Goal: Communication & Community: Answer question/provide support

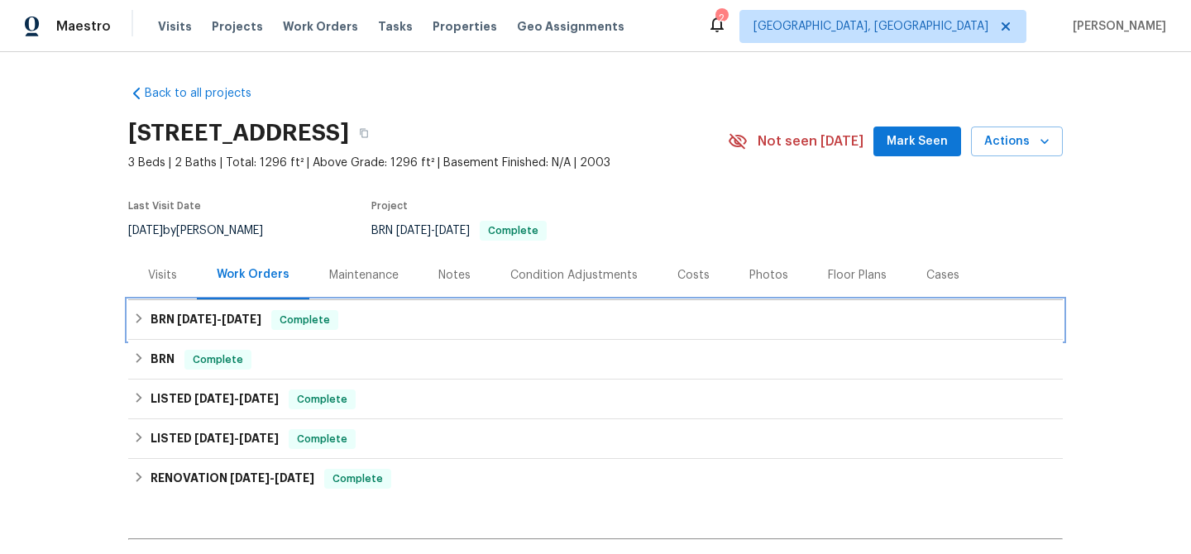
click at [408, 323] on div "BRN 8/4/25 - 8/13/25 Complete" at bounding box center [595, 320] width 924 height 20
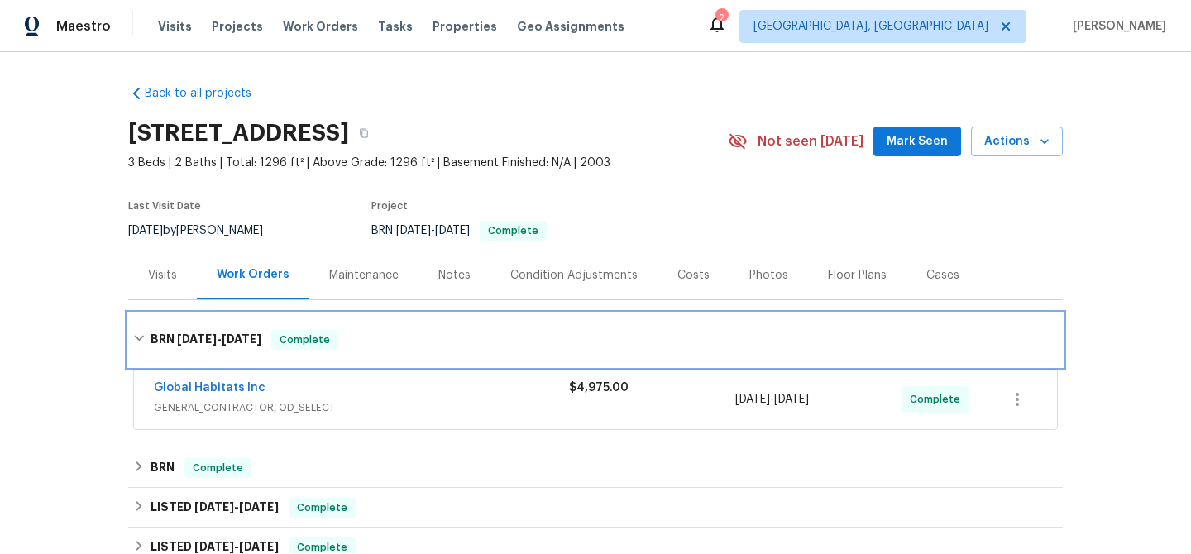
scroll to position [59, 0]
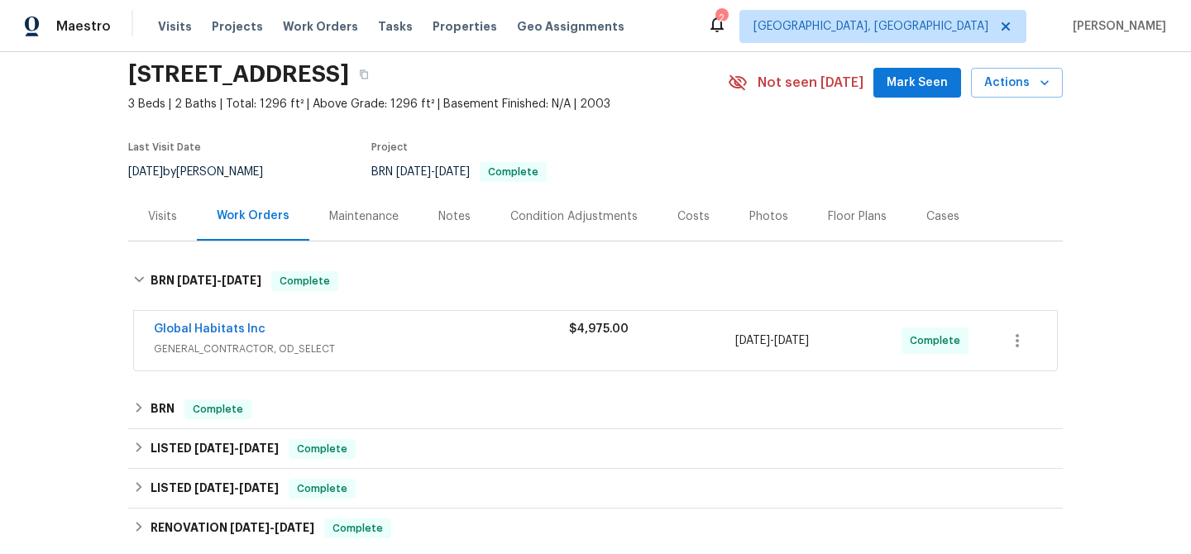
click at [376, 331] on div "Global Habitats Inc" at bounding box center [361, 331] width 415 height 20
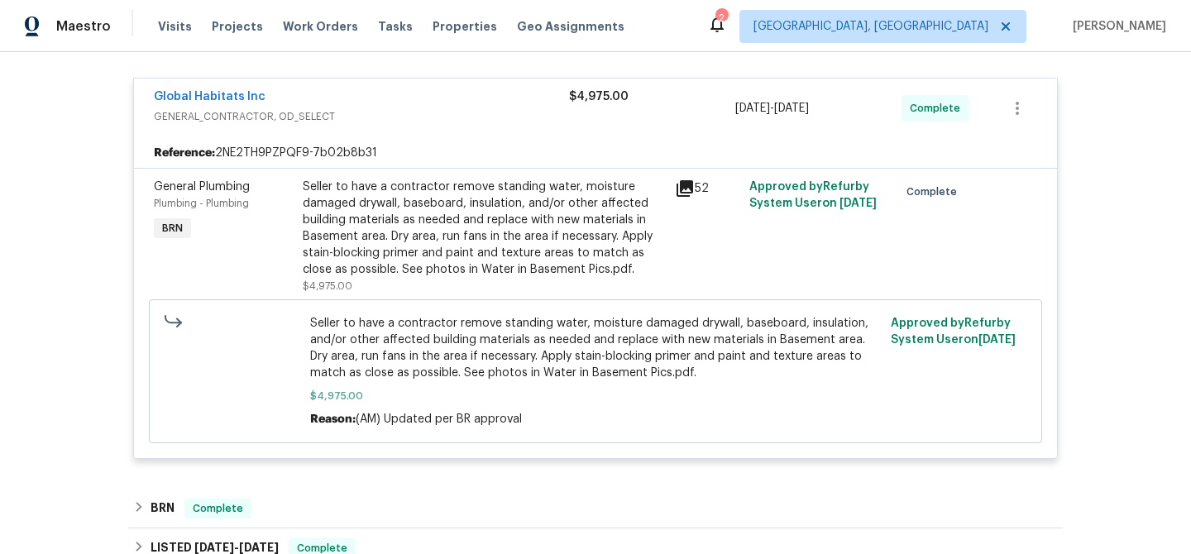
scroll to position [551, 0]
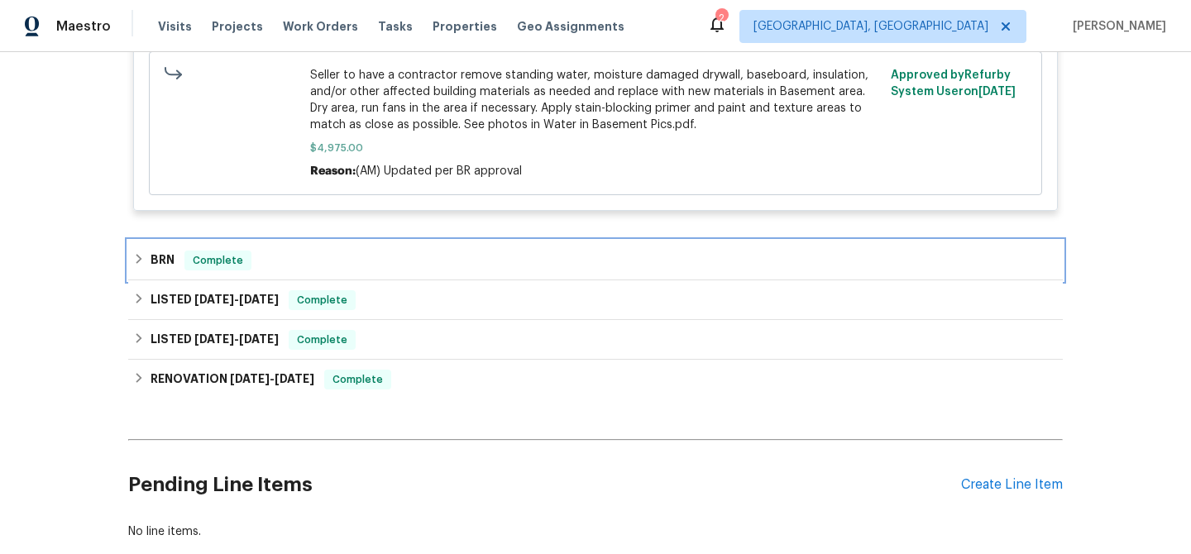
click at [318, 267] on div "BRN Complete" at bounding box center [595, 261] width 924 height 20
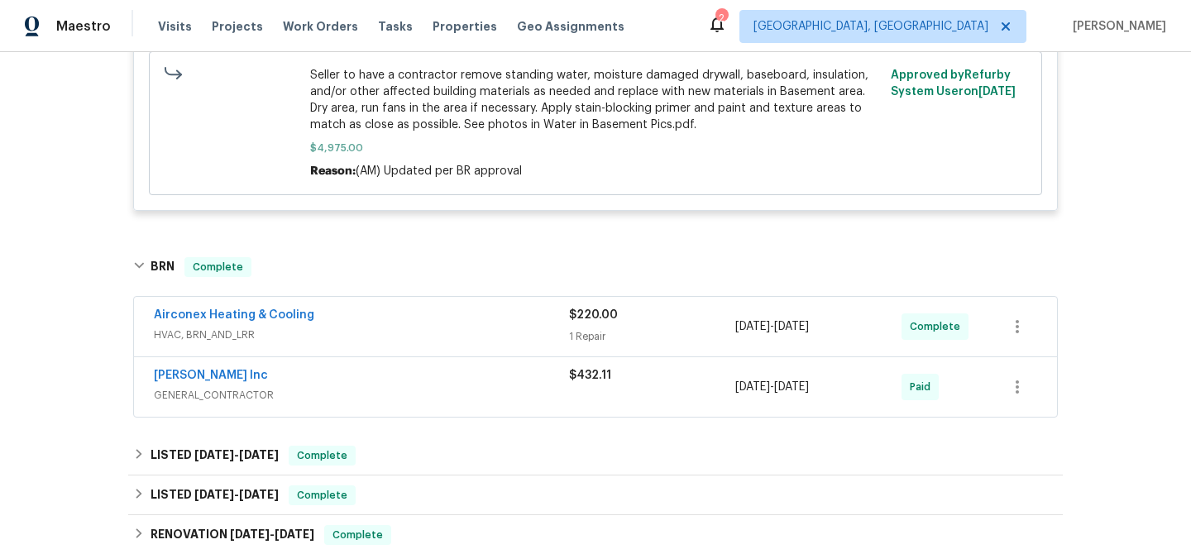
click at [341, 337] on span "HVAC, BRN_AND_LRR" at bounding box center [361, 335] width 415 height 17
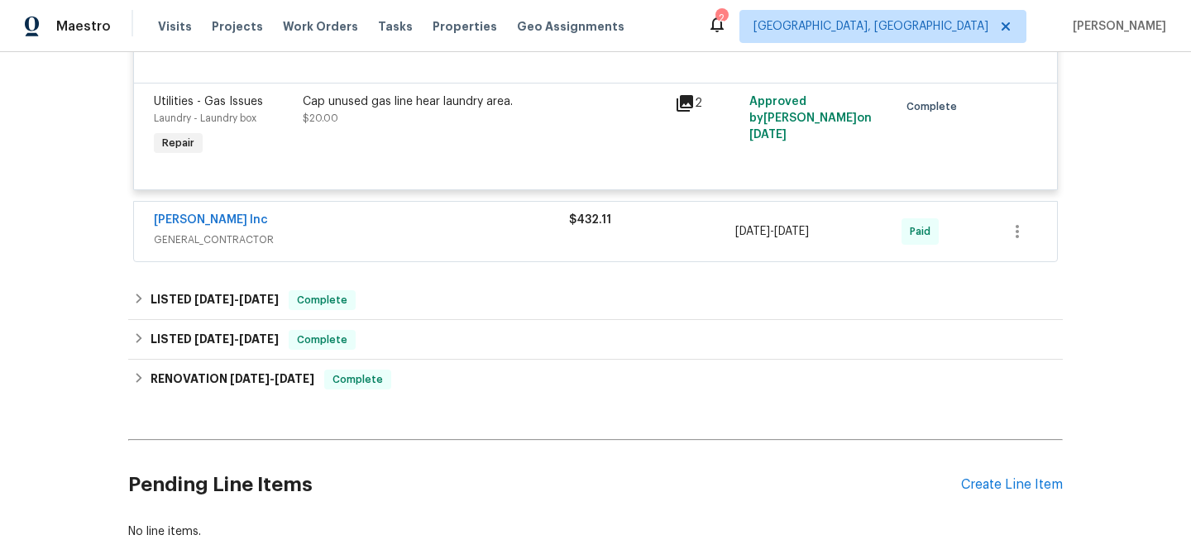
scroll to position [1099, 0]
click at [362, 226] on div "Michael Radney Inc" at bounding box center [361, 220] width 415 height 20
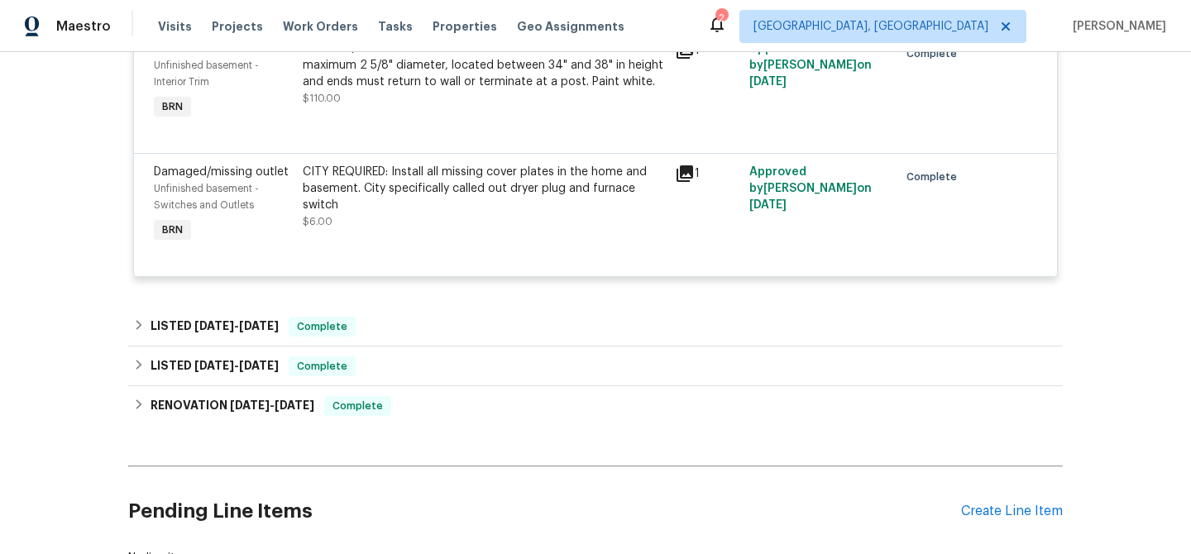
scroll to position [1849, 0]
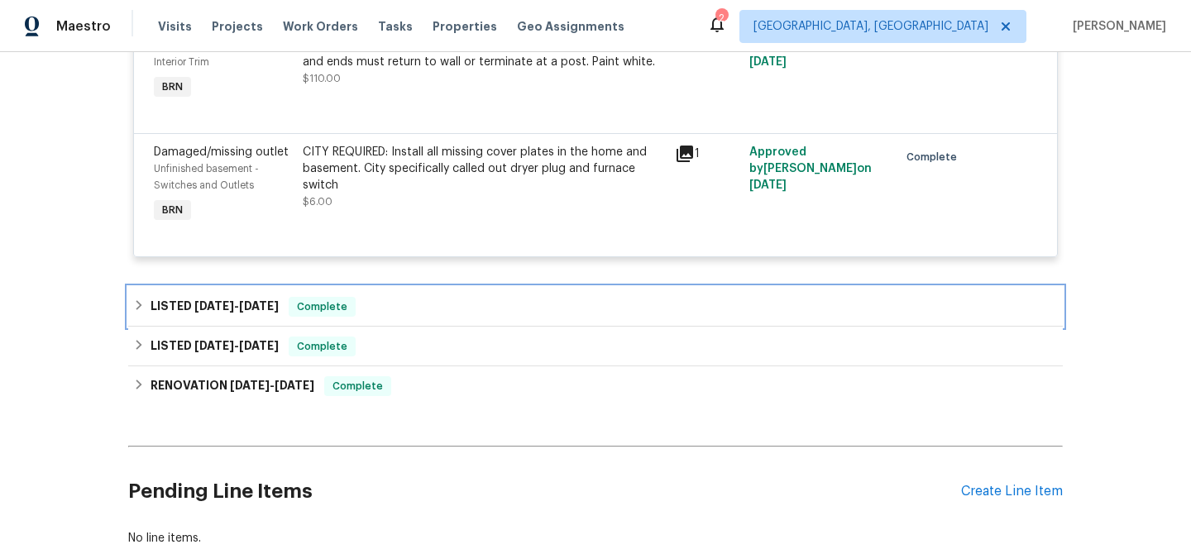
click at [364, 308] on div "LISTED 6/6/25 - 6/6/25 Complete" at bounding box center [595, 307] width 924 height 20
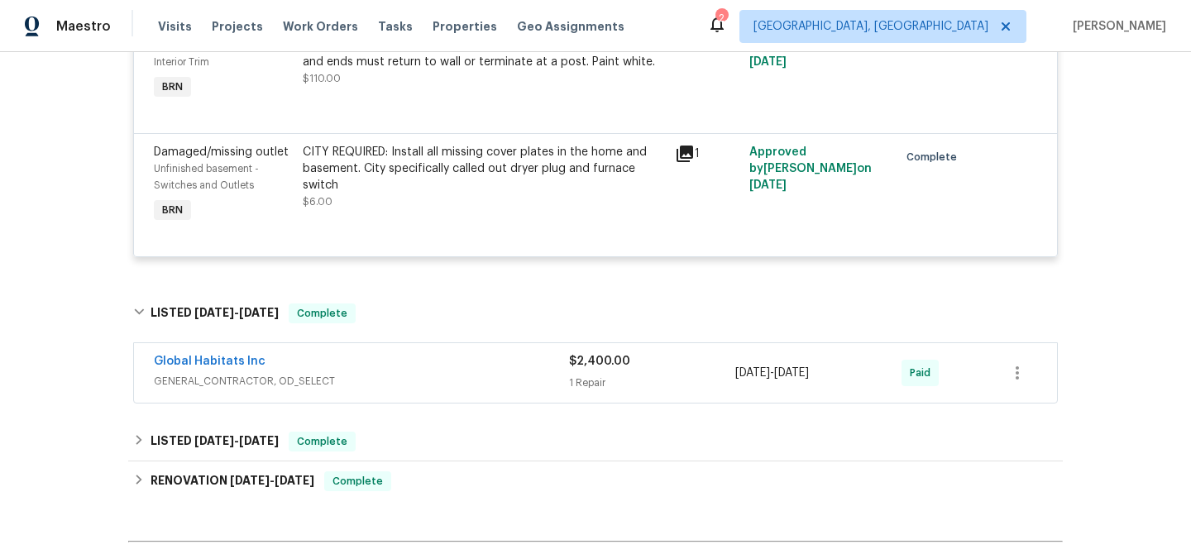
click at [352, 373] on div "Global Habitats Inc" at bounding box center [361, 363] width 415 height 20
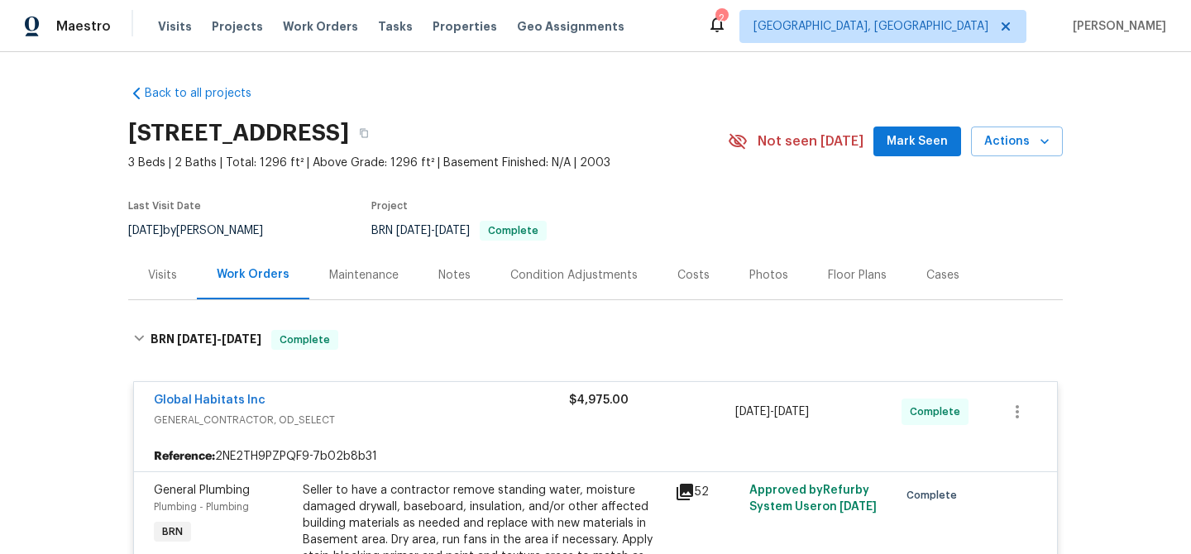
scroll to position [280, 0]
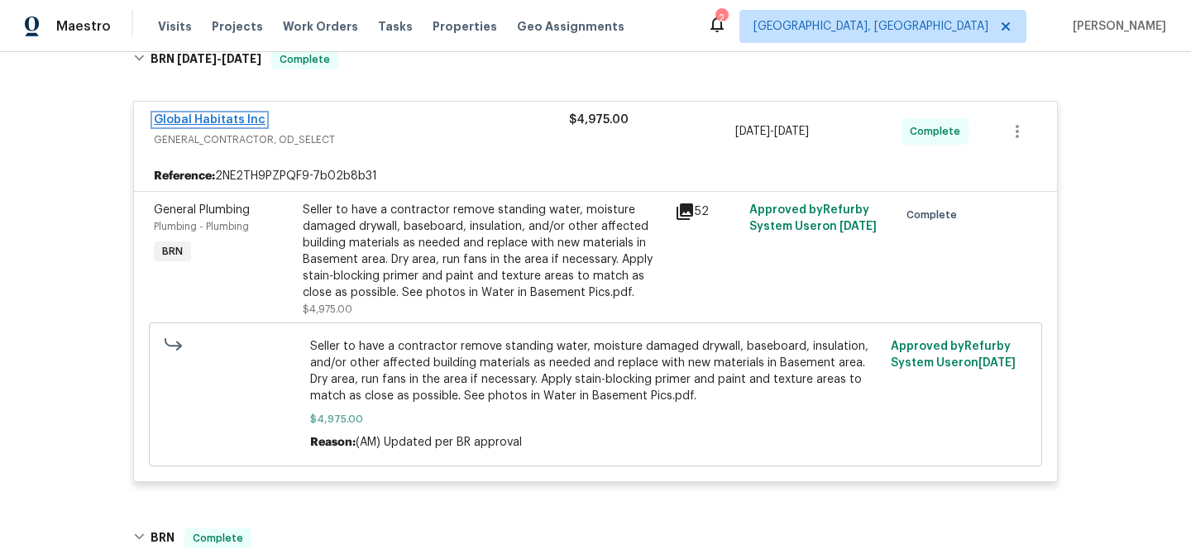
click at [249, 117] on link "Global Habitats Inc" at bounding box center [210, 120] width 112 height 12
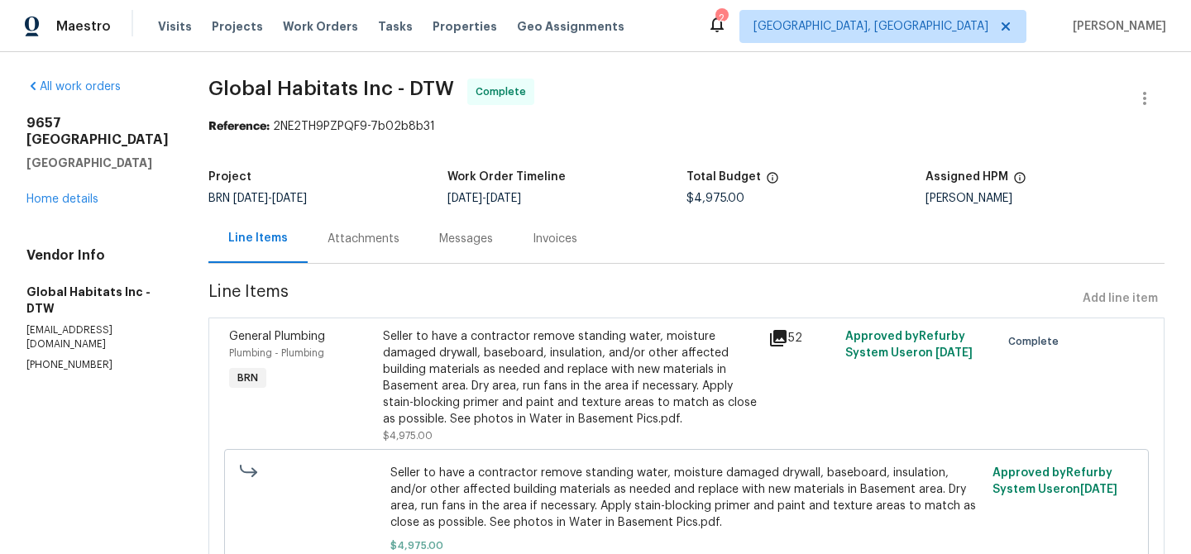
scroll to position [102, 0]
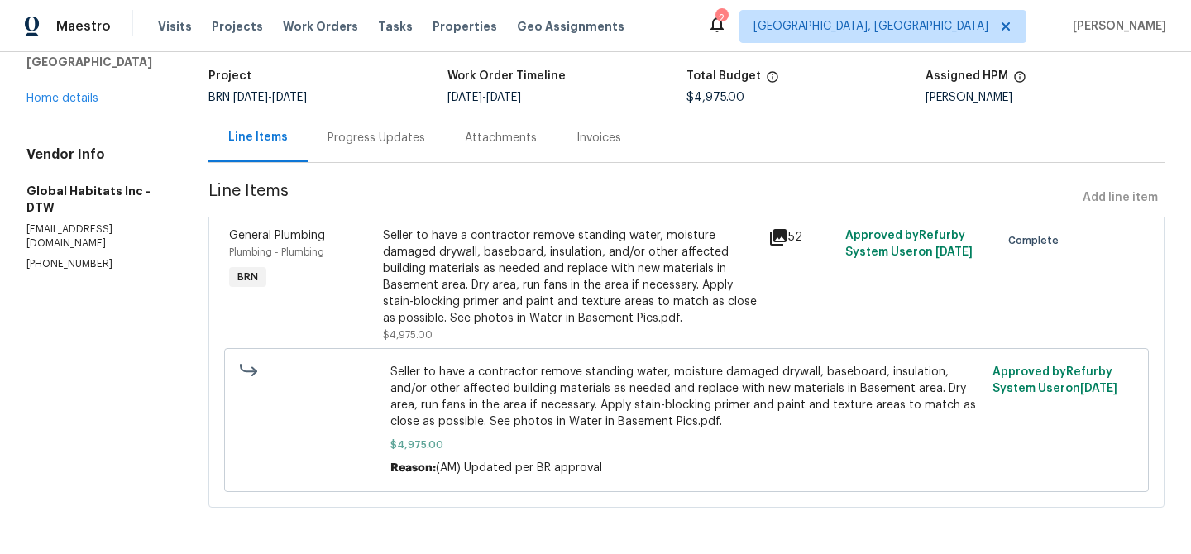
click at [308, 122] on div "Progress Updates" at bounding box center [376, 137] width 137 height 49
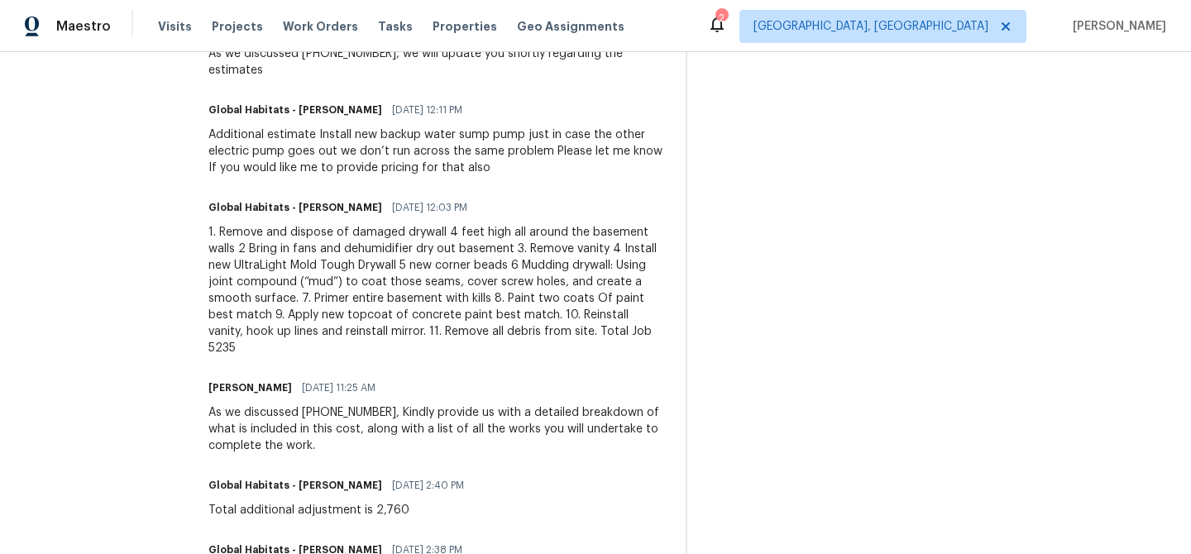
scroll to position [889, 0]
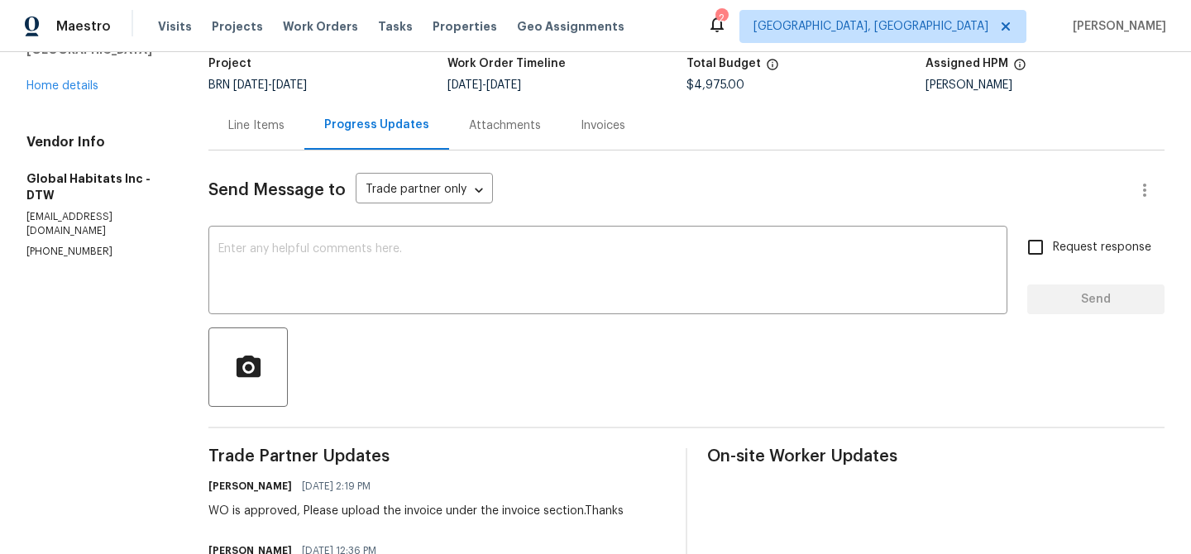
click at [228, 136] on div "Line Items" at bounding box center [256, 125] width 96 height 49
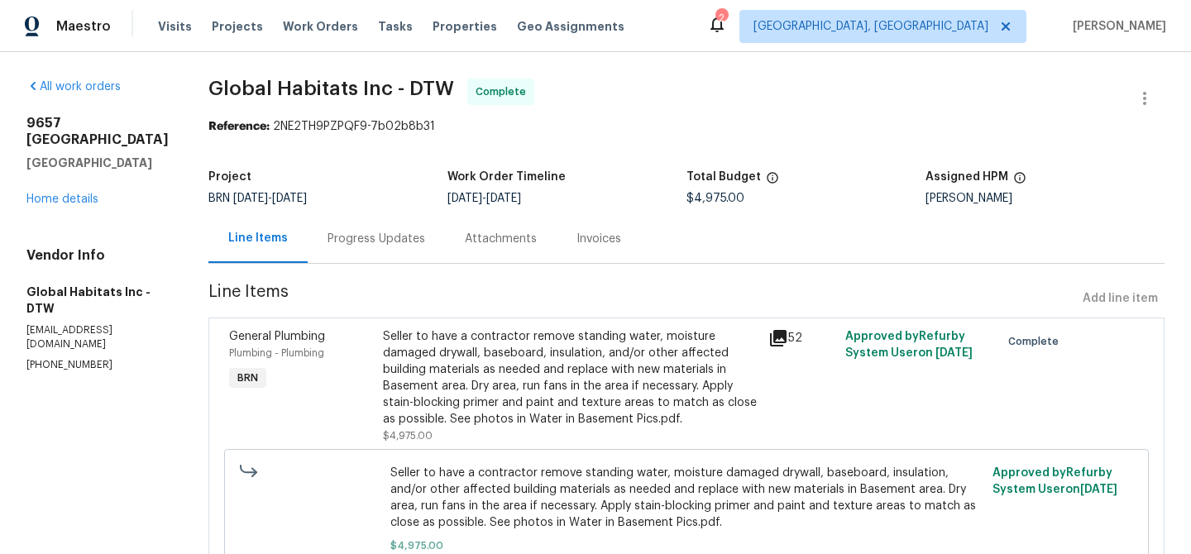
click at [371, 243] on div "Progress Updates" at bounding box center [376, 239] width 98 height 17
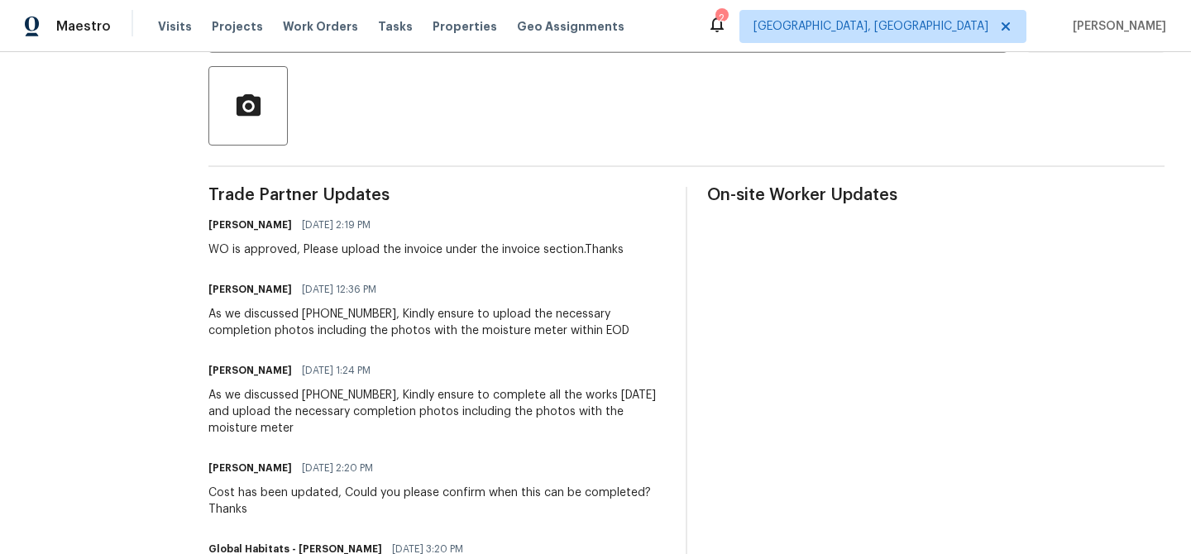
scroll to position [375, 0]
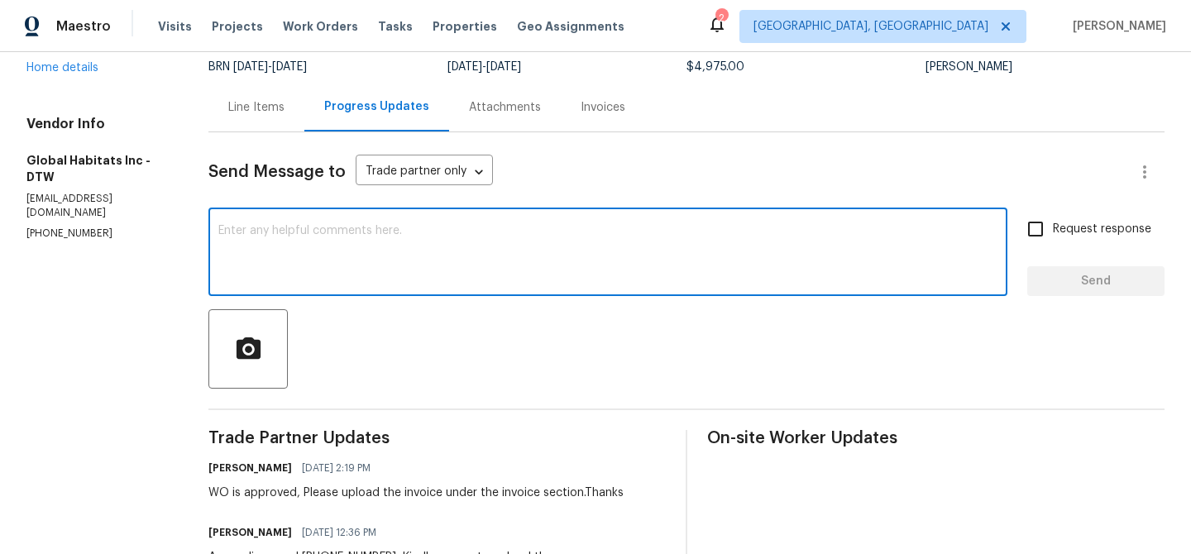
click at [261, 227] on textarea at bounding box center [607, 254] width 779 height 58
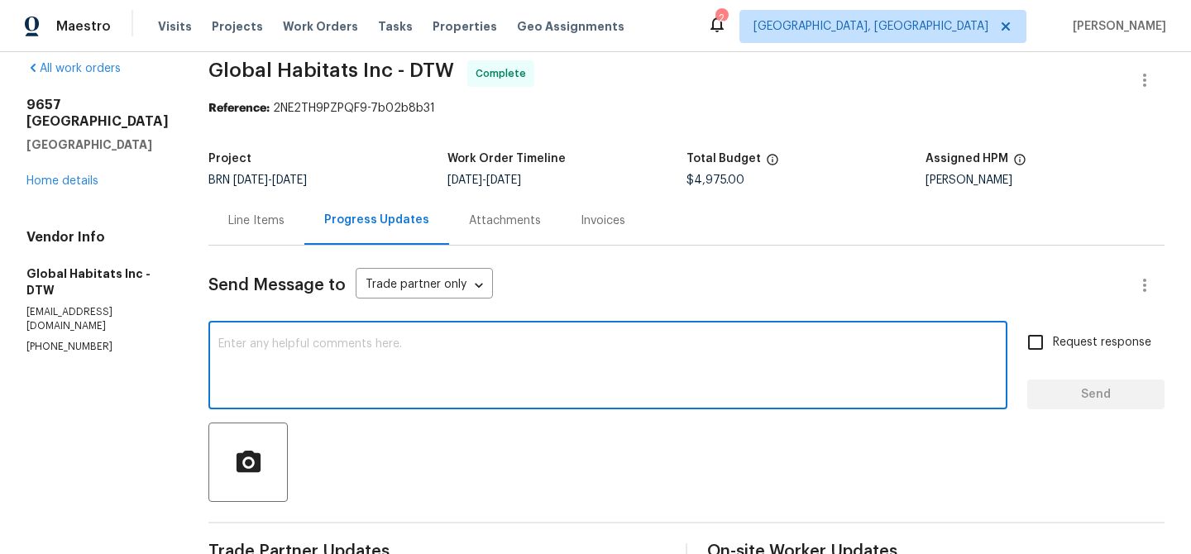
scroll to position [0, 0]
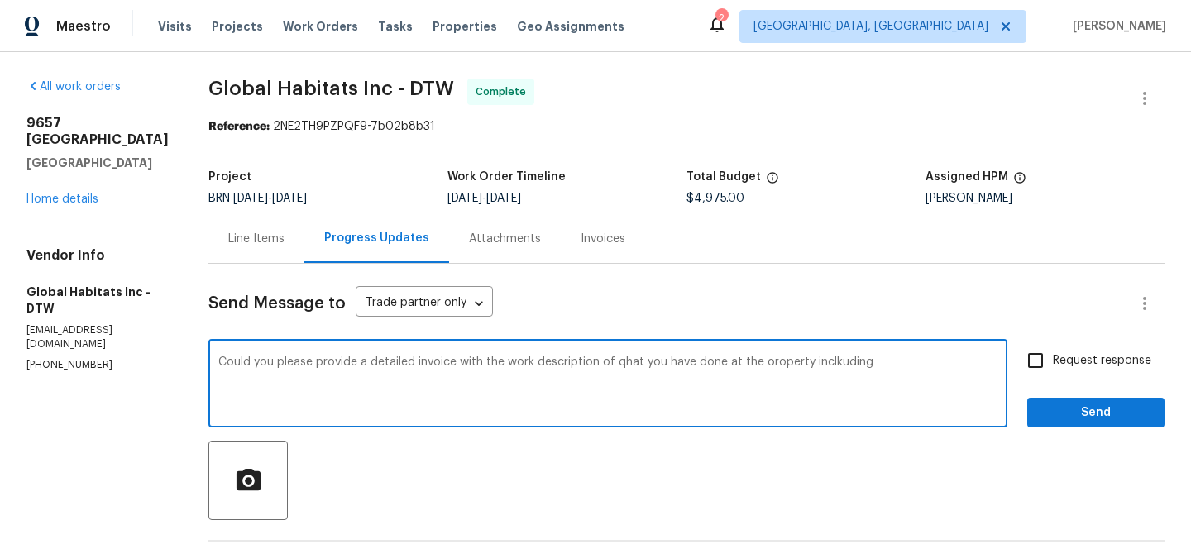
paste textarea "he buyer wants to know if the sump pump was replaced or repaired, what was the …"
click at [837, 361] on textarea "Could you please provide a detailed invoice with the work description of qhat y…" at bounding box center [607, 385] width 779 height 58
click at [546, 377] on textarea "Could you please provide a detailed invoice with the work description of qhat y…" at bounding box center [607, 385] width 779 height 58
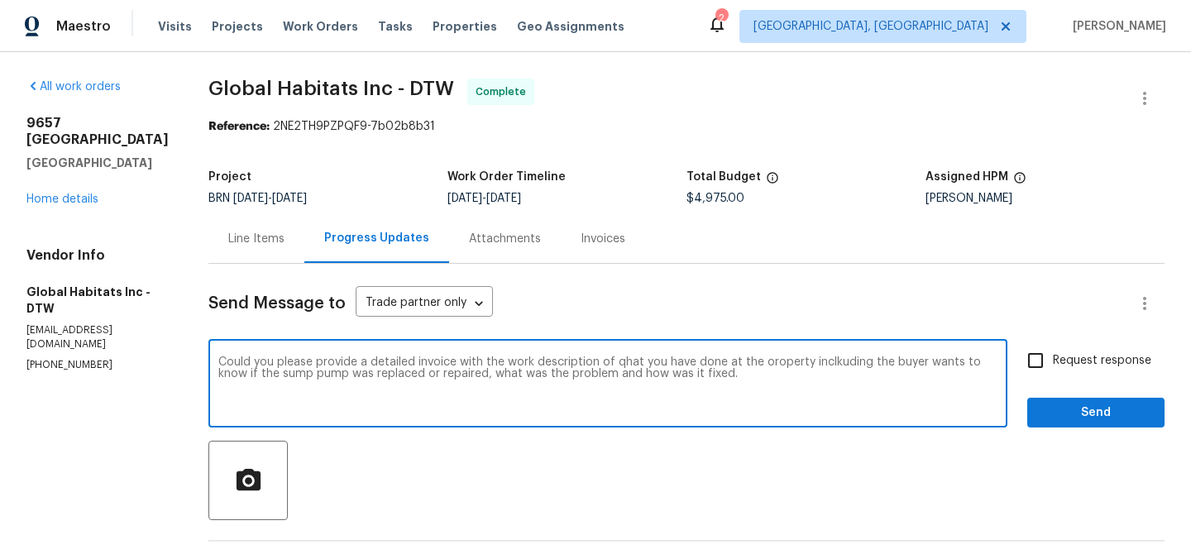
paste textarea "outlining the work performed at the property? The buyer would also like to know…"
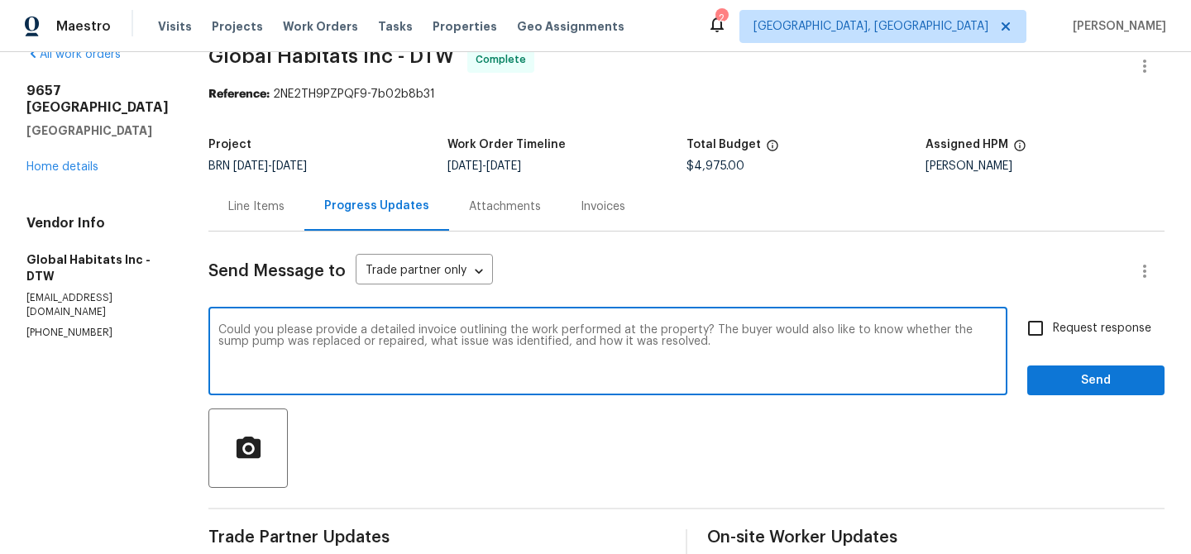
scroll to position [33, 0]
paste textarea "When we went to the property there were some white stains (painting) on the dri…"
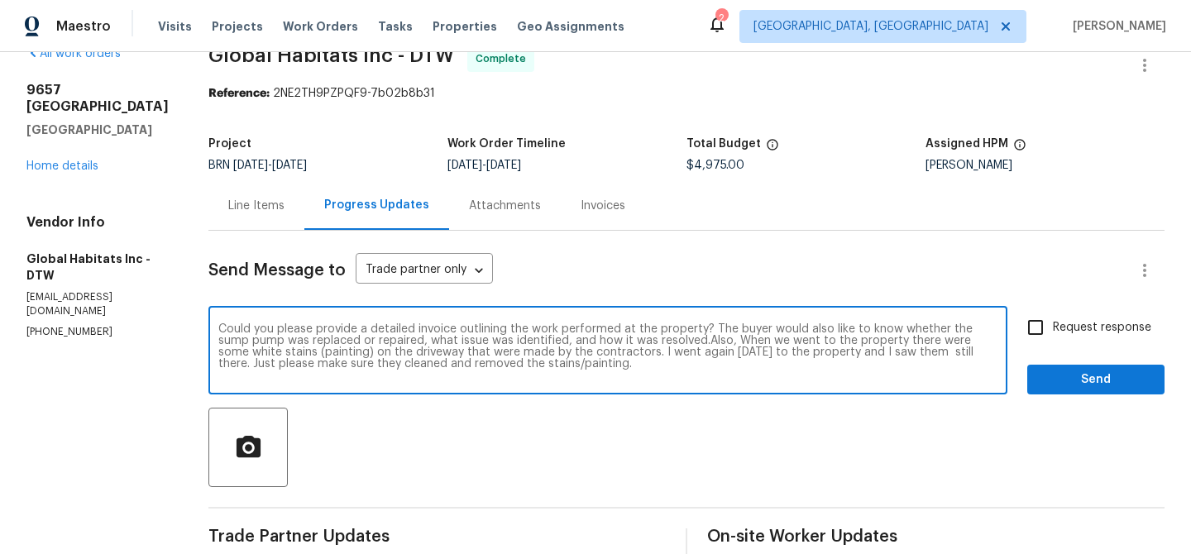
click at [712, 340] on textarea "Could you please provide a detailed invoice outlining the work performed at the…" at bounding box center [607, 352] width 779 height 58
drag, startPoint x: 555, startPoint y: 351, endPoint x: 461, endPoint y: 349, distance: 93.5
click at [461, 349] on textarea "Could you please provide a detailed invoice outlining the work performed at the…" at bounding box center [607, 352] width 779 height 58
drag, startPoint x: 465, startPoint y: 354, endPoint x: 878, endPoint y: 350, distance: 413.4
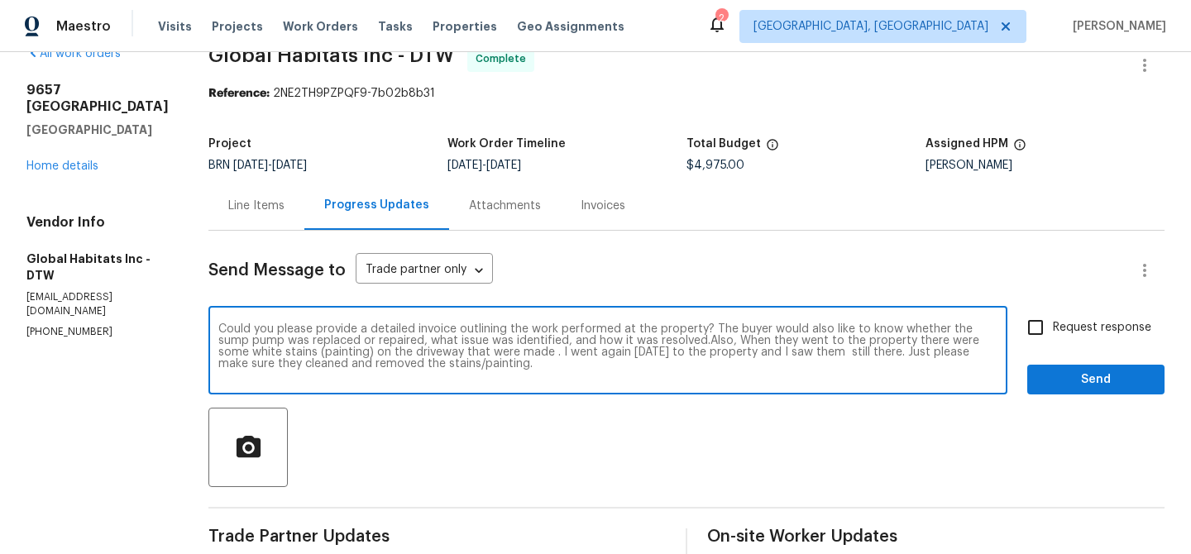
click at [878, 350] on textarea "Could you please provide a detailed invoice outlining the work performed at the…" at bounding box center [607, 352] width 779 height 58
click at [330, 378] on textarea "Could you please provide a detailed invoice outlining the work performed at the…" at bounding box center [607, 352] width 779 height 58
click at [720, 356] on textarea "Could you please provide a detailed invoice outlining the work performed at the…" at bounding box center [607, 352] width 779 height 58
click at [765, 357] on textarea "Could you please provide a detailed invoice outlining the work performed at the…" at bounding box center [607, 352] width 779 height 58
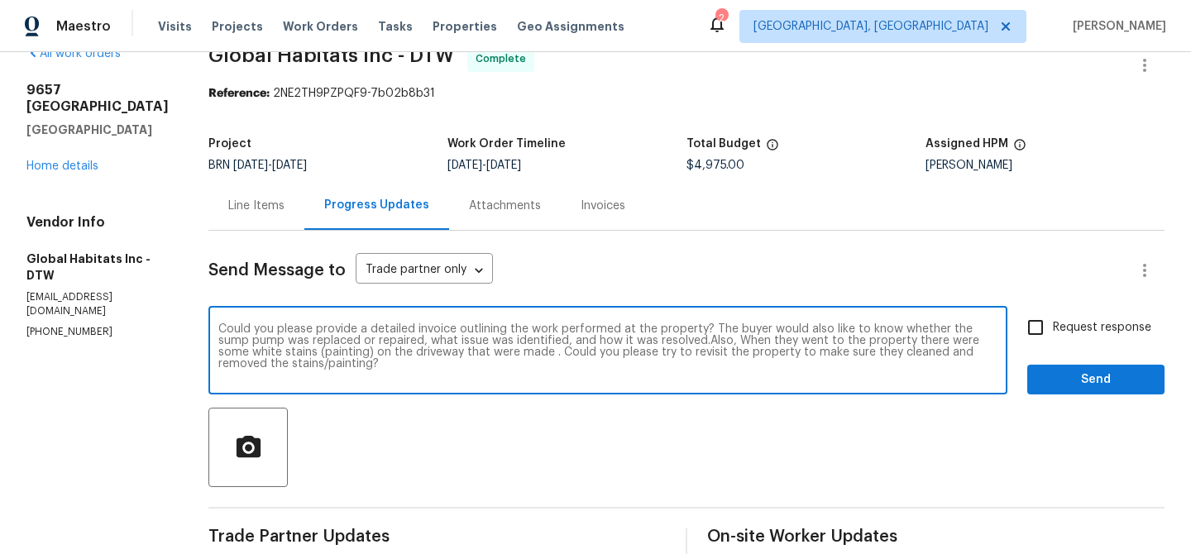
click at [780, 355] on textarea "Could you please provide a detailed invoice outlining the work performed at the…" at bounding box center [607, 352] width 779 height 58
drag, startPoint x: 642, startPoint y: 343, endPoint x: 730, endPoint y: 383, distance: 96.2
click at [730, 384] on div "Could you please provide a detailed invoice outlining the work performed at the…" at bounding box center [607, 352] width 799 height 84
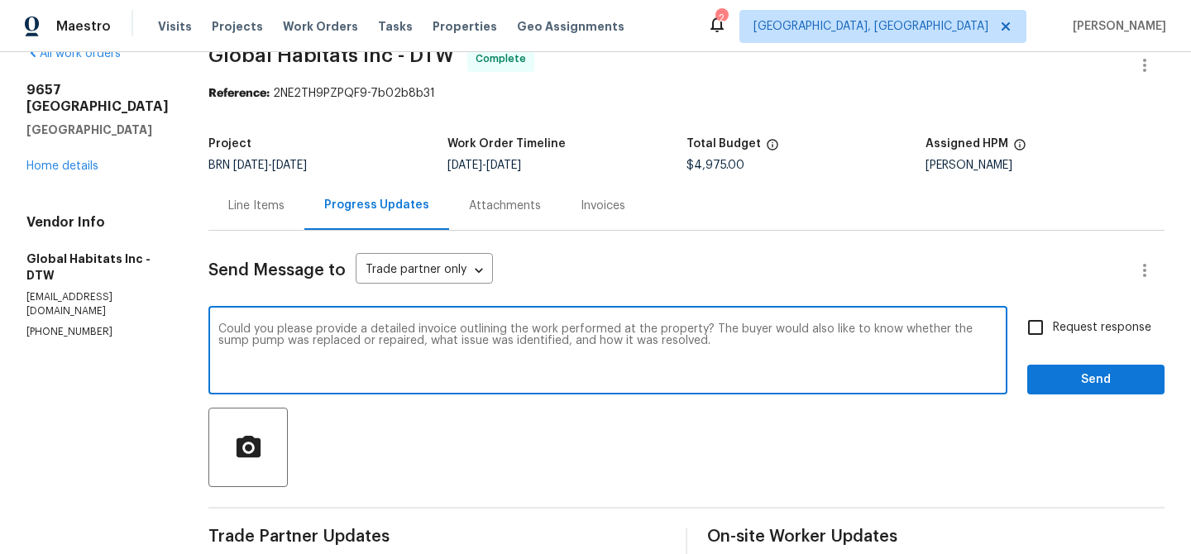
paste textarea "Also, when they visited the property, they noticed some white paint stains on t…"
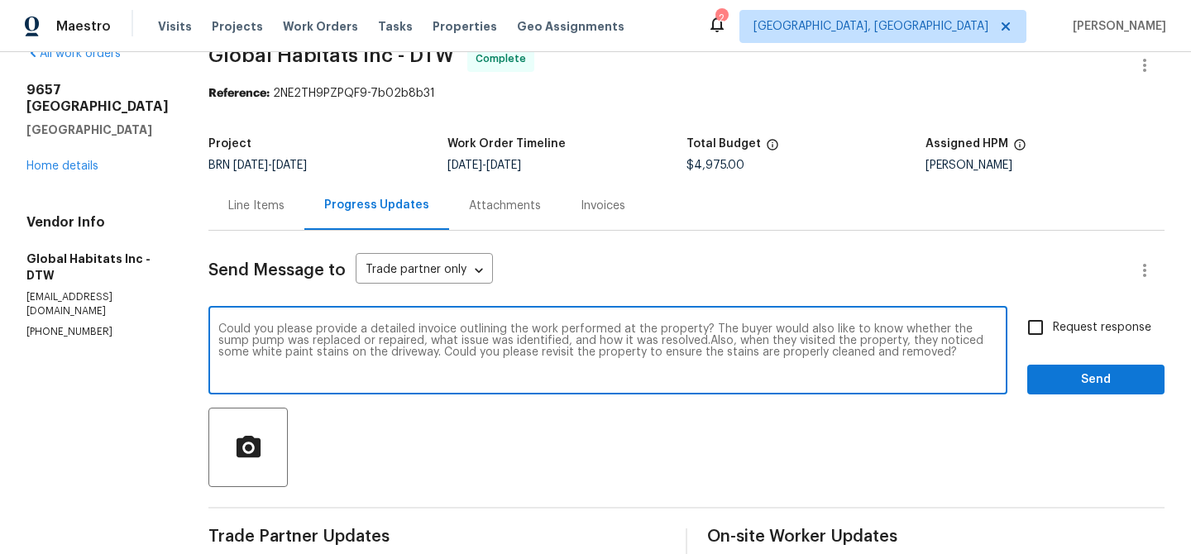
type textarea "Could you please provide a detailed invoice outlining the work performed at the…"
click at [1050, 320] on input "Request response" at bounding box center [1035, 327] width 35 height 35
checkbox input "true"
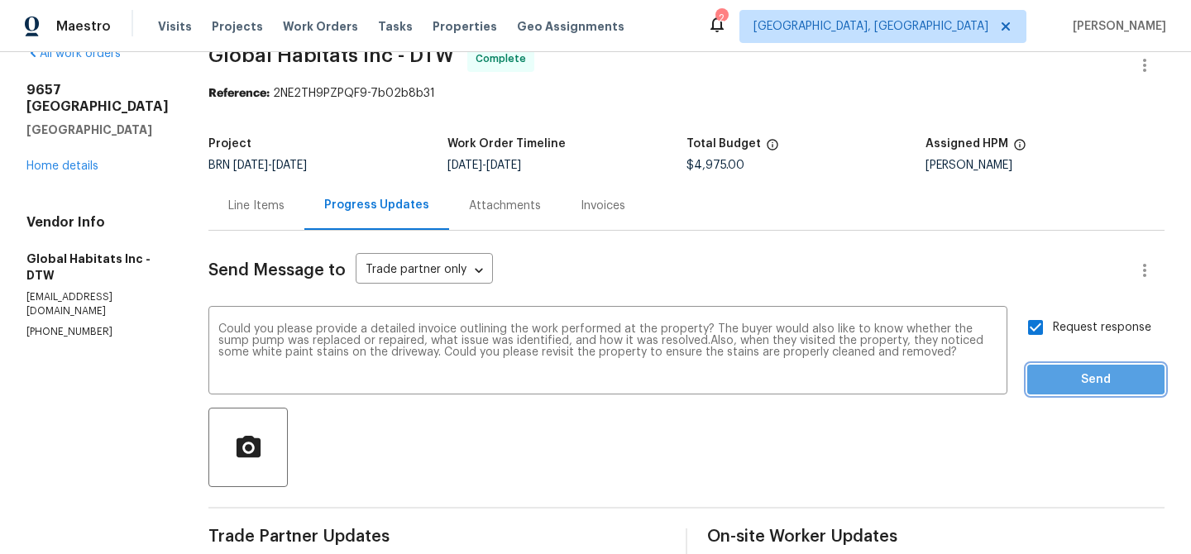
click at [1051, 370] on span "Send" at bounding box center [1095, 380] width 111 height 21
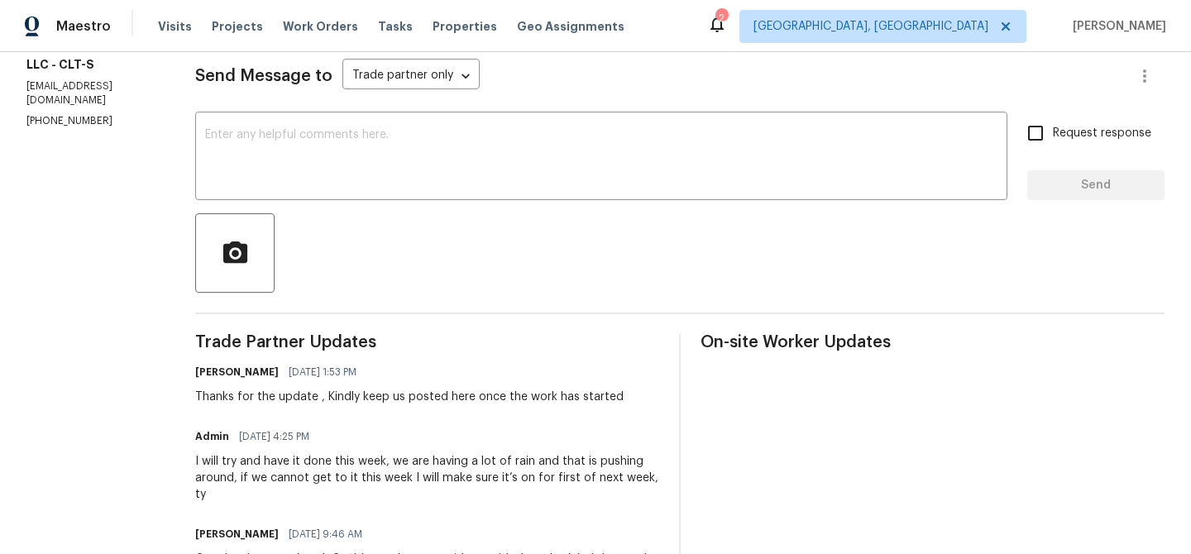
scroll to position [230, 0]
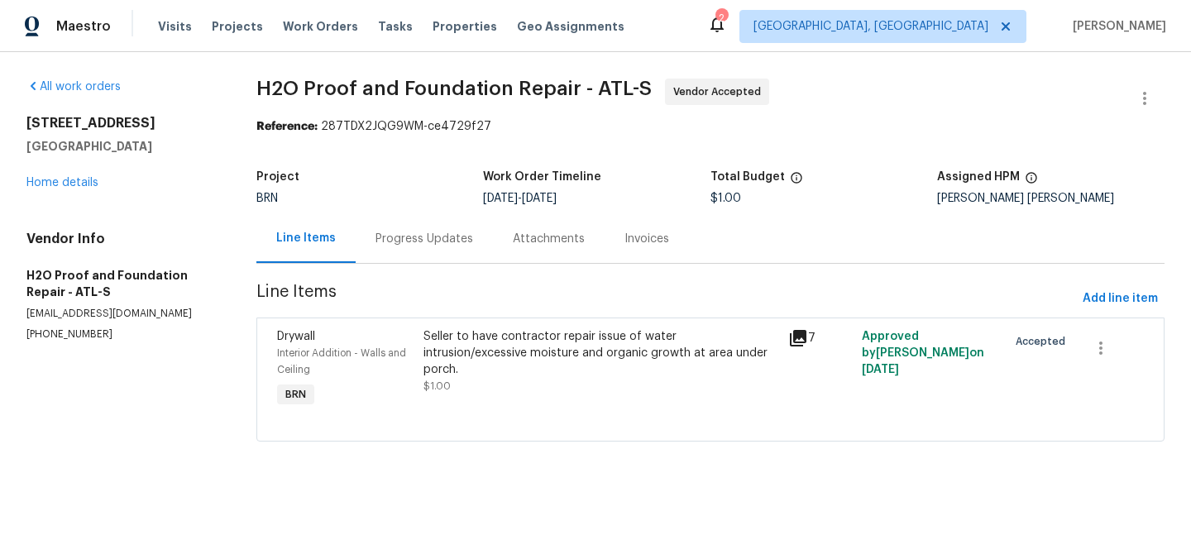
click at [411, 245] on div "Progress Updates" at bounding box center [424, 239] width 98 height 17
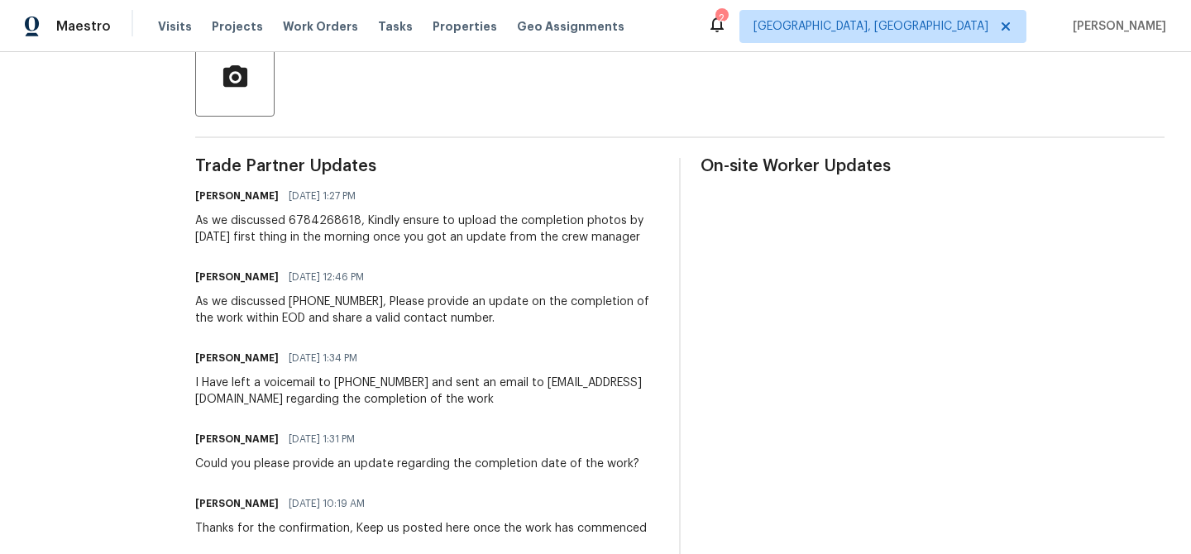
scroll to position [407, 0]
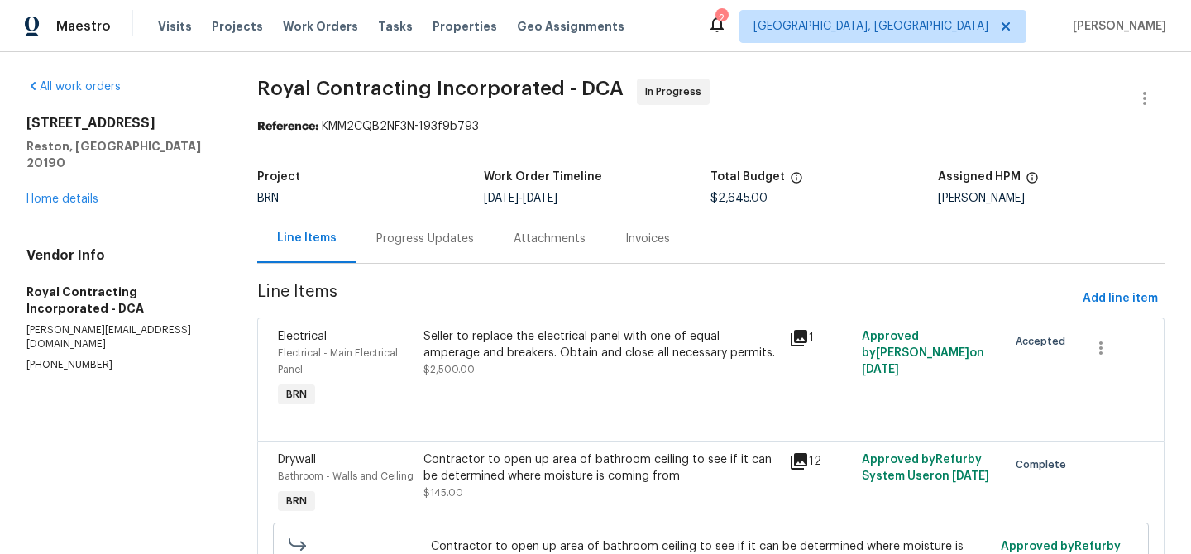
click at [419, 244] on div "Progress Updates" at bounding box center [425, 239] width 98 height 17
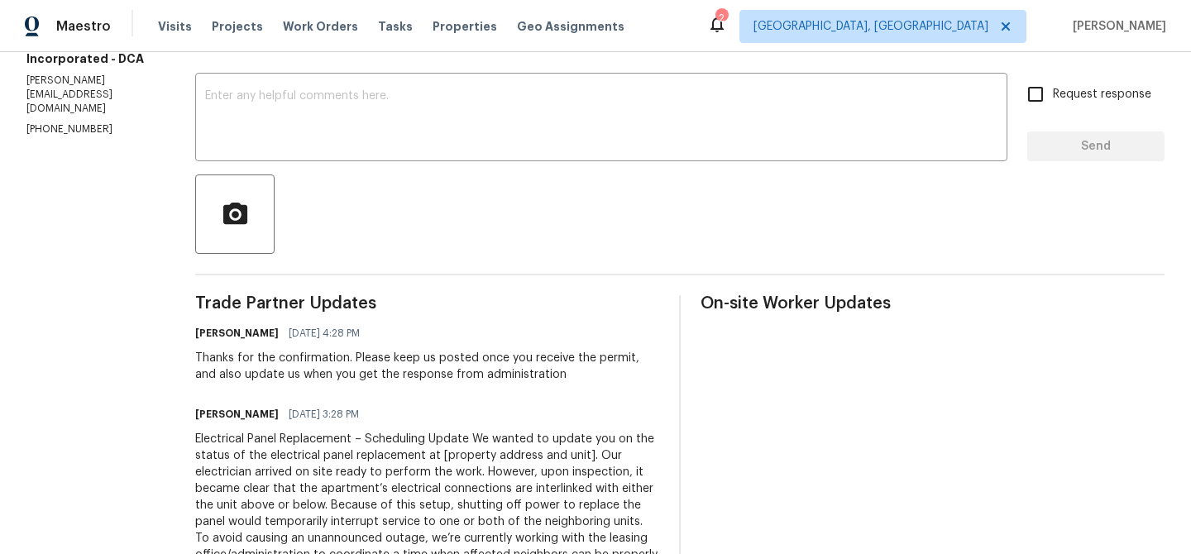
scroll to position [270, 0]
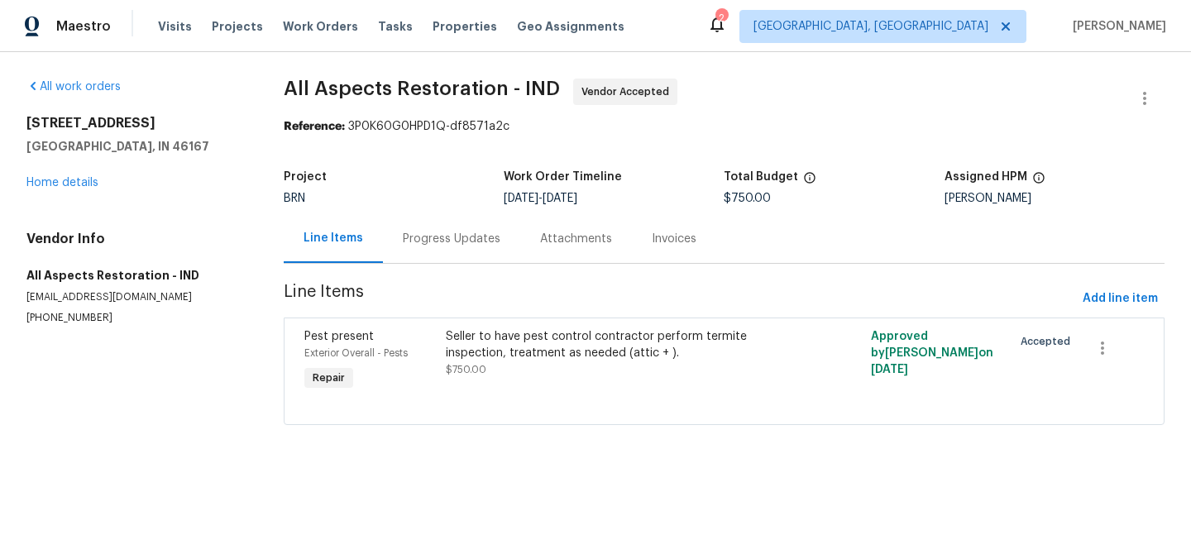
click at [452, 236] on div "Progress Updates" at bounding box center [452, 239] width 98 height 17
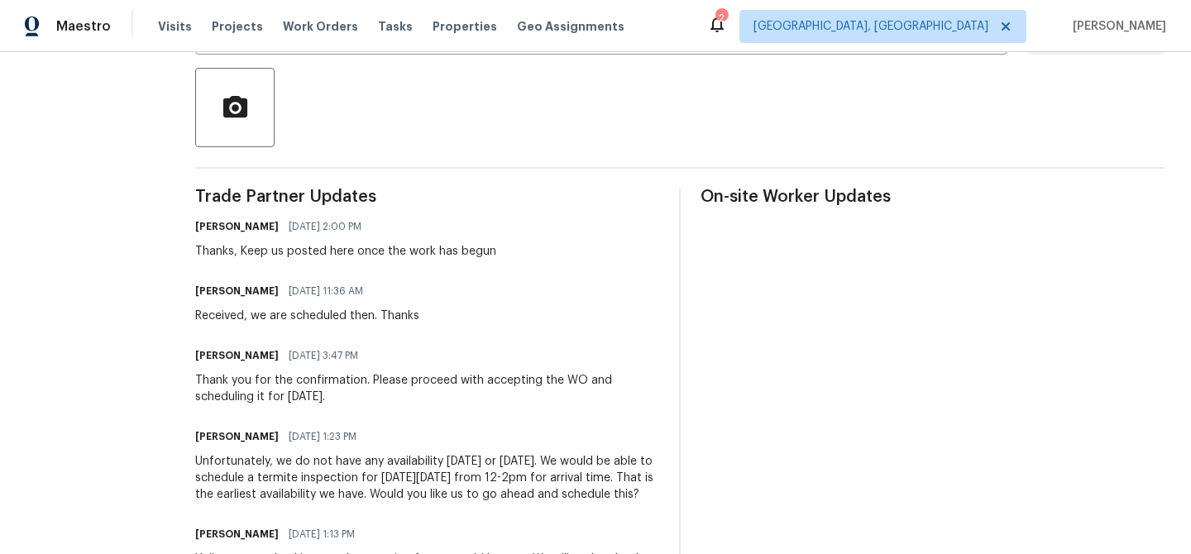
scroll to position [377, 0]
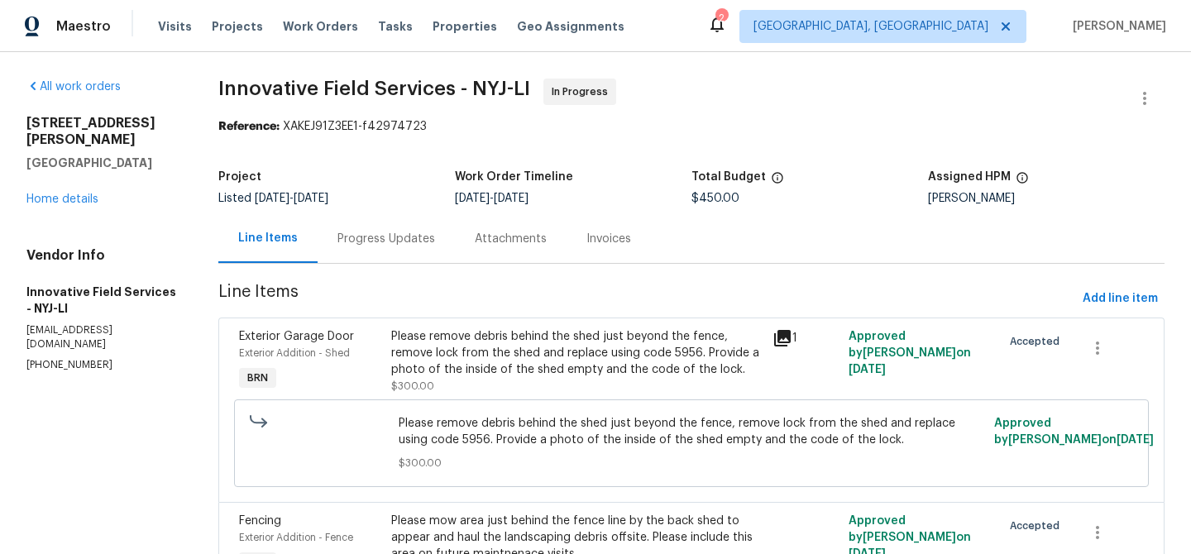
click at [431, 240] on div "Progress Updates" at bounding box center [385, 238] width 137 height 49
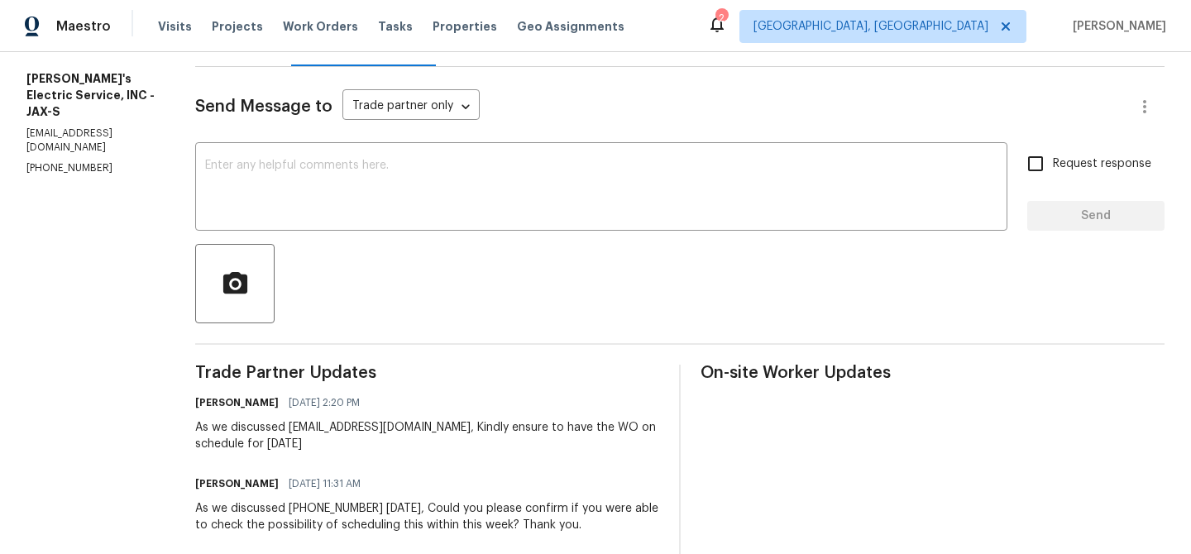
scroll to position [209, 0]
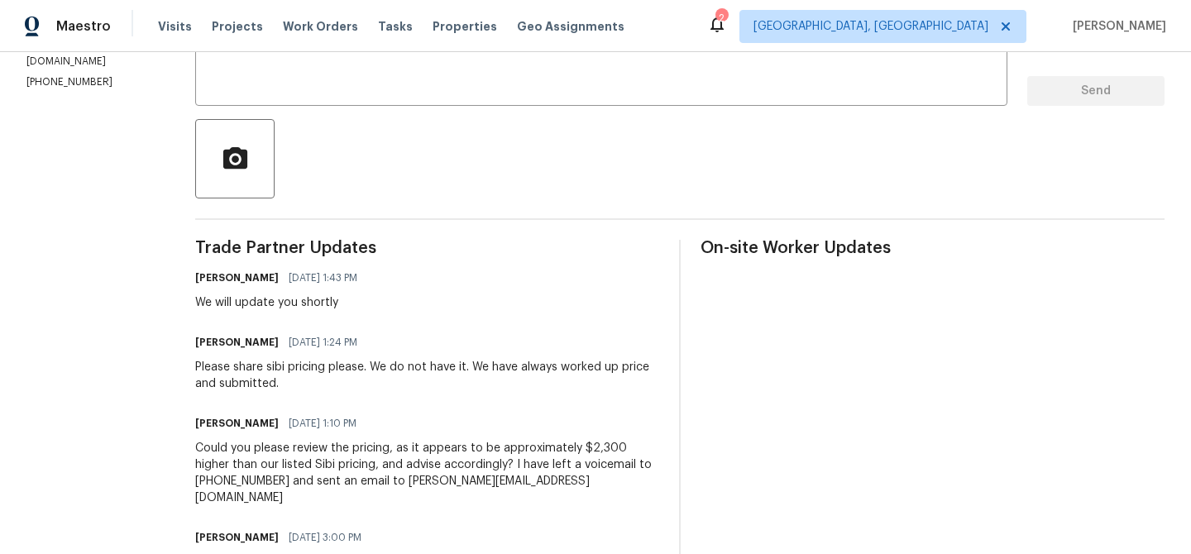
scroll to position [332, 0]
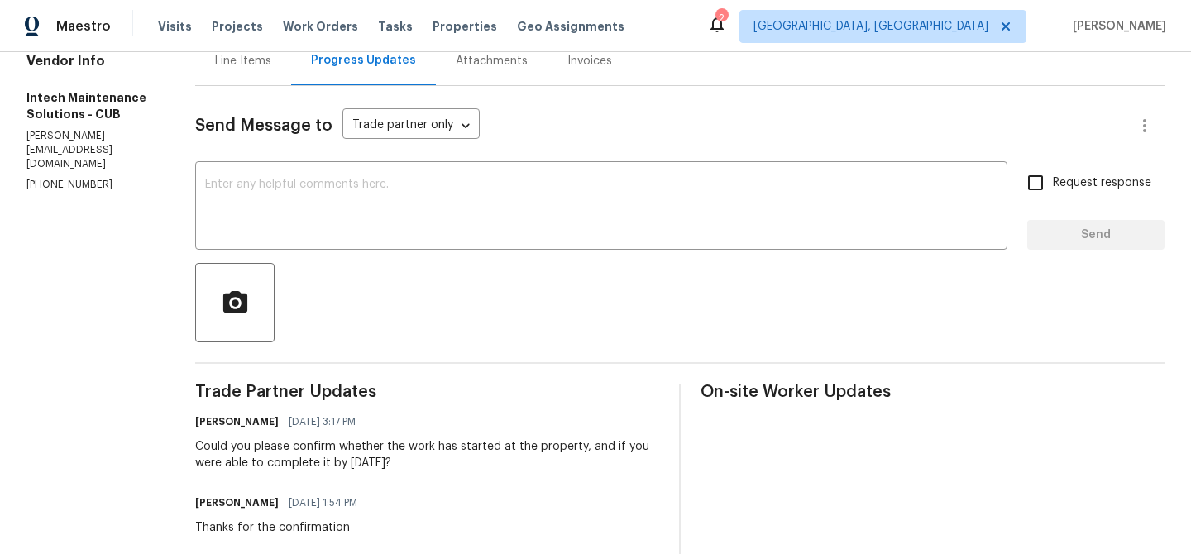
scroll to position [195, 0]
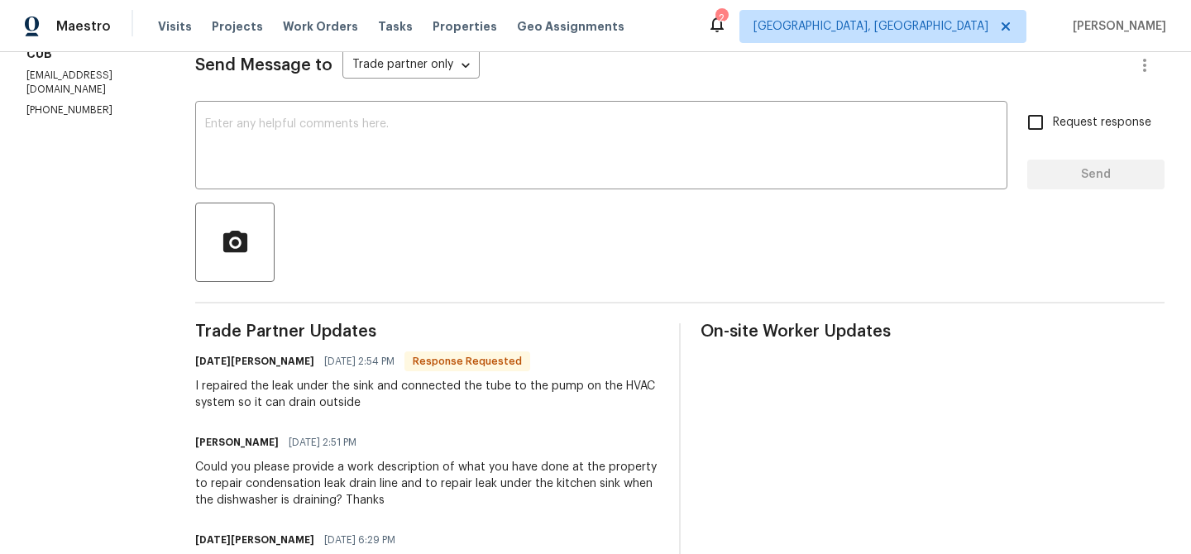
scroll to position [241, 0]
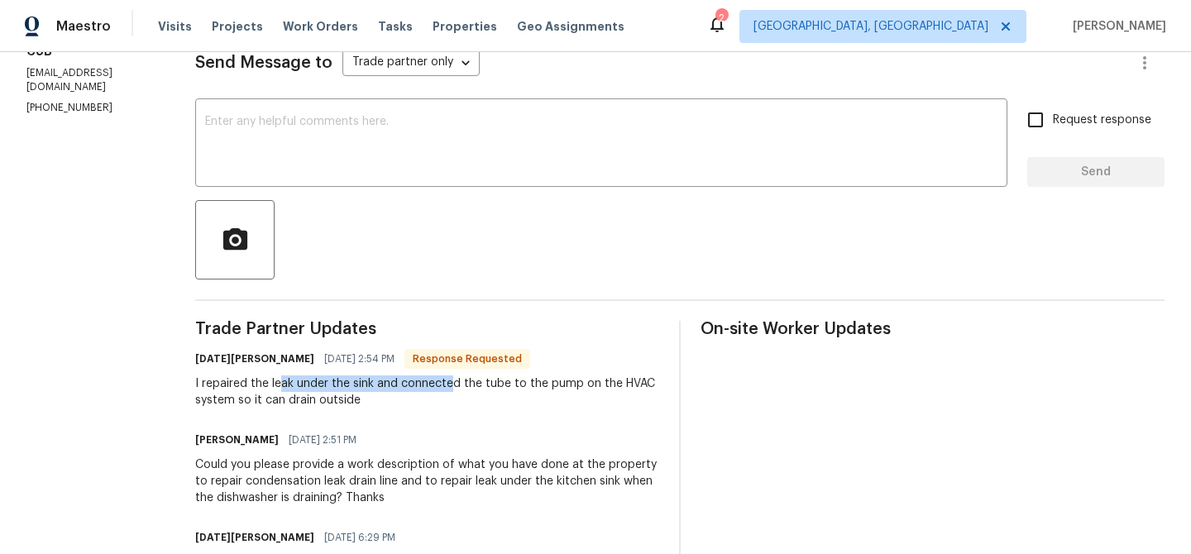
drag, startPoint x: 274, startPoint y: 380, endPoint x: 445, endPoint y: 376, distance: 171.2
click at [445, 379] on div "I repaired the leak under the sink and connected the tube to the pump on the HV…" at bounding box center [427, 391] width 464 height 33
click at [347, 407] on div "I repaired the leak under the sink and connected the tube to the pump on the HV…" at bounding box center [427, 391] width 464 height 33
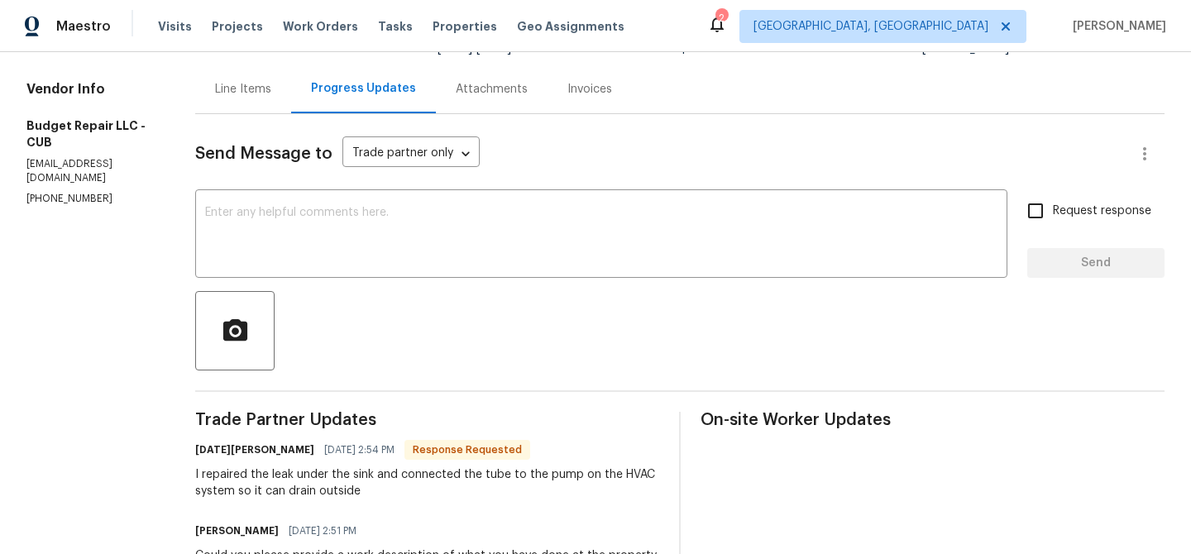
scroll to position [136, 0]
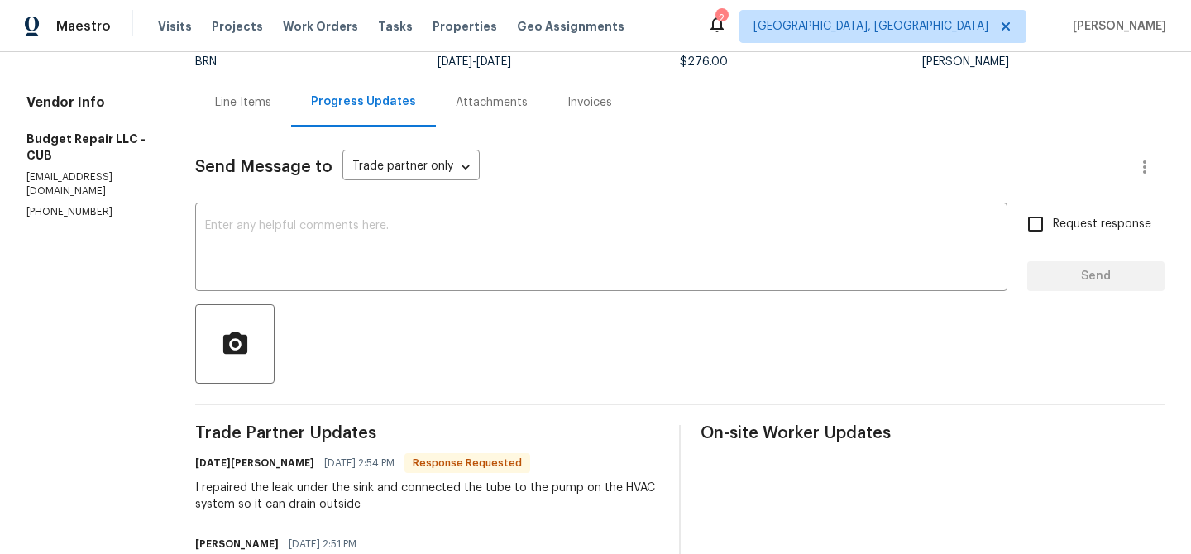
click at [244, 114] on div "Line Items" at bounding box center [243, 102] width 96 height 49
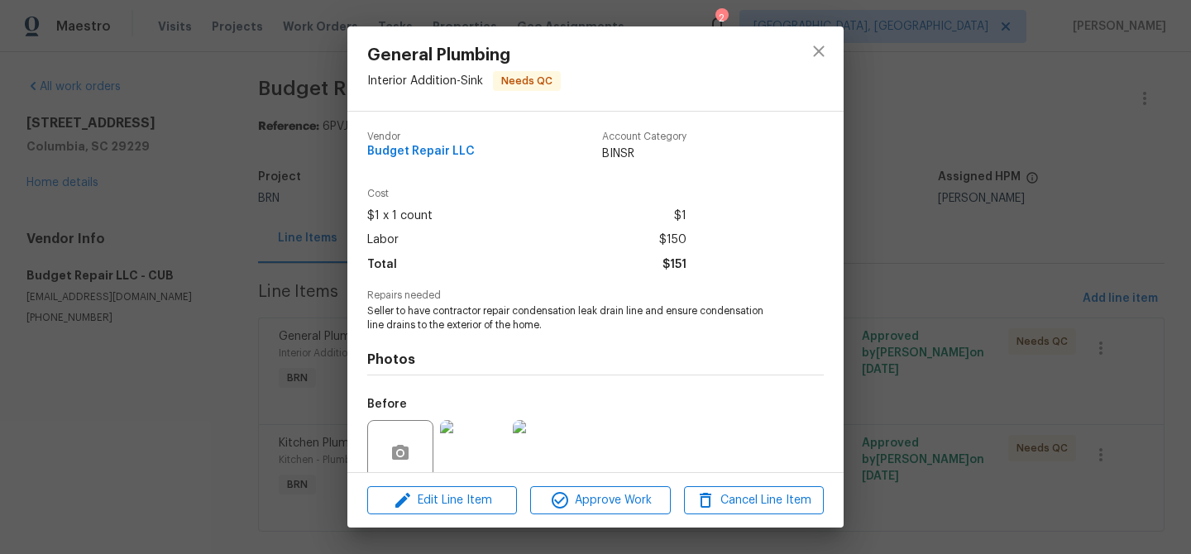
scroll to position [138, 0]
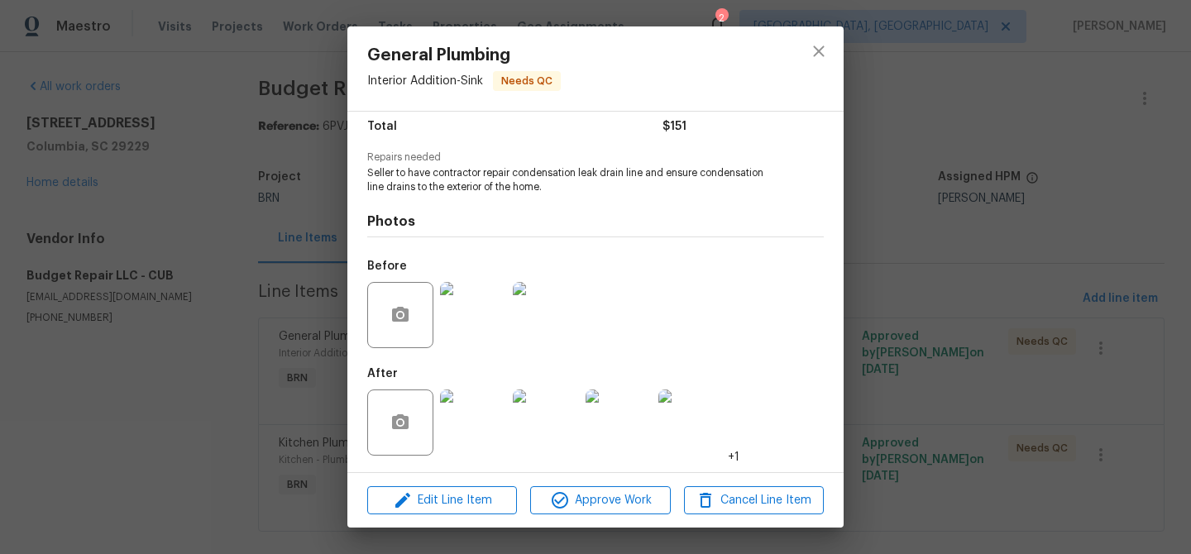
click at [470, 298] on img at bounding box center [473, 315] width 66 height 66
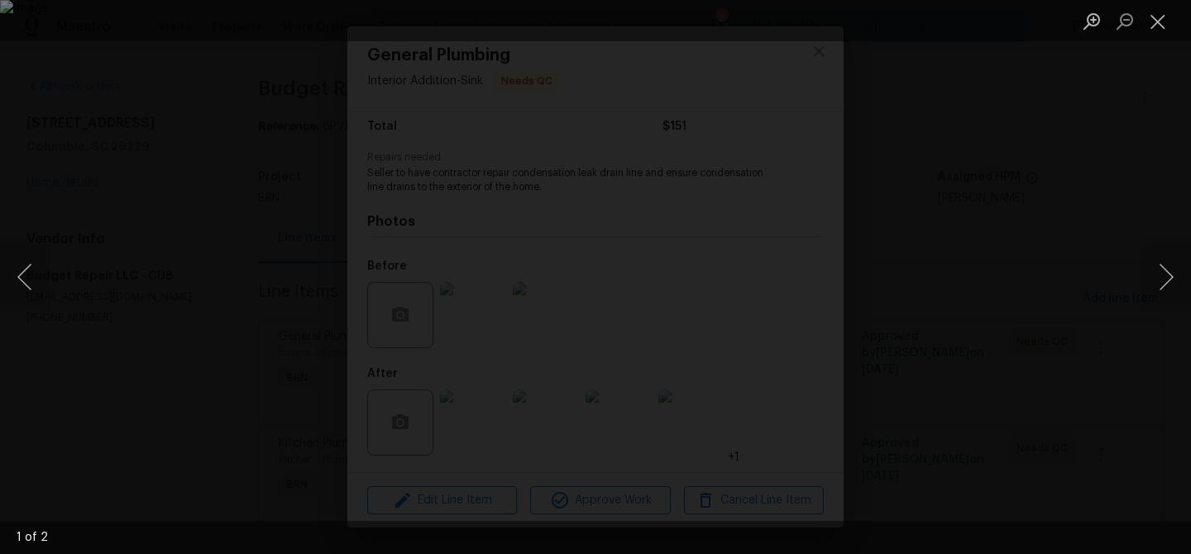
click at [180, 426] on div "Lightbox" at bounding box center [595, 277] width 1191 height 554
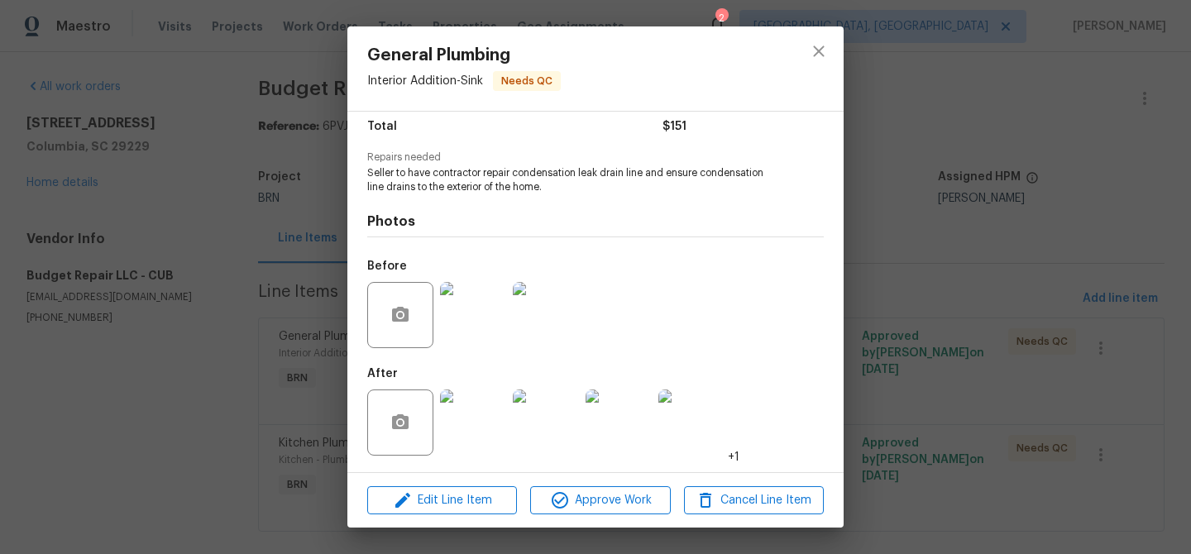
click at [585, 293] on div "Before" at bounding box center [595, 304] width 456 height 107
click at [532, 305] on img at bounding box center [546, 315] width 66 height 66
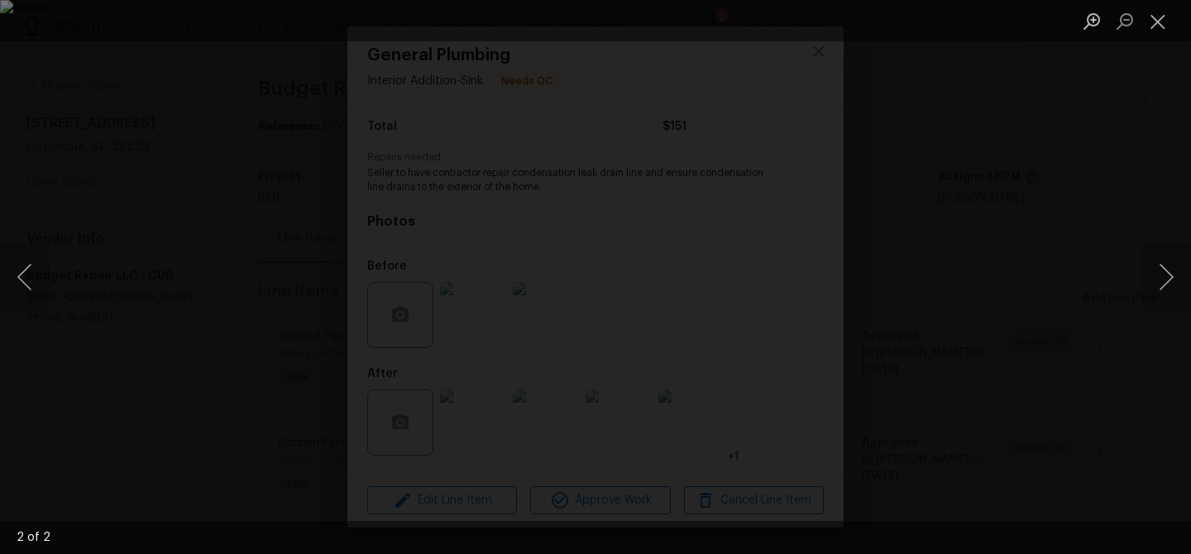
click at [175, 444] on div "Lightbox" at bounding box center [595, 277] width 1191 height 554
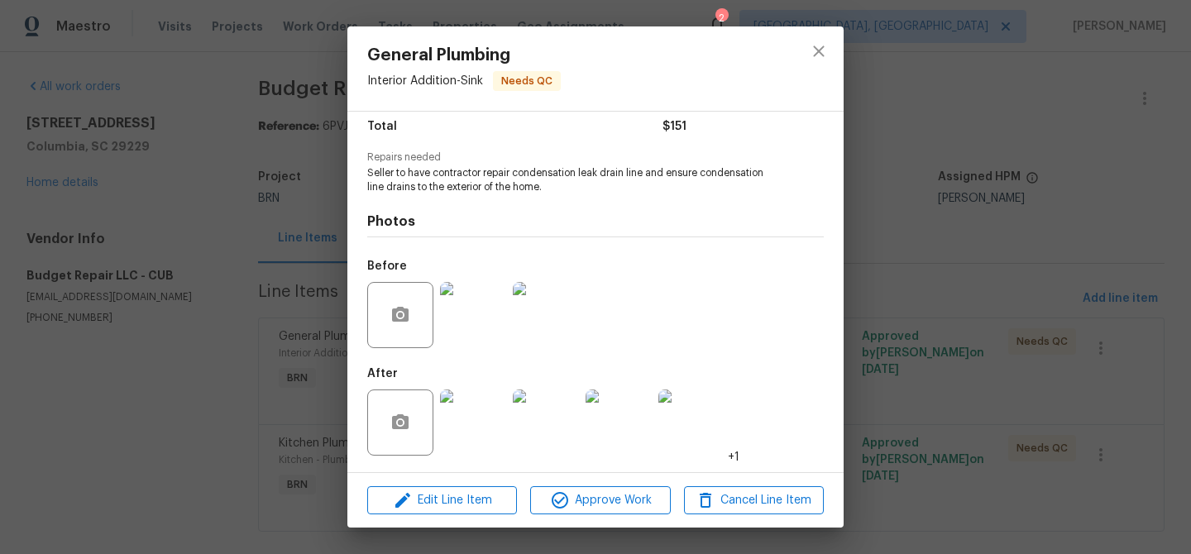
click at [475, 413] on img at bounding box center [473, 422] width 66 height 66
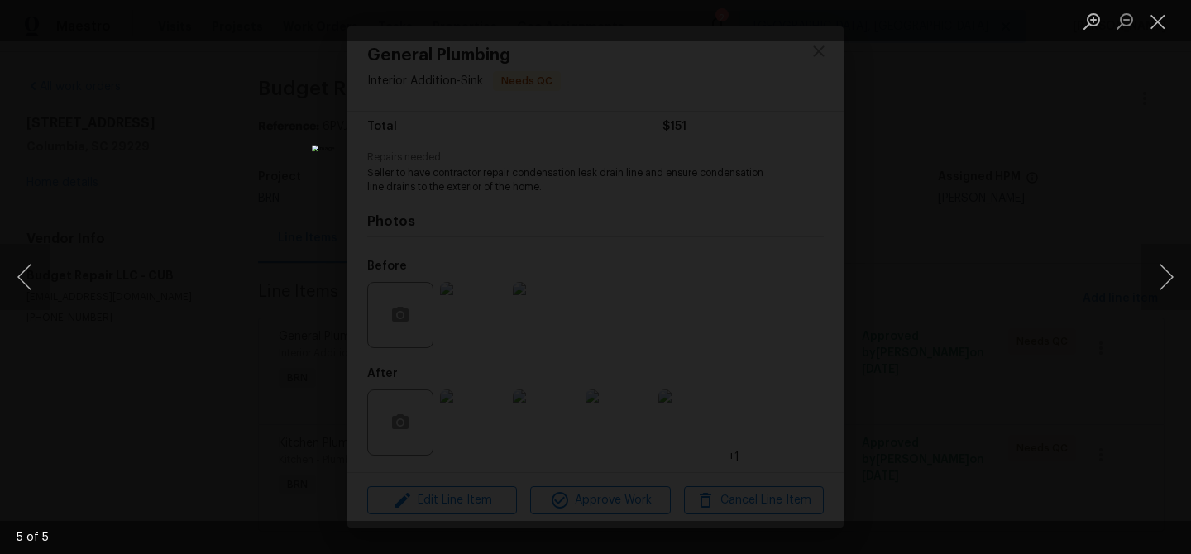
click at [100, 303] on div "Lightbox" at bounding box center [595, 277] width 1191 height 554
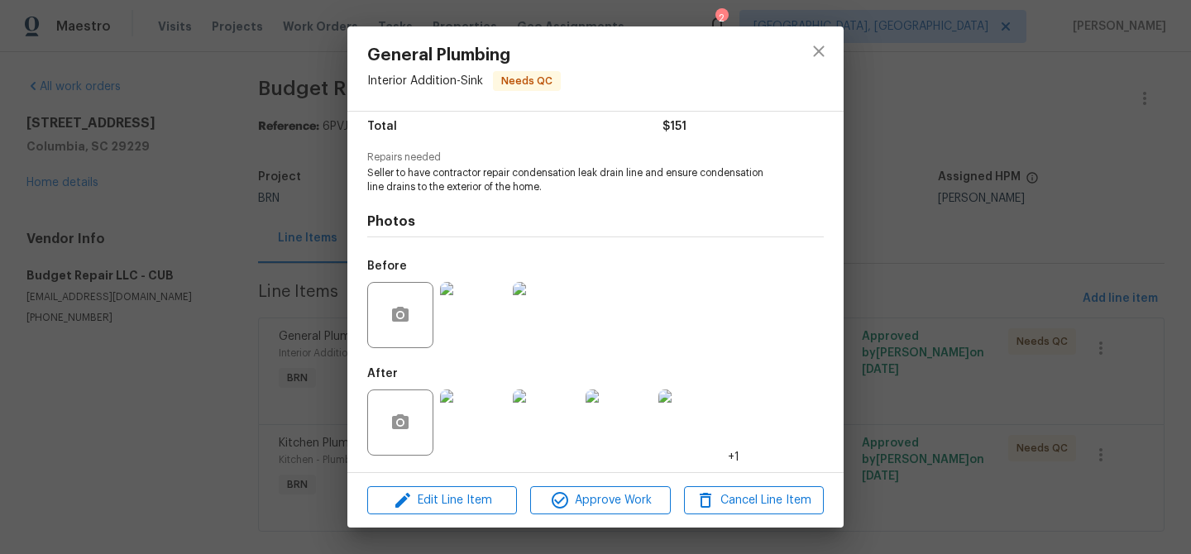
click at [188, 268] on div "General Plumbing Interior Addition - Sink Needs QC Vendor Budget Repair LLC Acc…" at bounding box center [595, 277] width 1191 height 554
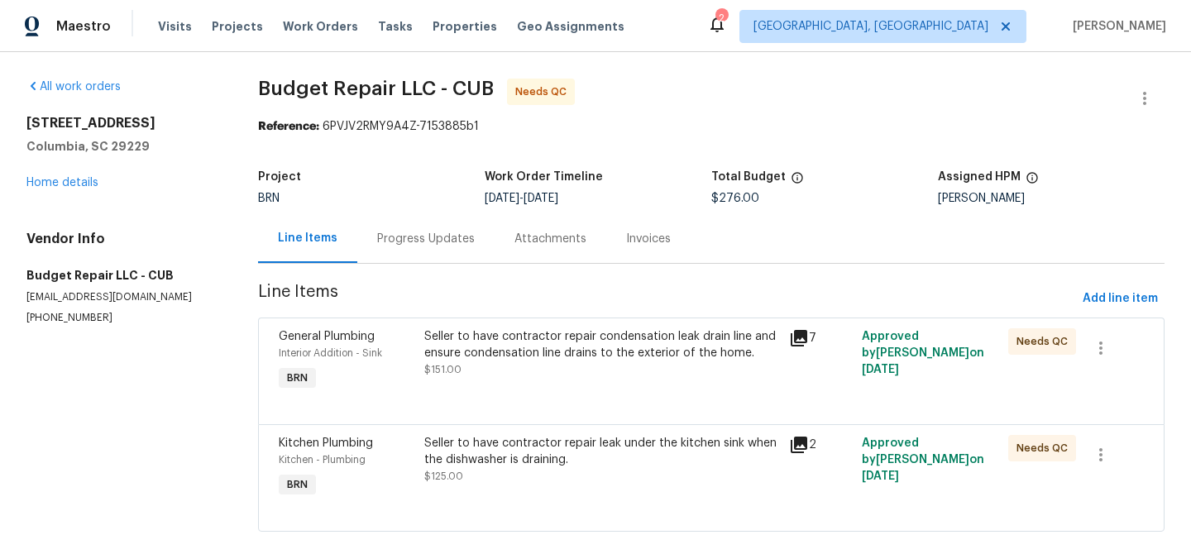
click at [404, 244] on div "Progress Updates" at bounding box center [426, 239] width 98 height 17
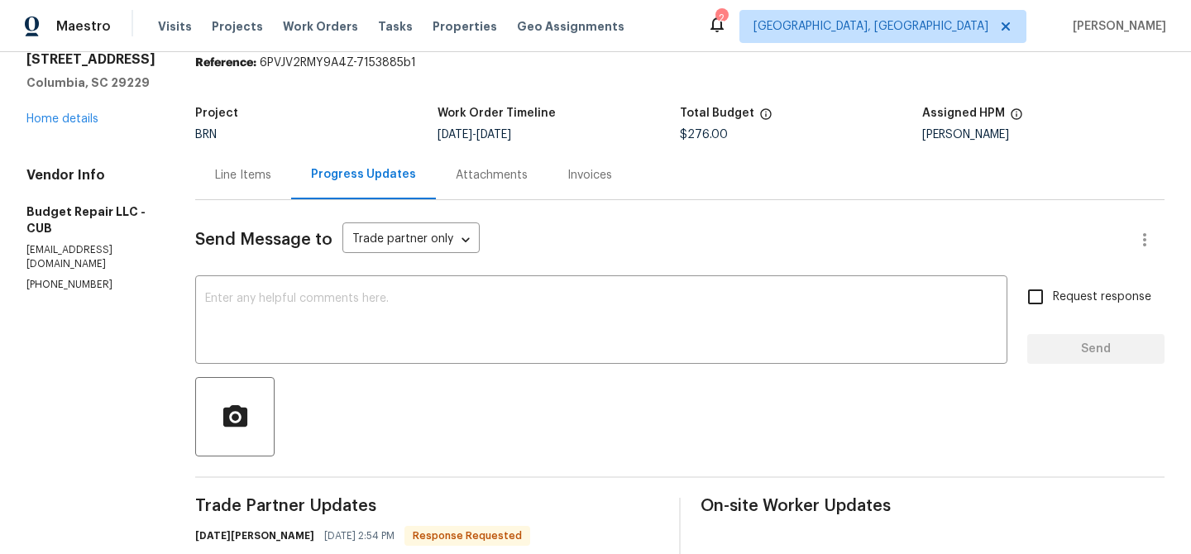
scroll to position [74, 0]
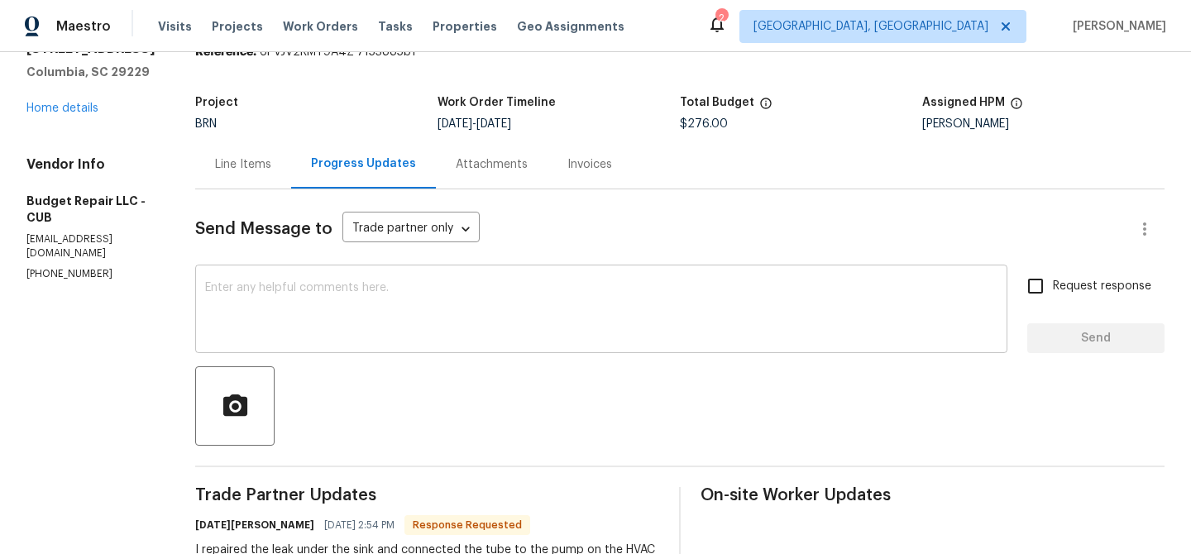
click at [312, 296] on textarea at bounding box center [601, 311] width 792 height 58
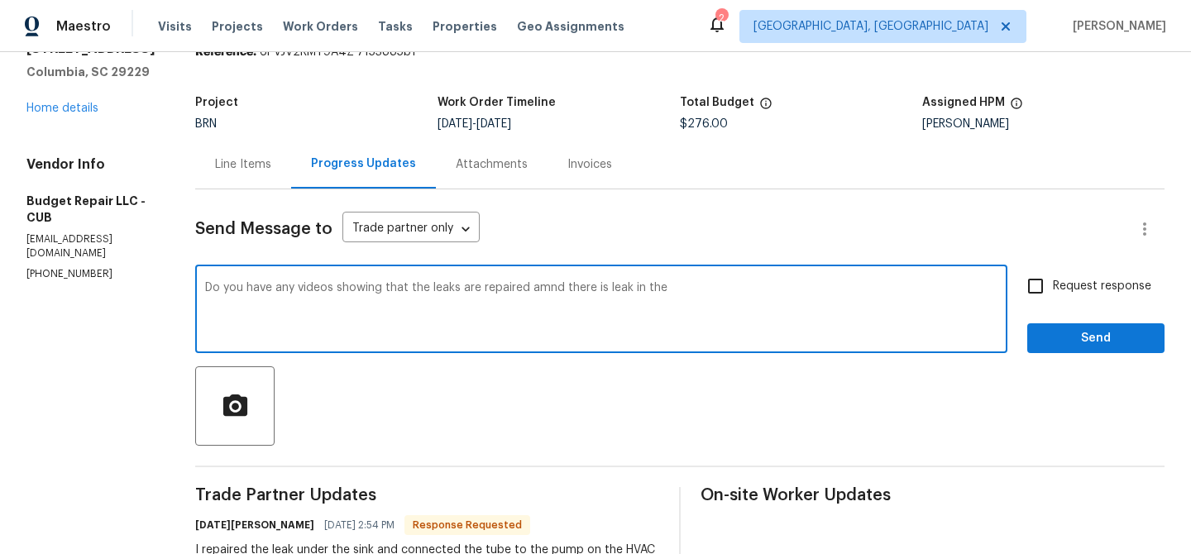
type textarea "Do you have any videos showing that the leaks are repaired amnd there is leak i…"
click at [284, 288] on textarea "Do you have any videos showing that the leaks are repaired amnd there is leak i…" at bounding box center [601, 311] width 792 height 58
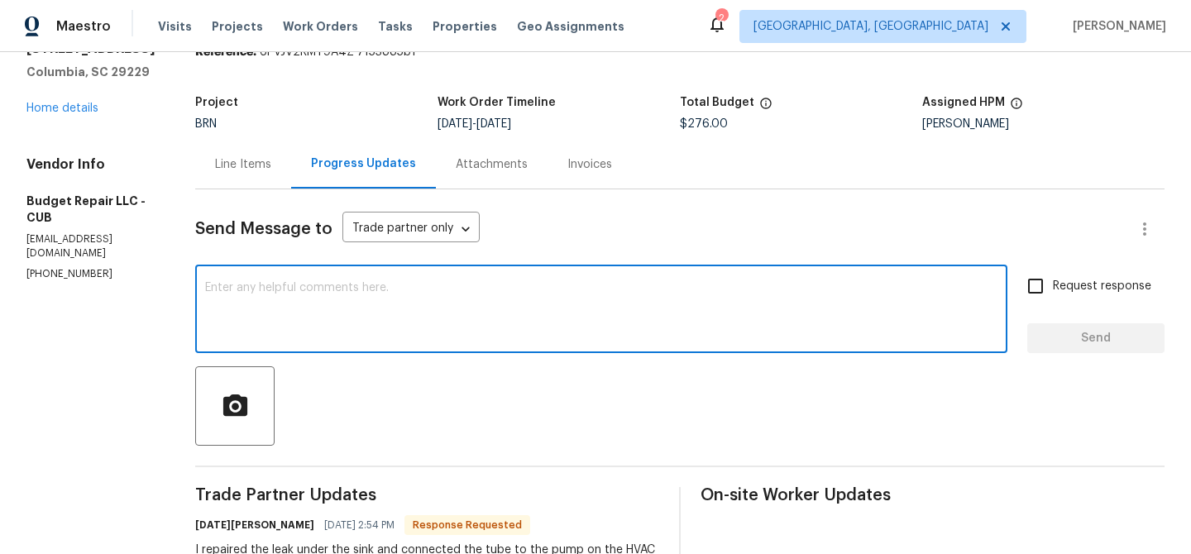
click at [236, 160] on div "Line Items" at bounding box center [243, 164] width 56 height 17
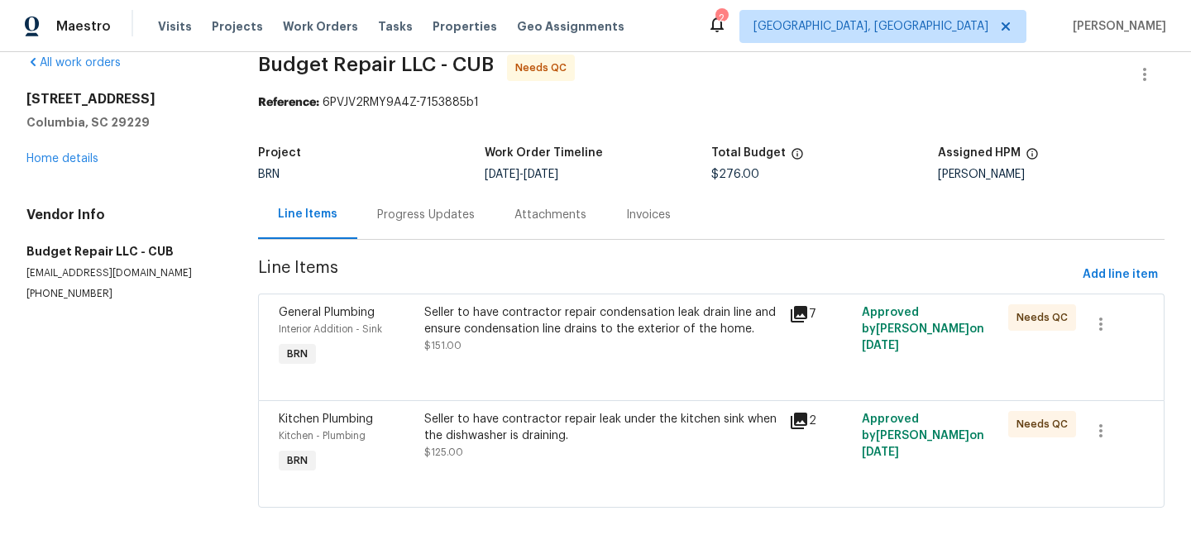
scroll to position [25, 0]
click at [442, 236] on div "Progress Updates" at bounding box center [425, 214] width 137 height 49
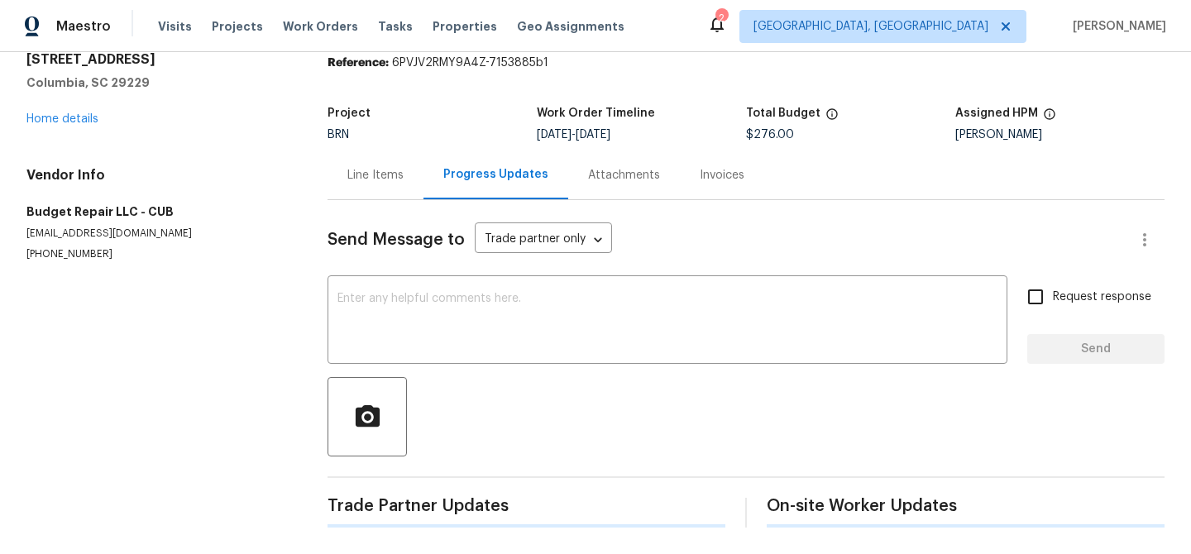
click at [428, 370] on div "Send Message to Trade partner only Trade partner only ​ x ​ Request response Se…" at bounding box center [745, 363] width 837 height 327
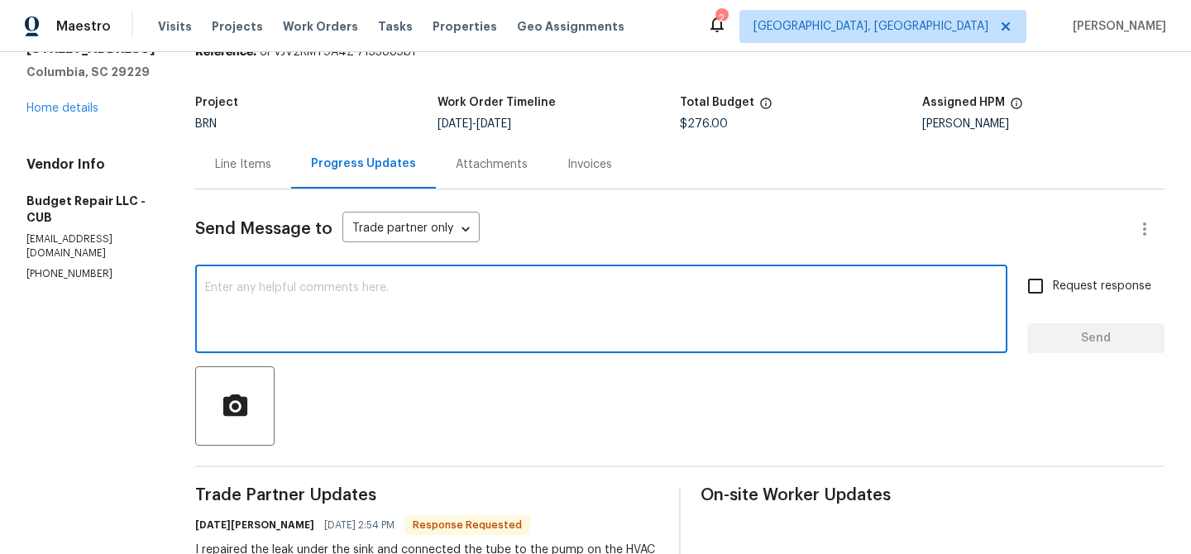
click at [430, 337] on textarea at bounding box center [601, 311] width 792 height 58
paste textarea "Do you have any videos showing that the leaks are repaired amnd there is leak i…"
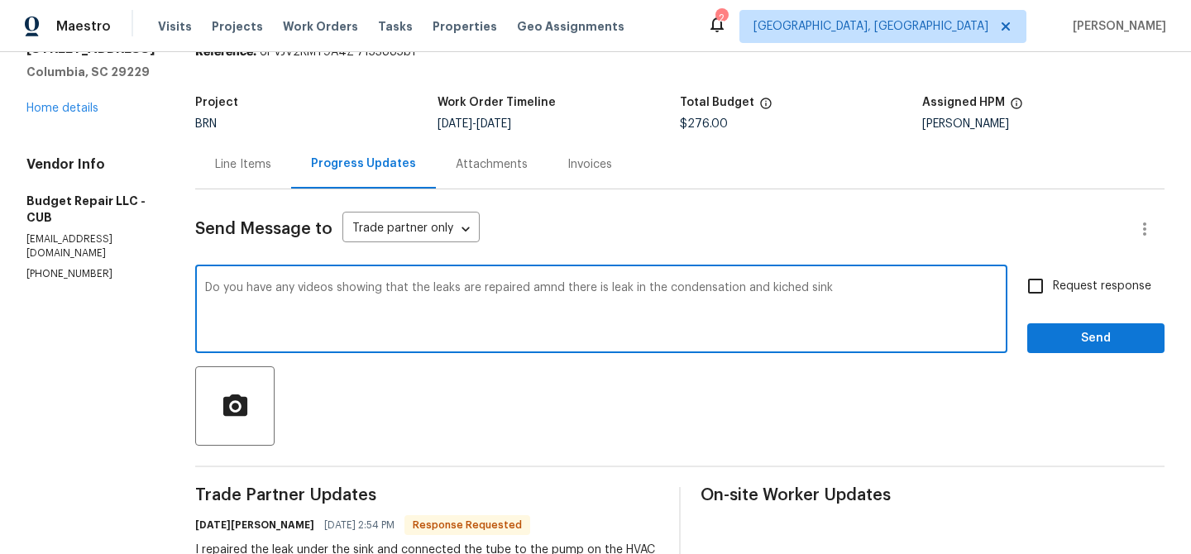
type textarea "Do you have any videos showing that the leaks are repaired amnd there is leak i…"
click at [542, 296] on textarea "Do you have any videos showing that the leaks are repaired amnd there is leak i…" at bounding box center [601, 311] width 792 height 58
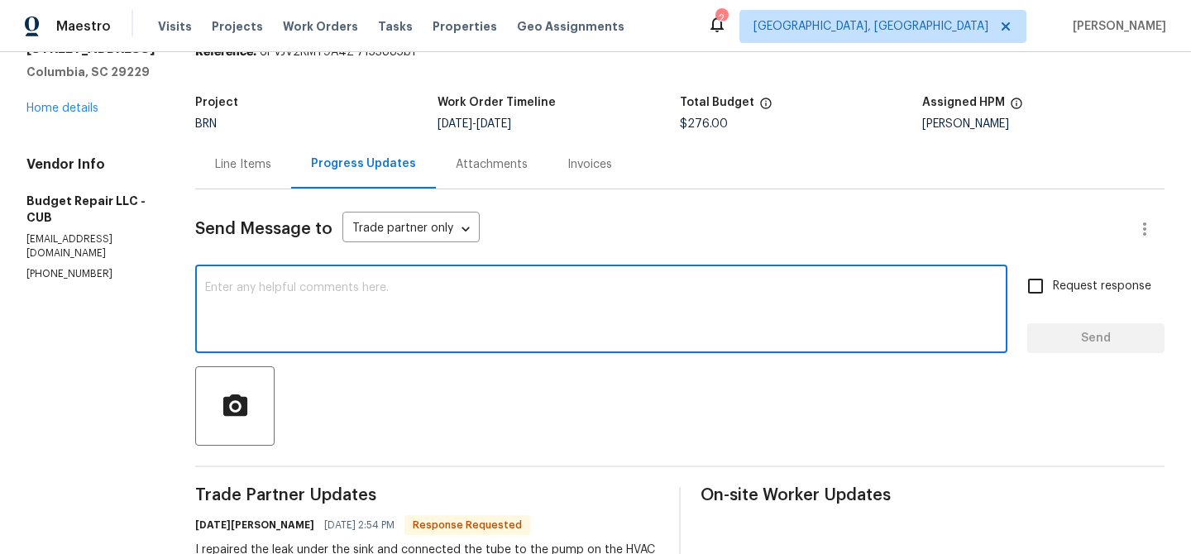
paste textarea "Do you have any videos showing that the leaks have been repaired, as well as th…"
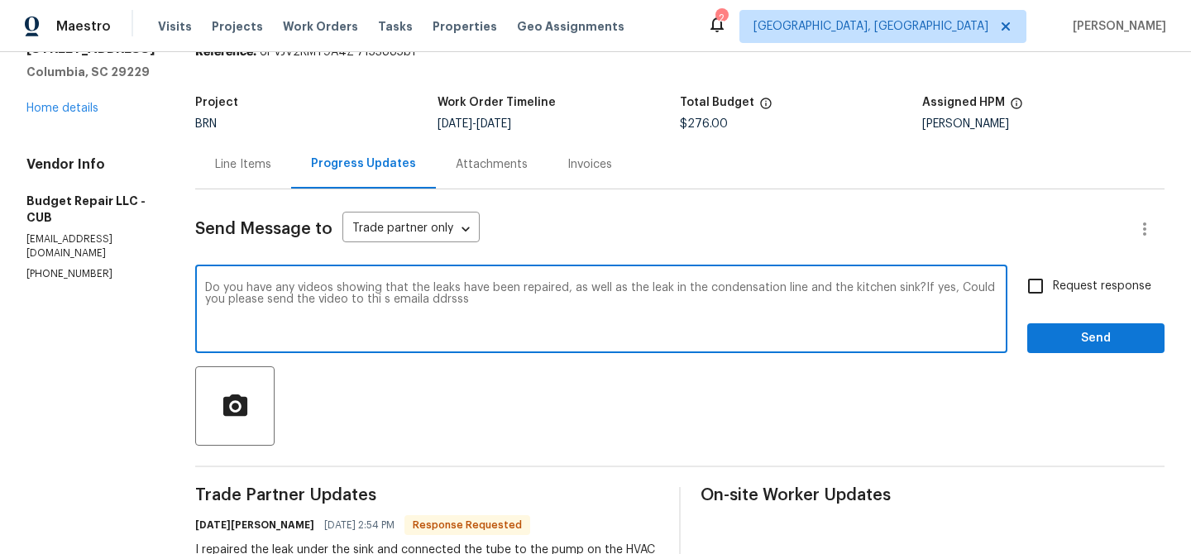
paste textarea "ananthi.mahendran@opendoor.com"
click at [426, 304] on textarea "Do you have any videos showing that the leaks have been repaired, as well as th…" at bounding box center [601, 311] width 792 height 58
click at [415, 293] on textarea "Do you have any videos showing that the leaks have been repaired, as well as th…" at bounding box center [601, 311] width 792 height 58
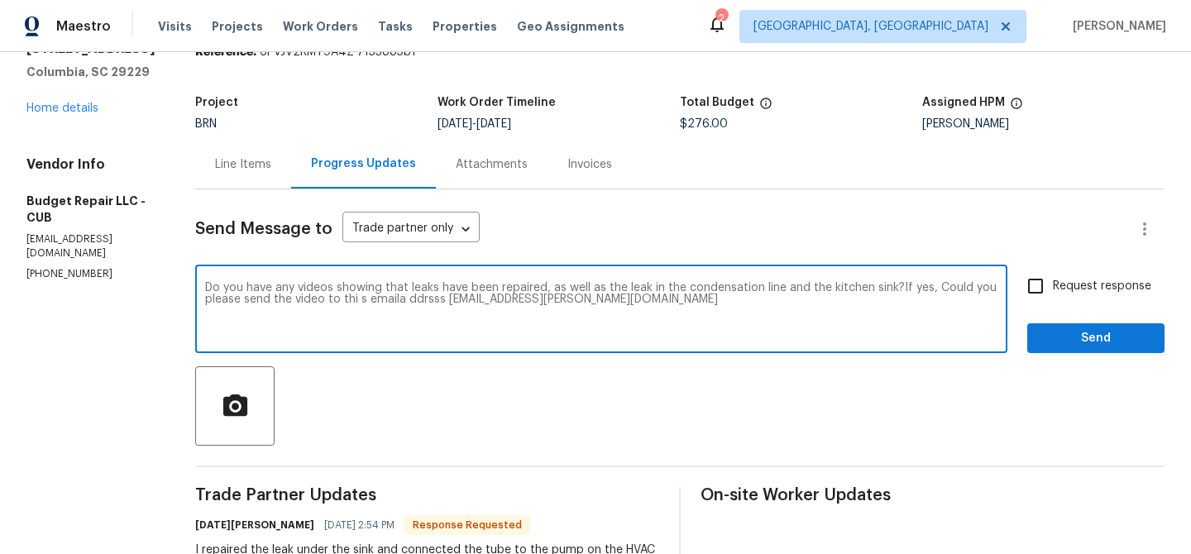
type textarea "Do you have any videos showing that the leaks have been repaired, as well as th…"
click at [415, 293] on textarea "Do you have any videos showing that the leaks have been repaired, as well as th…" at bounding box center [601, 311] width 792 height 58
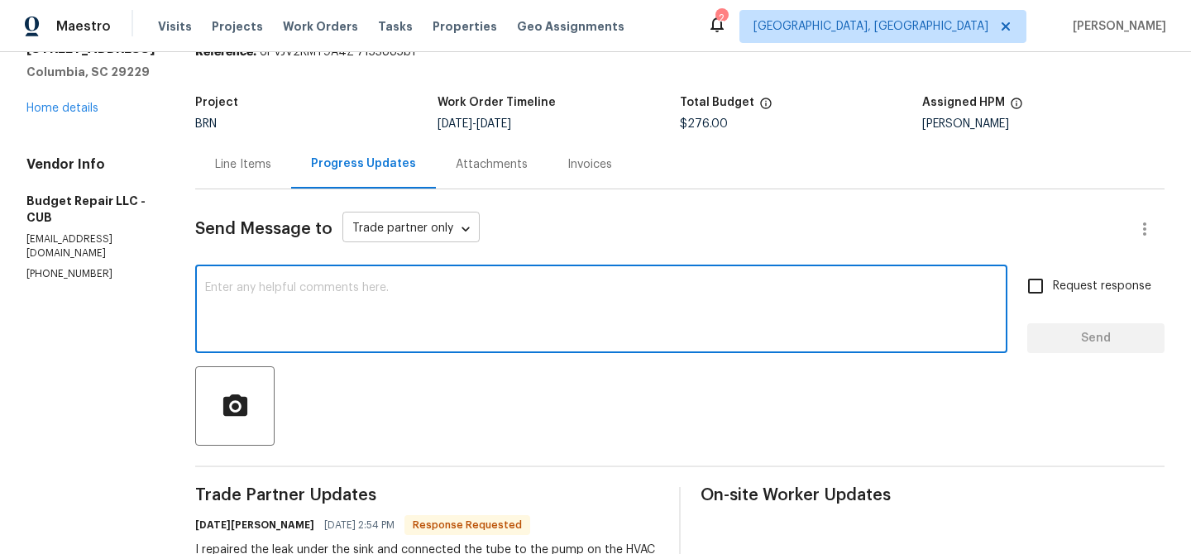
paste textarea "Do you have any videos showing that the leaks have been repaired, including the…"
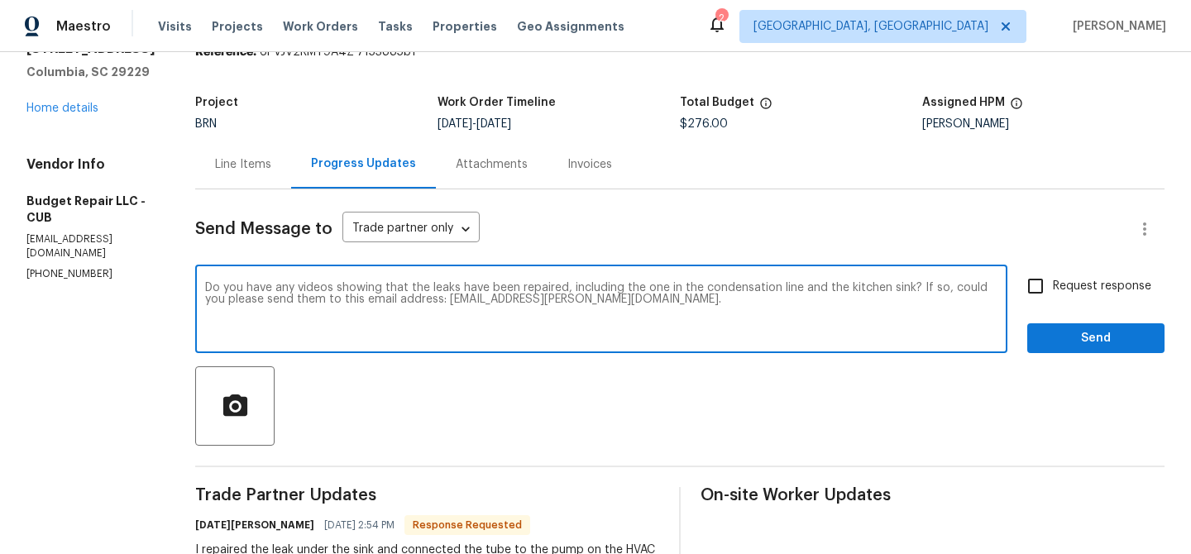
type textarea "Do you have any videos showing that the leaks have been repaired, including the…"
click at [1047, 296] on input "Request response" at bounding box center [1035, 286] width 35 height 35
checkbox input "true"
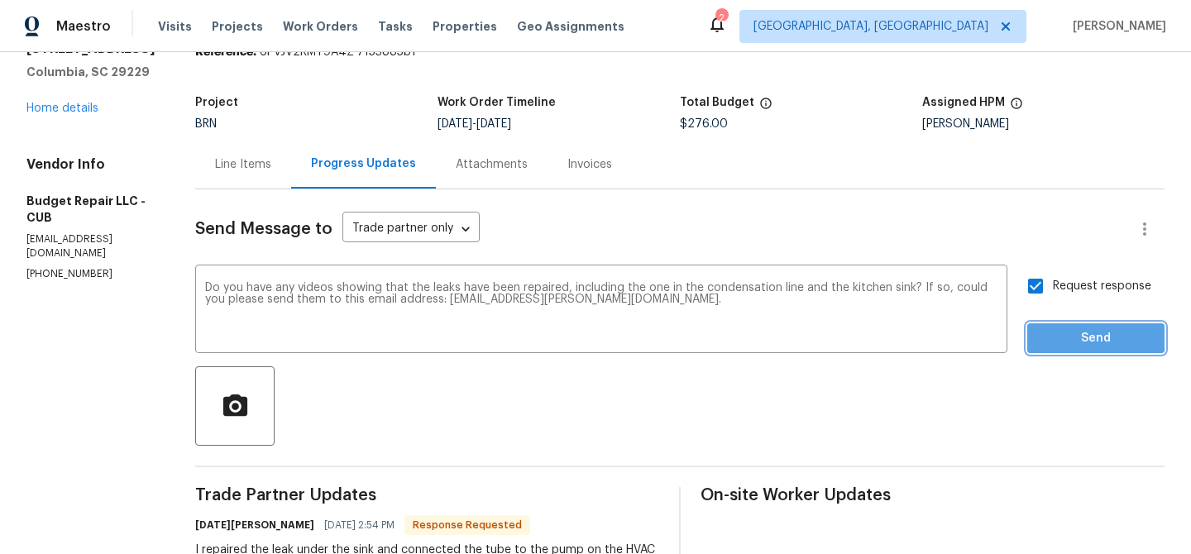
click at [1052, 333] on span "Send" at bounding box center [1095, 338] width 111 height 21
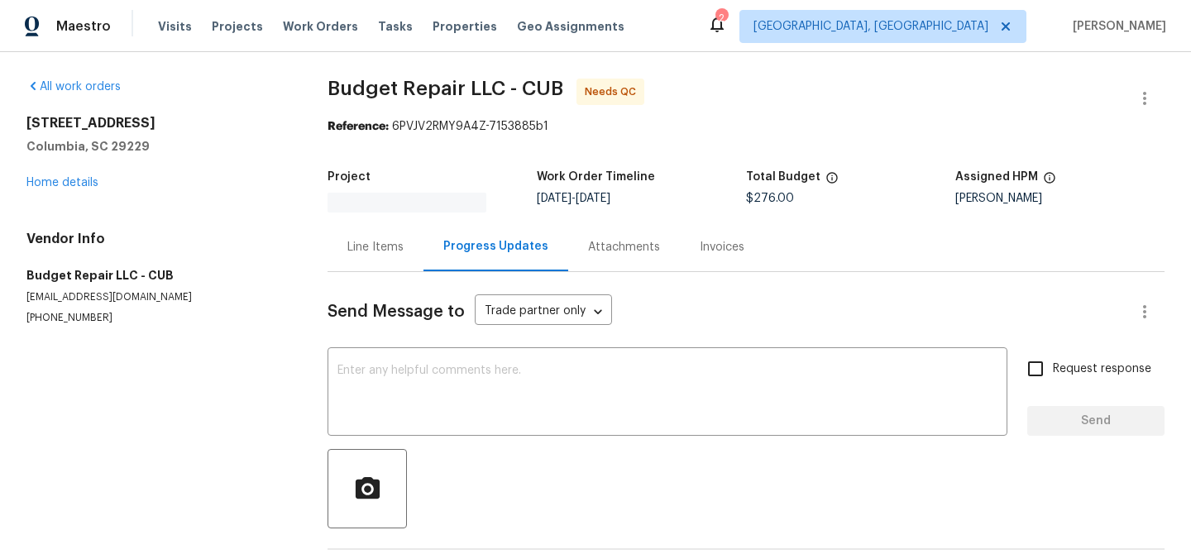
click at [231, 227] on div "All work orders 8 Brushwood Ct Columbia, SC 29229 Home details Vendor Info Budg…" at bounding box center [156, 202] width 261 height 246
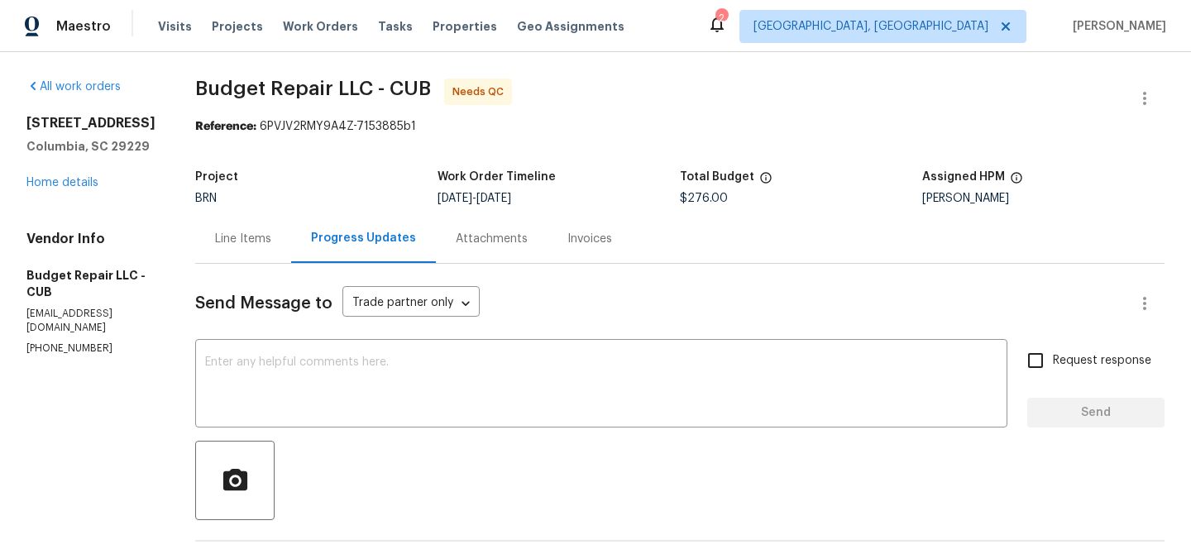
click at [312, 245] on div "Progress Updates" at bounding box center [363, 238] width 105 height 17
click at [296, 245] on div "Progress Updates" at bounding box center [363, 238] width 145 height 49
click at [269, 245] on div "Line Items" at bounding box center [243, 238] width 96 height 49
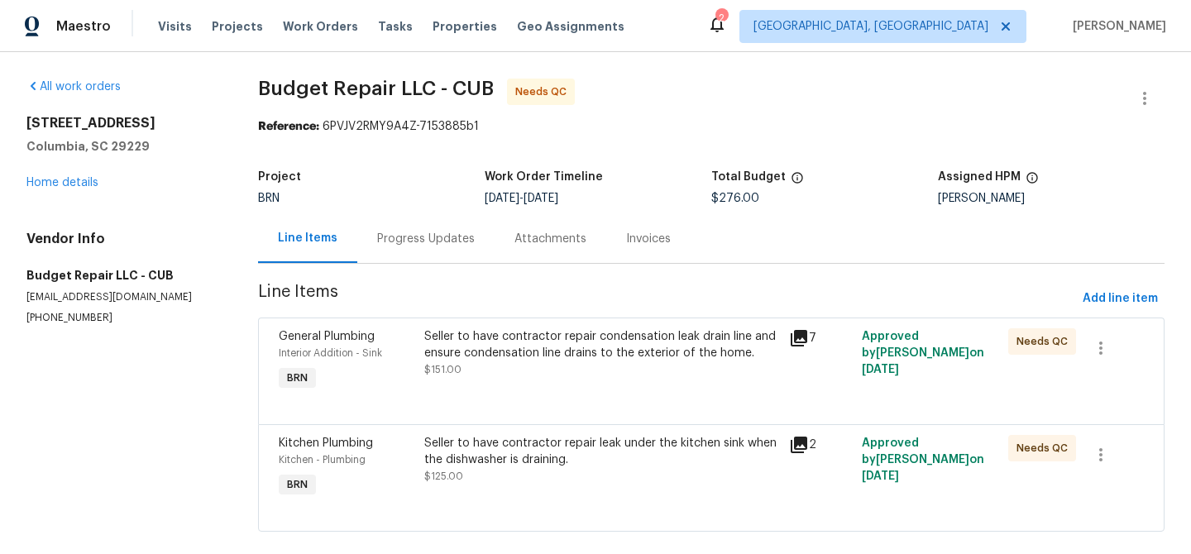
click at [480, 325] on div "Seller to have contractor repair condensation leak drain line and ensure conden…" at bounding box center [601, 361] width 365 height 76
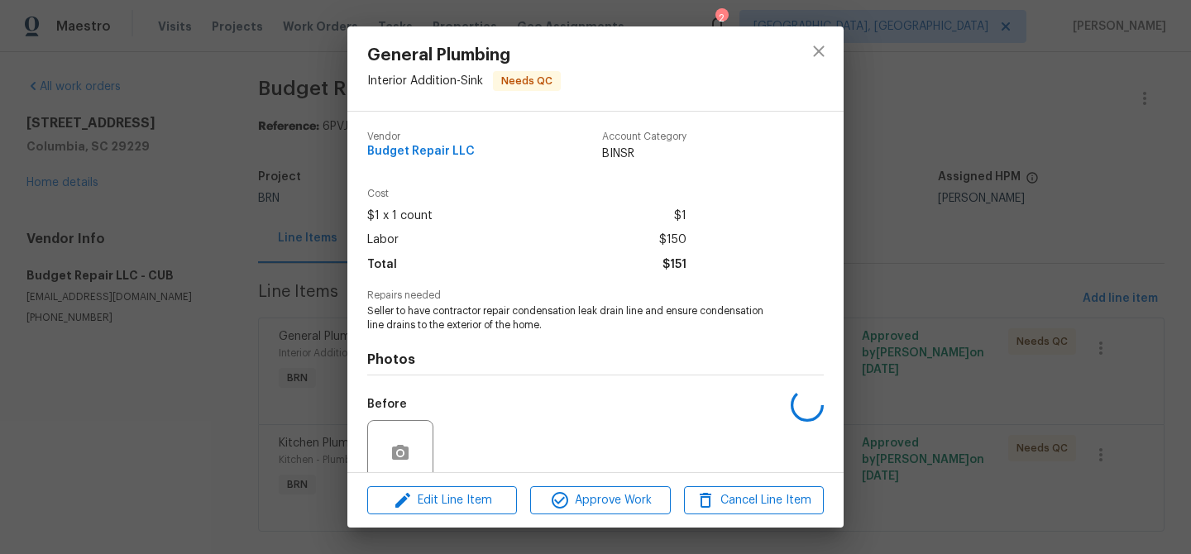
scroll to position [138, 0]
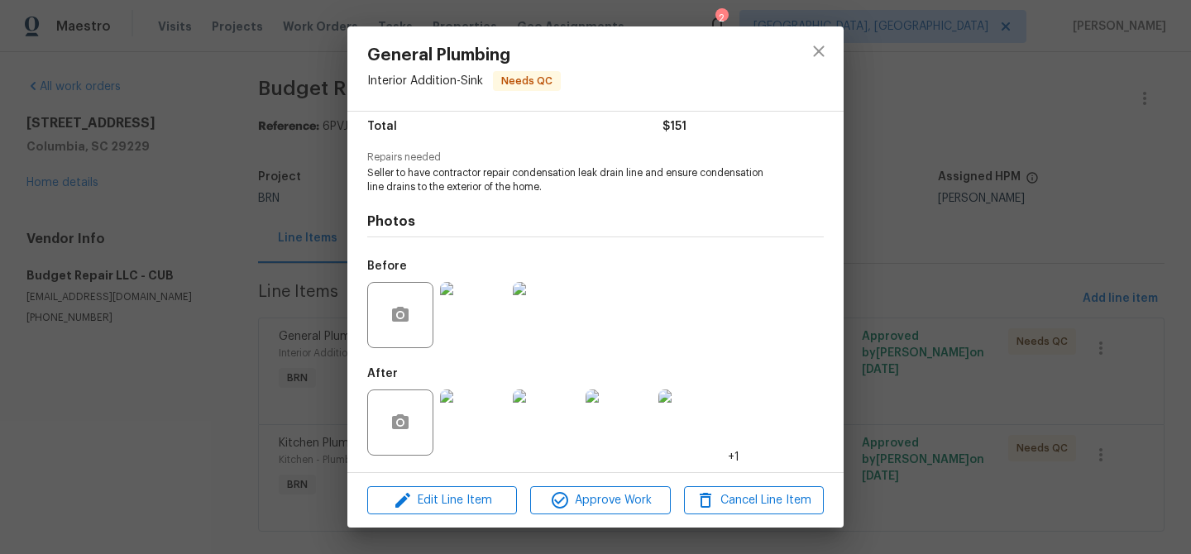
click at [474, 333] on img at bounding box center [473, 315] width 66 height 66
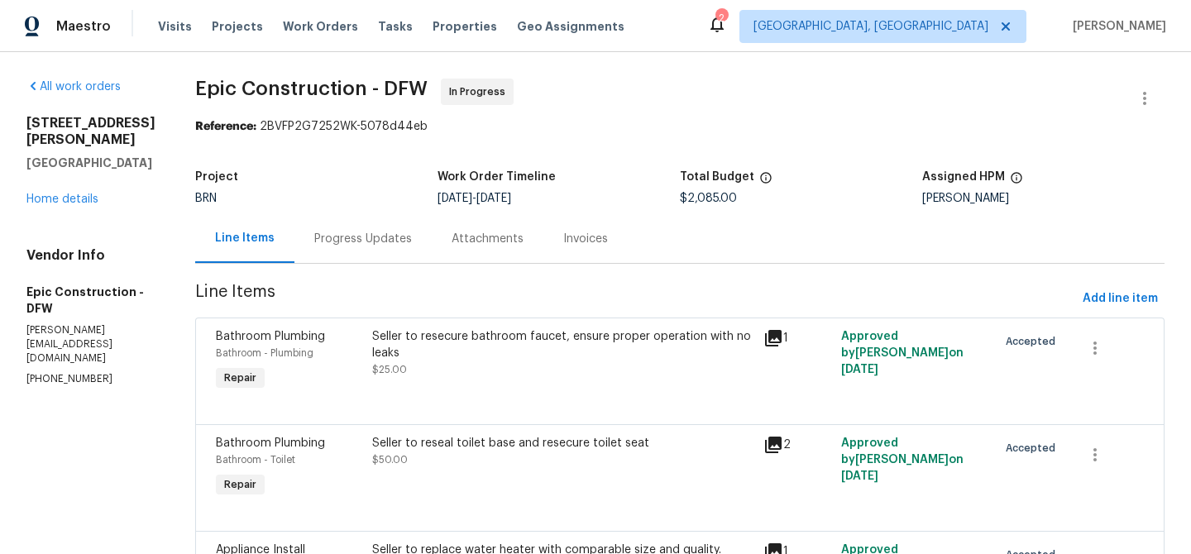
click at [432, 247] on div "Attachments" at bounding box center [488, 238] width 112 height 49
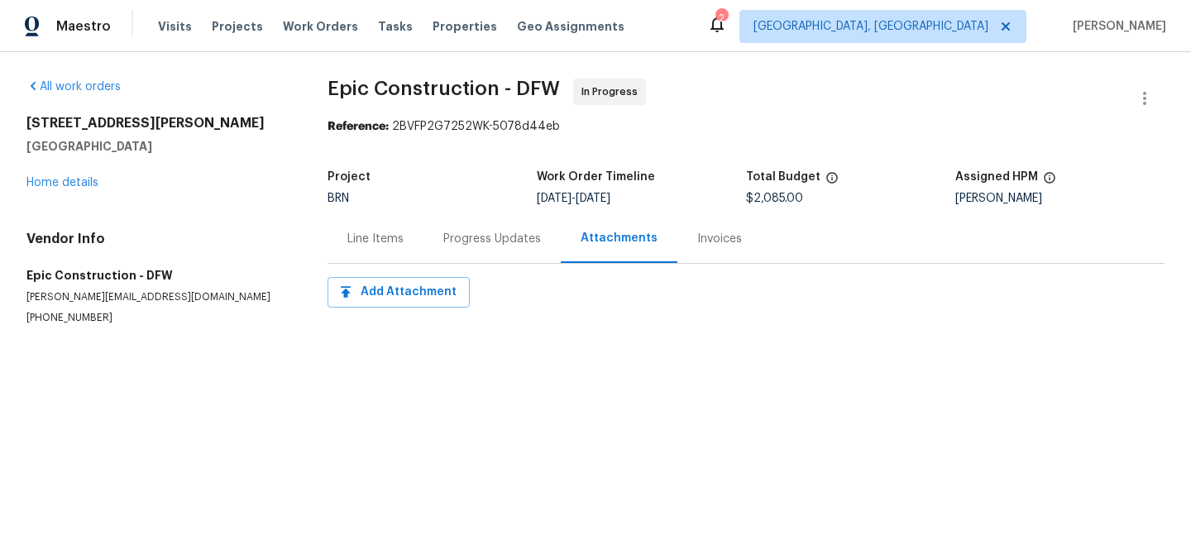
click at [405, 247] on div "Line Items" at bounding box center [375, 238] width 96 height 49
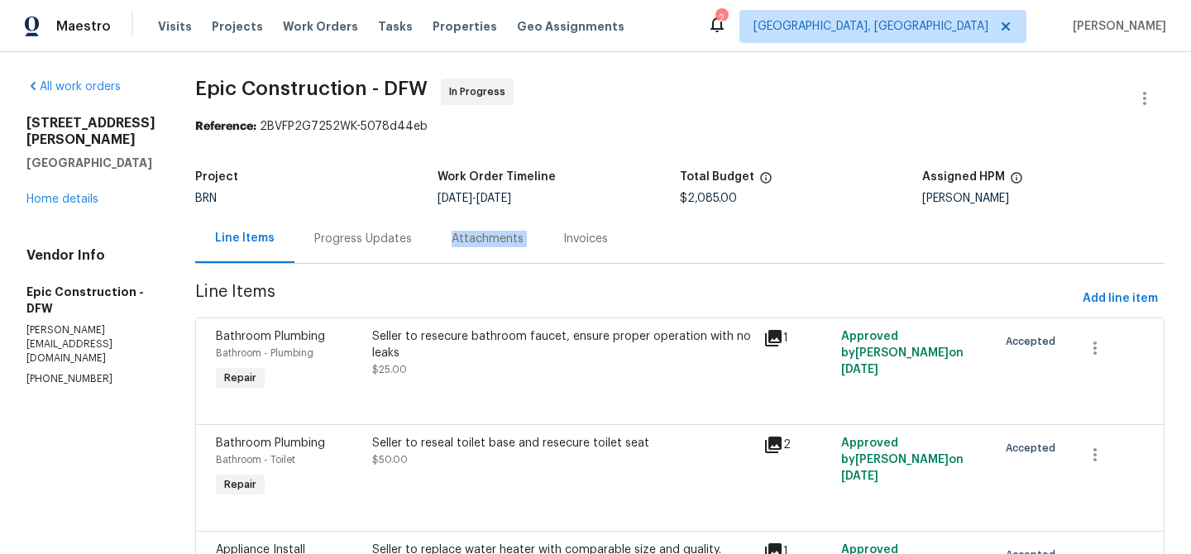
click at [432, 247] on div "Attachments" at bounding box center [488, 238] width 112 height 49
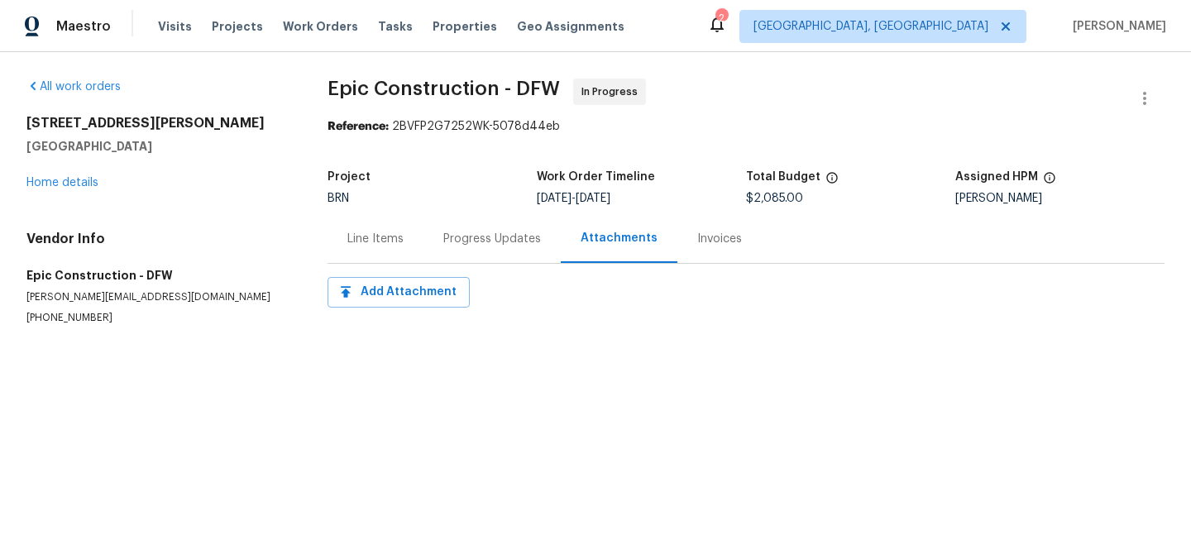
click at [405, 246] on div "Line Items" at bounding box center [375, 238] width 96 height 49
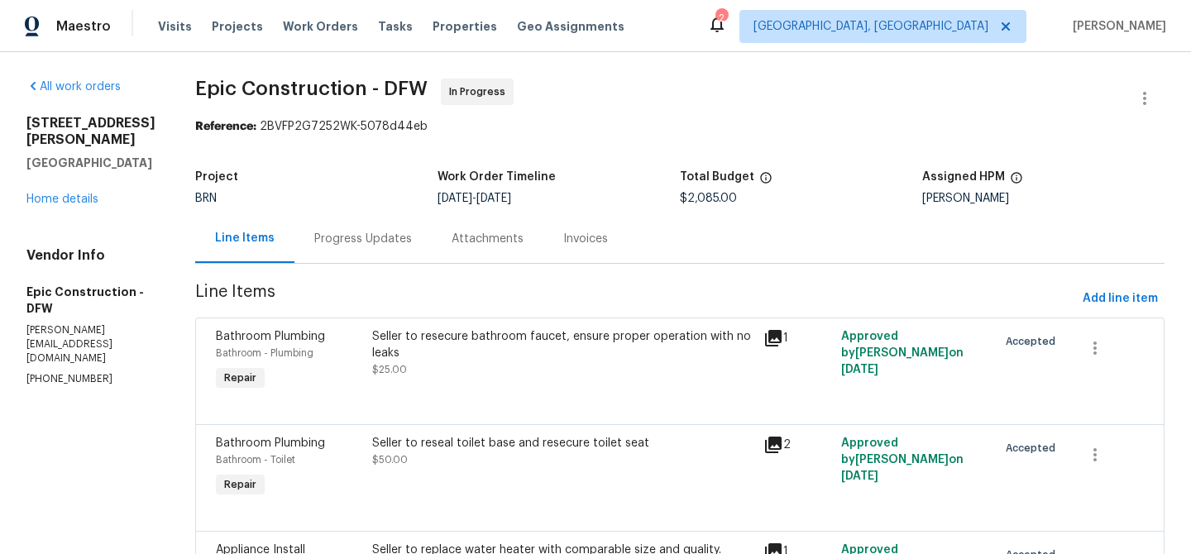
click at [375, 242] on div "Progress Updates" at bounding box center [363, 239] width 98 height 17
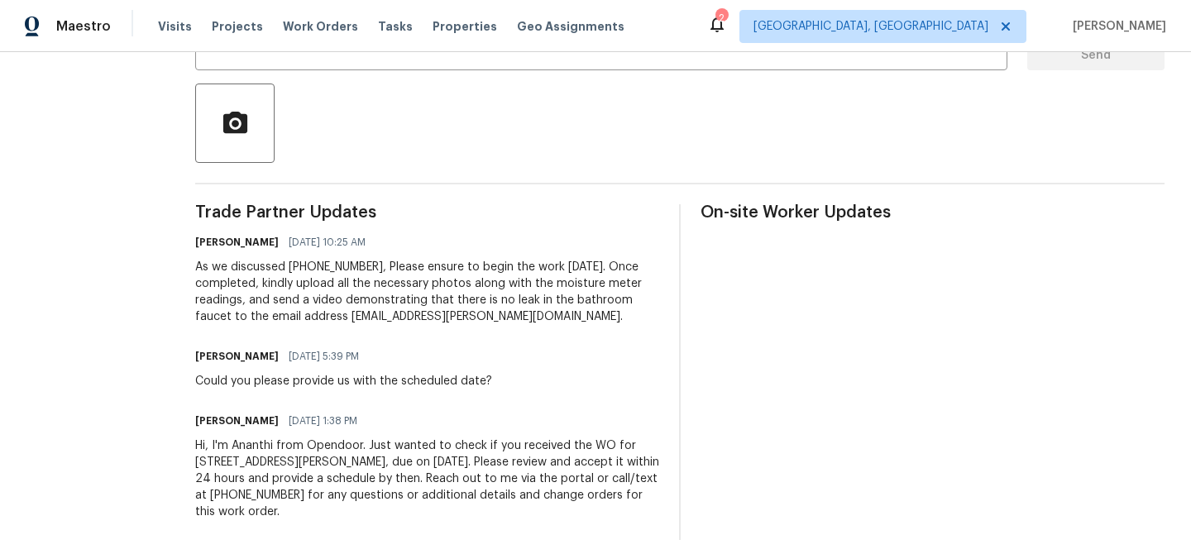
scroll to position [358, 0]
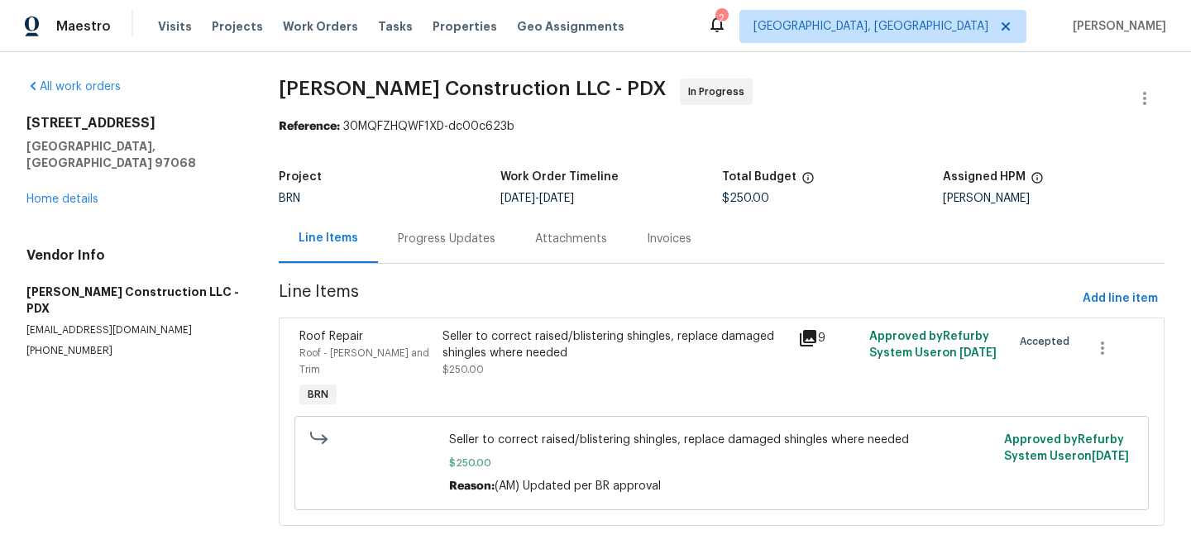
click at [430, 236] on div "Progress Updates" at bounding box center [447, 239] width 98 height 17
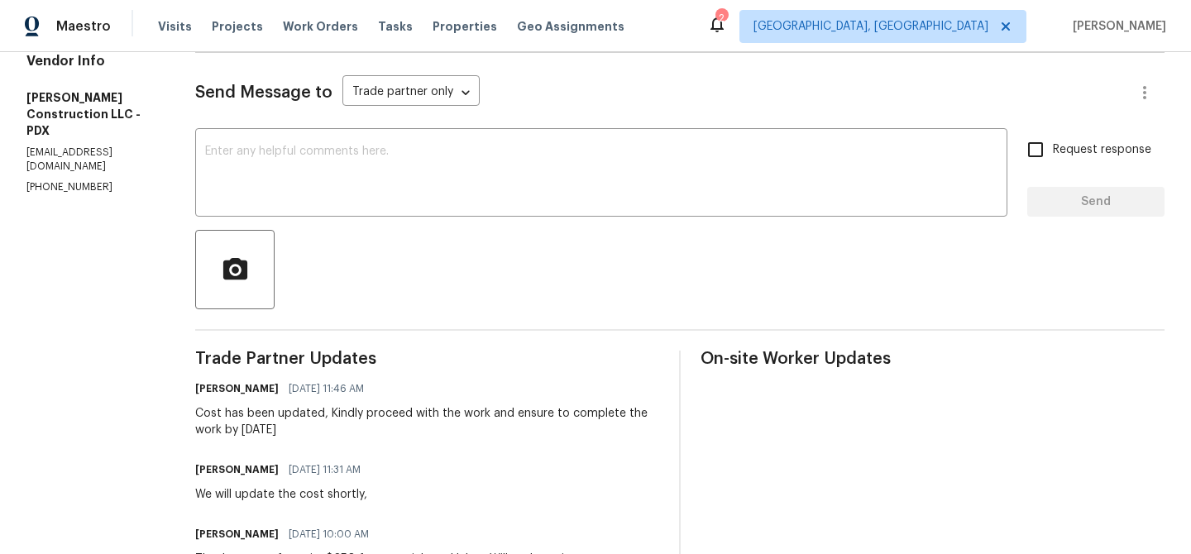
scroll to position [218, 0]
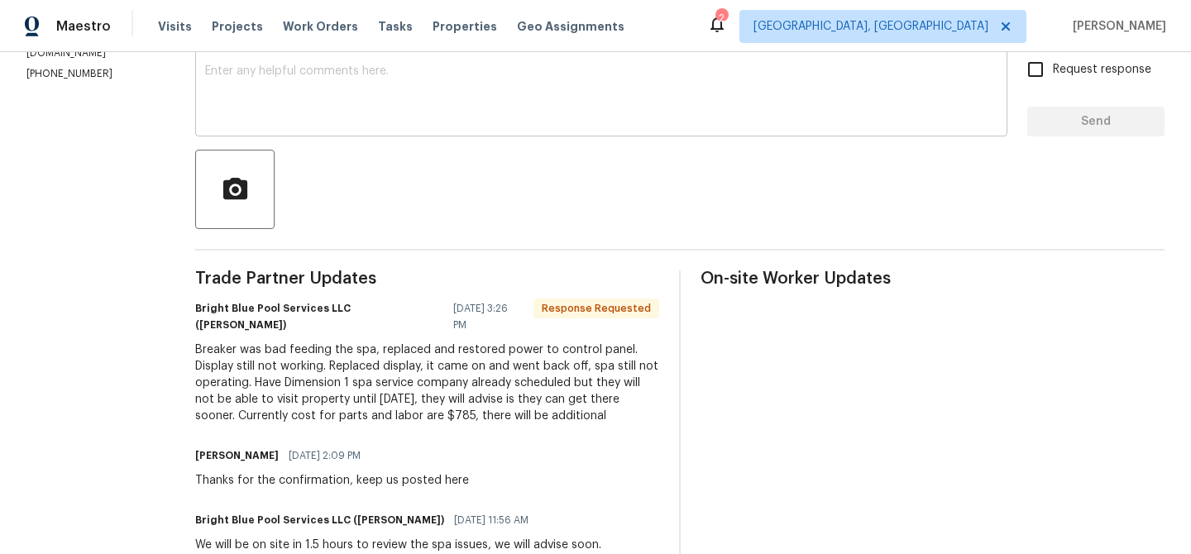
scroll to position [107, 0]
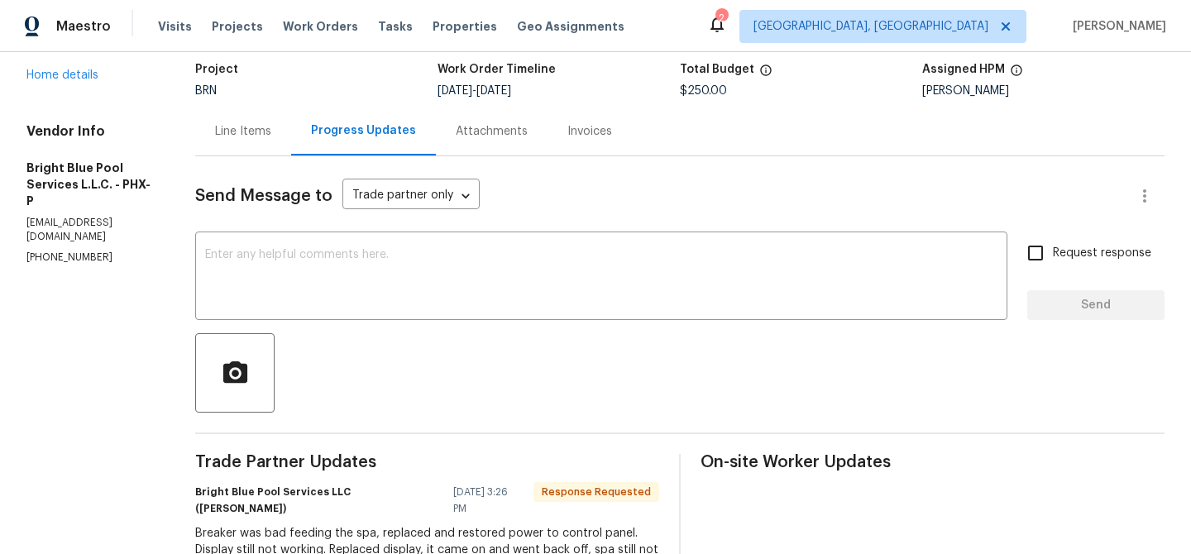
click at [389, 296] on textarea at bounding box center [601, 278] width 792 height 58
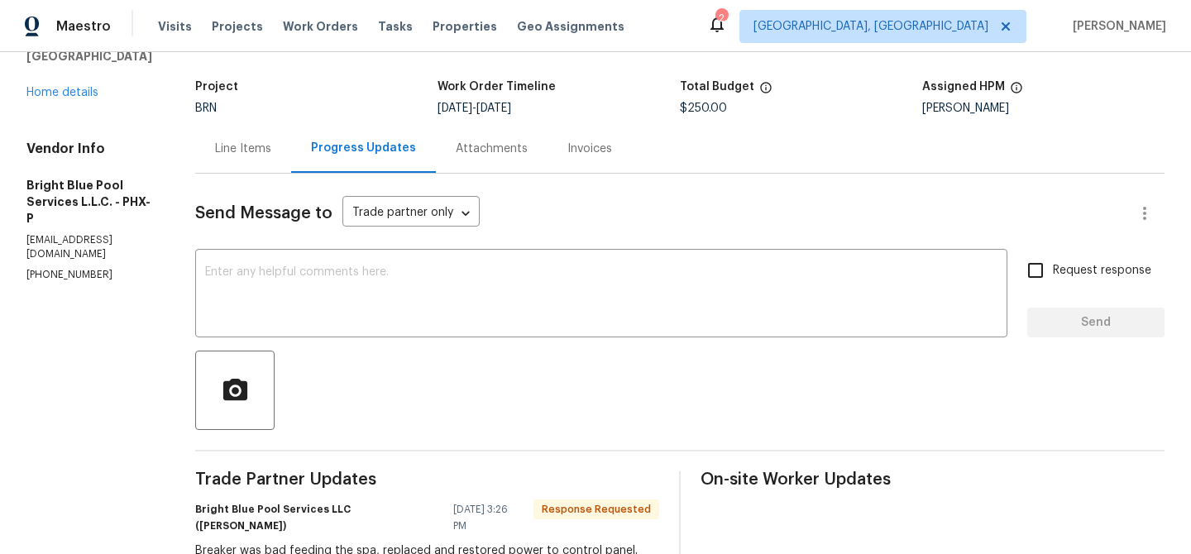
scroll to position [85, 0]
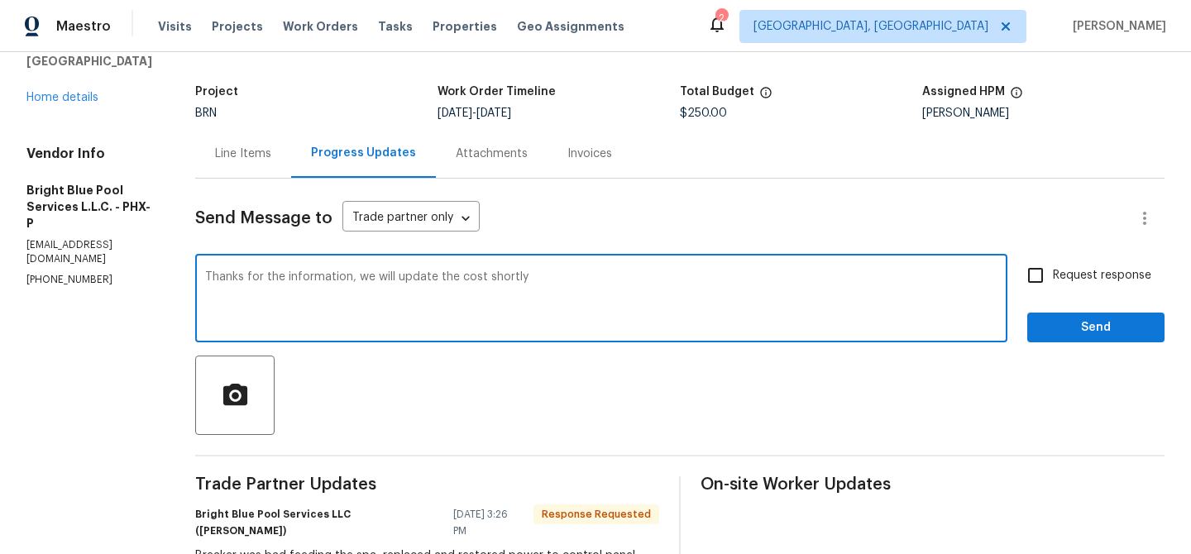
type textarea "Thanks for the information, we will update the cost shortly"
click at [284, 281] on textarea "Thanks for the information, we will update the cost shortly" at bounding box center [601, 300] width 792 height 58
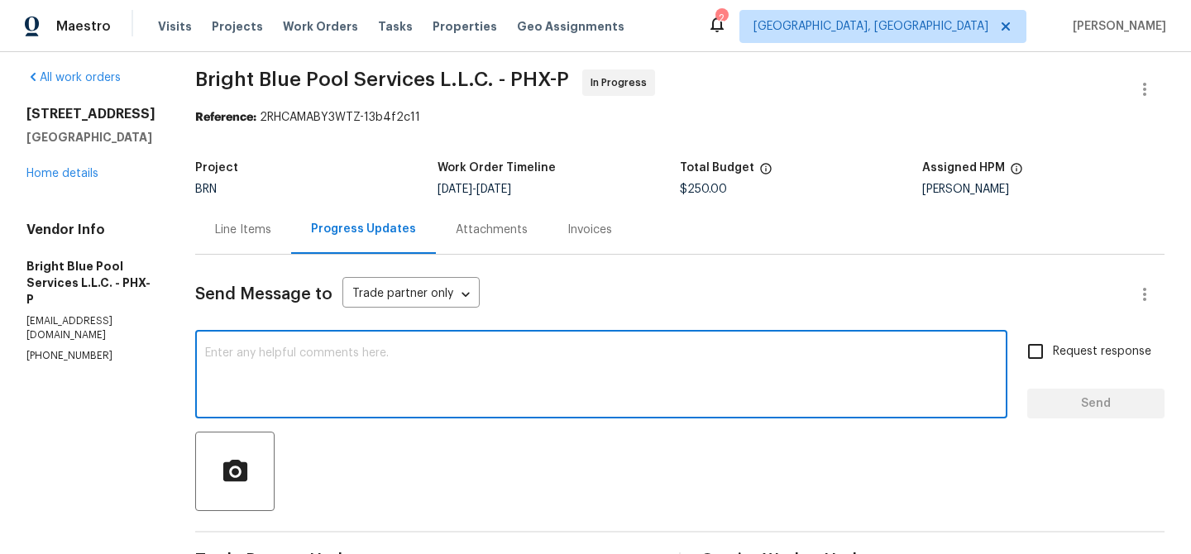
scroll to position [0, 0]
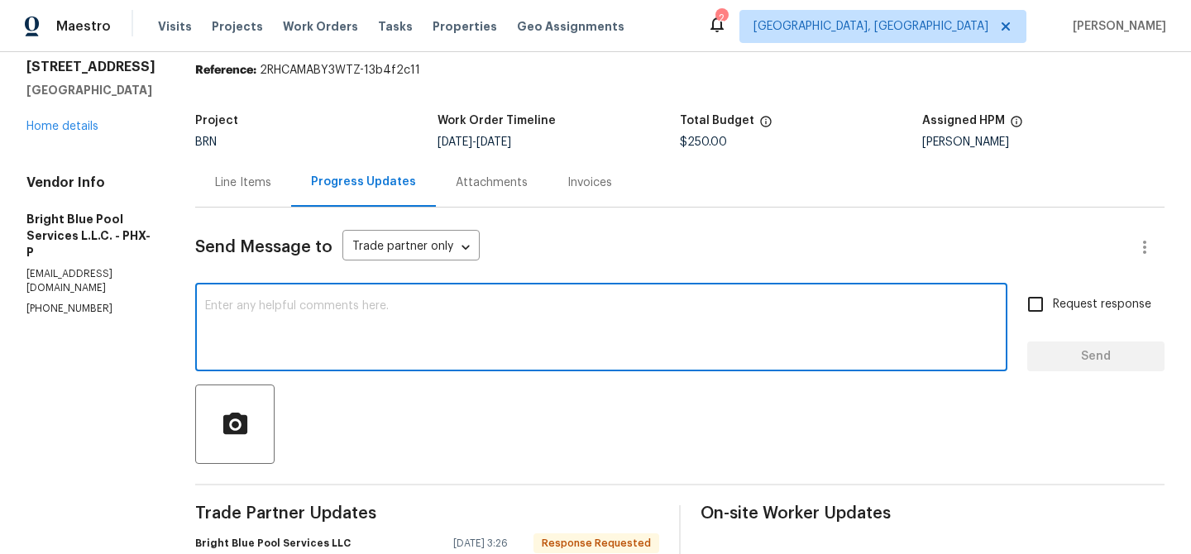
paste textarea "Thank you for the information. We will update the cost shortly. Ask ChatGPT"
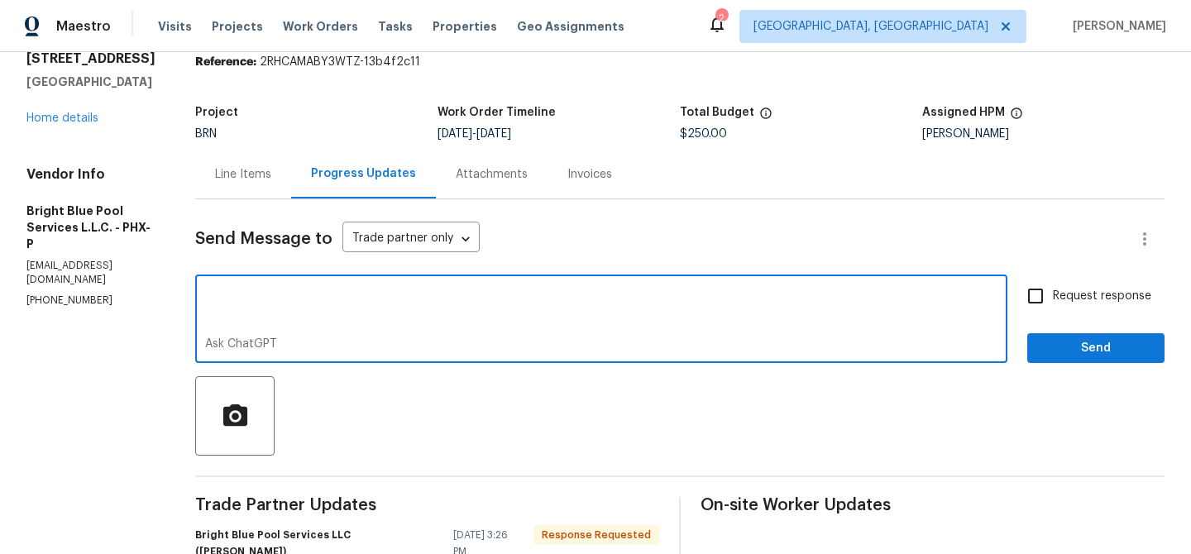
scroll to position [67, 0]
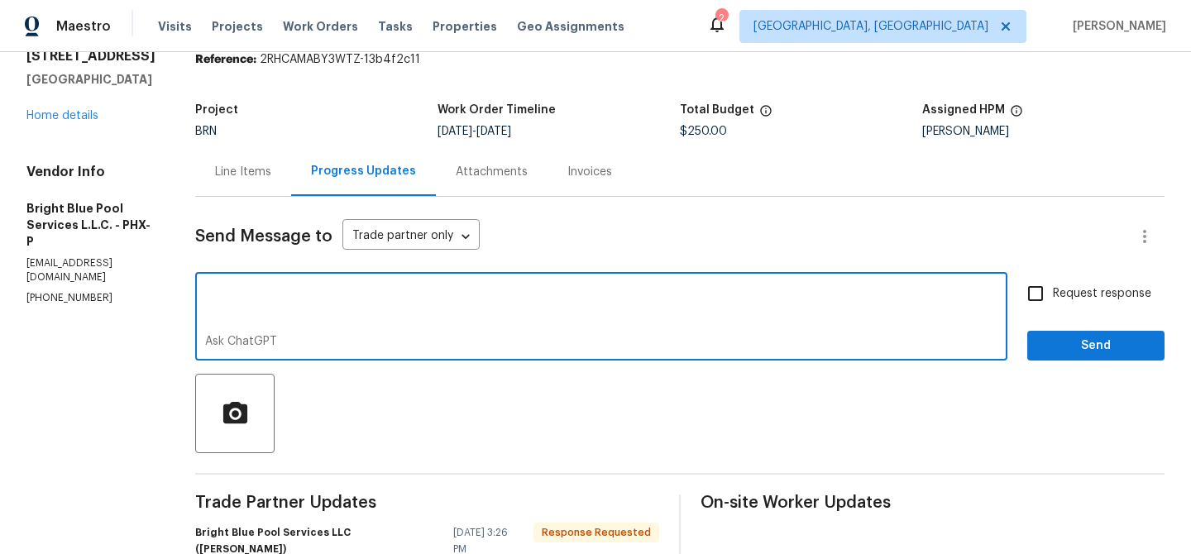
drag, startPoint x: 279, startPoint y: 332, endPoint x: 176, endPoint y: 332, distance: 103.3
type textarea "Thank you for the information. We will update the cost shortly."
click at [1084, 310] on label "Request response" at bounding box center [1084, 293] width 133 height 35
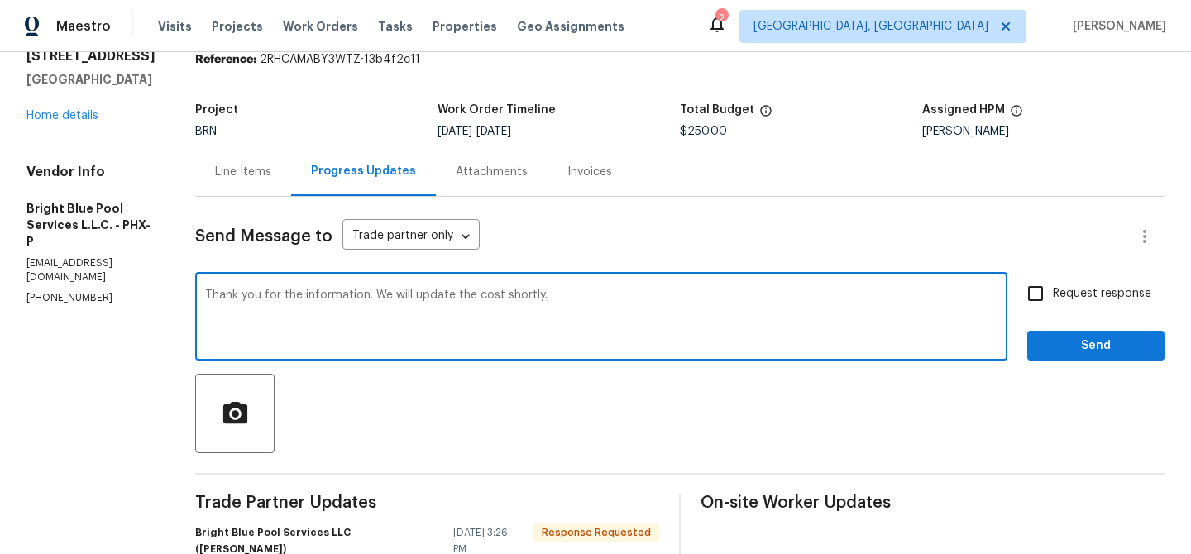
click at [1052, 310] on input "Request response" at bounding box center [1035, 293] width 35 height 35
checkbox input "true"
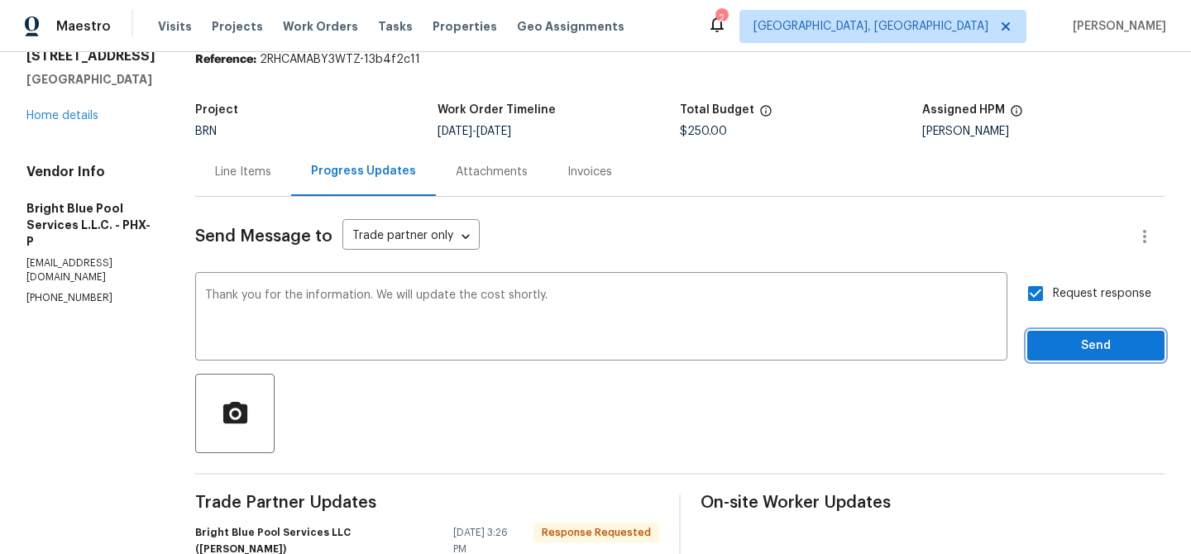
click at [1062, 342] on span "Send" at bounding box center [1095, 346] width 111 height 21
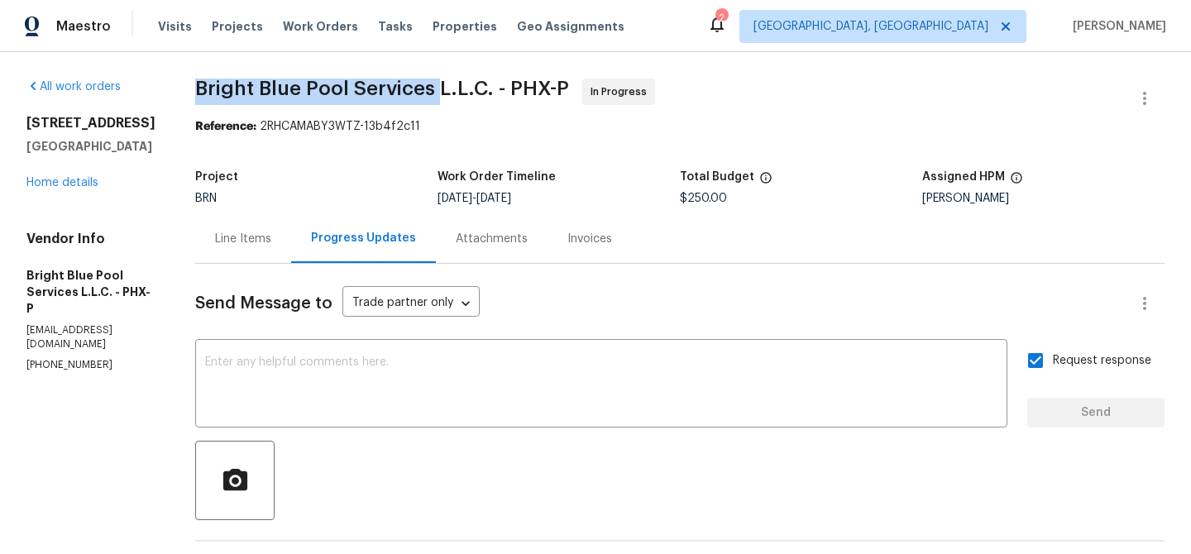
drag, startPoint x: 173, startPoint y: 85, endPoint x: 424, endPoint y: 86, distance: 251.3
copy span "Bright Blue Pool Services"
click at [257, 213] on div "Project BRN Work Order Timeline 8/11/2025 - 8/13/2025 Total Budget $250.00 Assi…" at bounding box center [679, 187] width 969 height 53
click at [253, 228] on div "Line Items" at bounding box center [243, 238] width 96 height 49
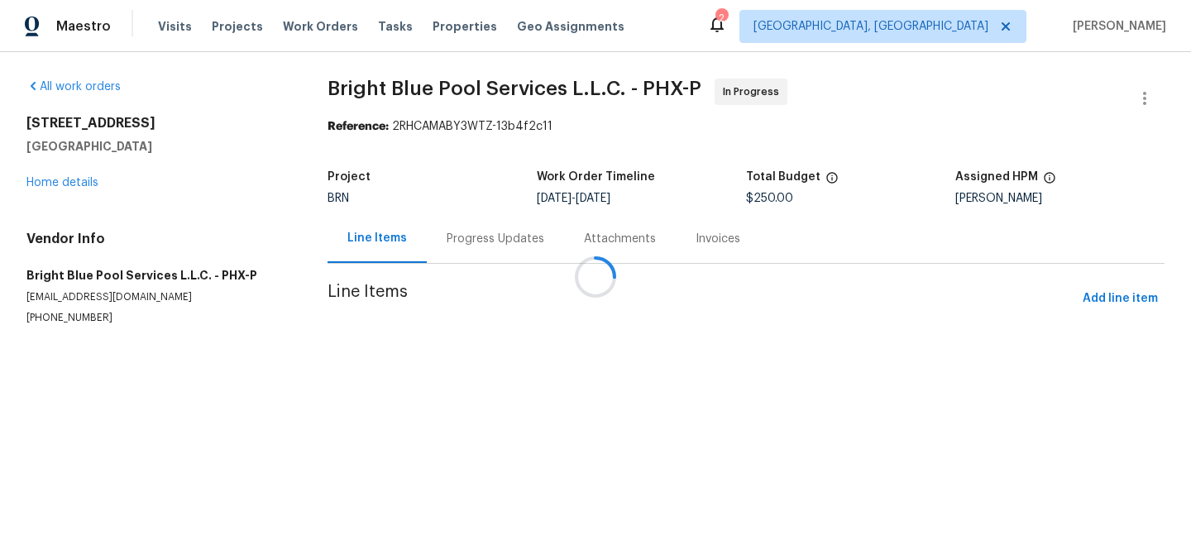
click at [523, 364] on div at bounding box center [595, 277] width 1191 height 554
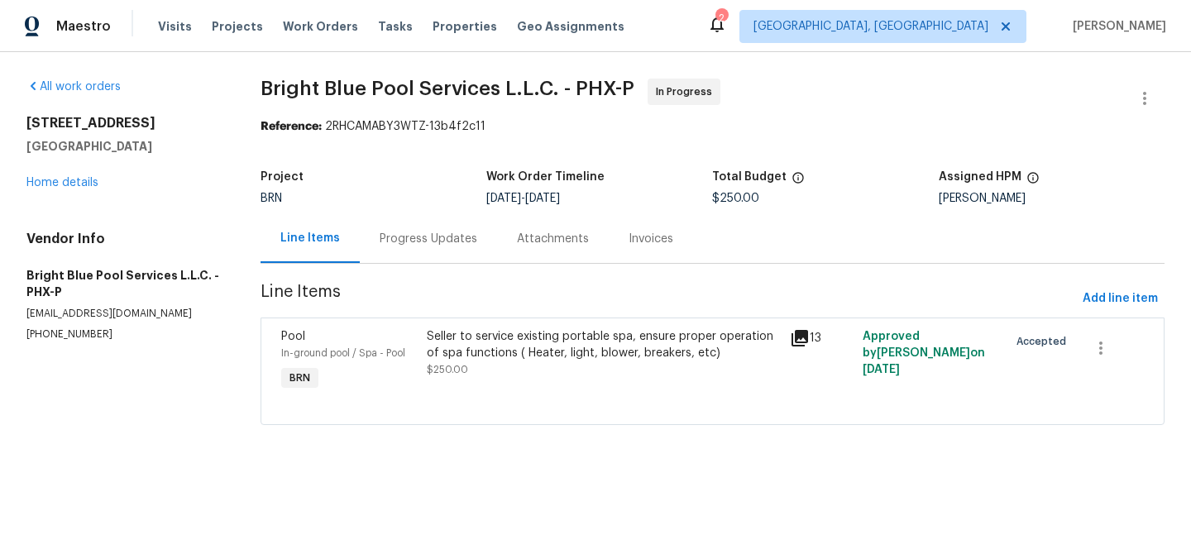
click at [480, 354] on div "Seller to service existing portable spa, ensure proper operation of spa functio…" at bounding box center [604, 344] width 354 height 33
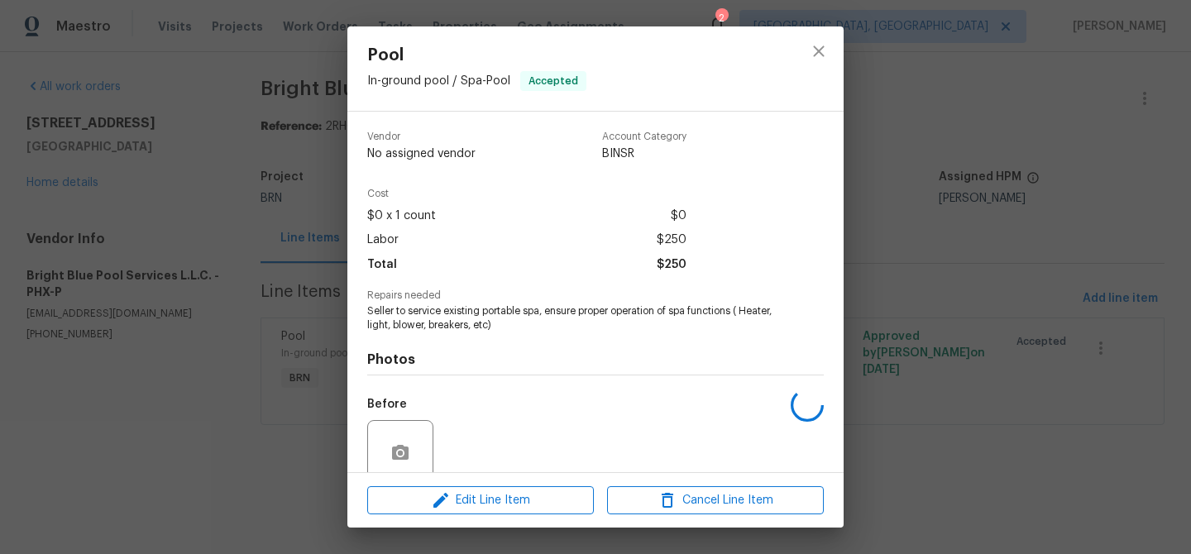
click at [454, 303] on div "Repairs needed Seller to service existing portable spa, ensure proper operation…" at bounding box center [595, 311] width 456 height 42
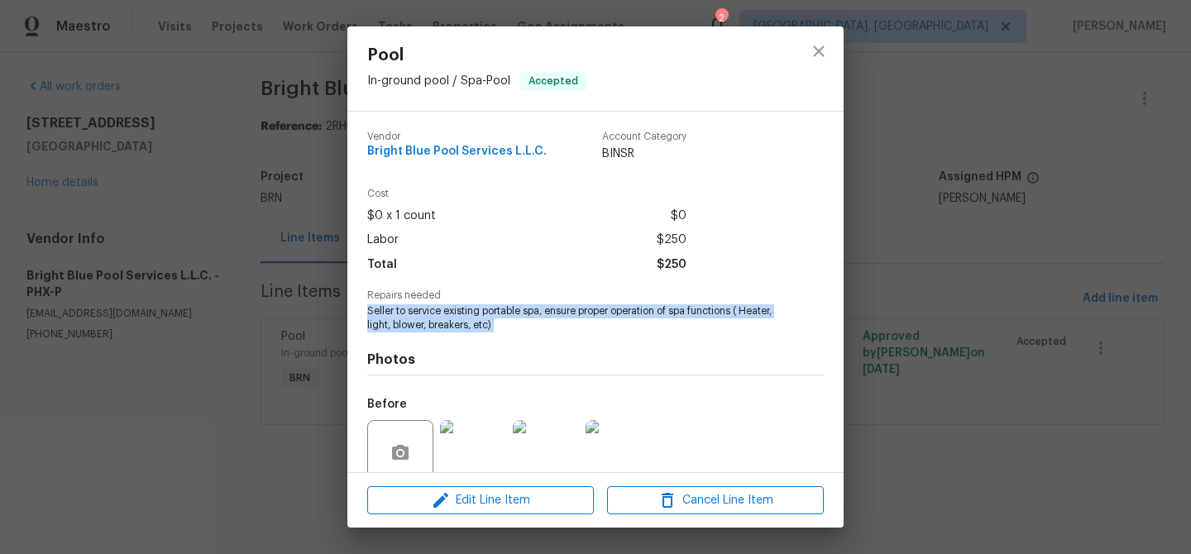
click at [454, 303] on div "Repairs needed Seller to service existing portable spa, ensure proper operation…" at bounding box center [595, 311] width 456 height 42
copy span "Seller to service existing portable spa, ensure proper operation of spa functio…"
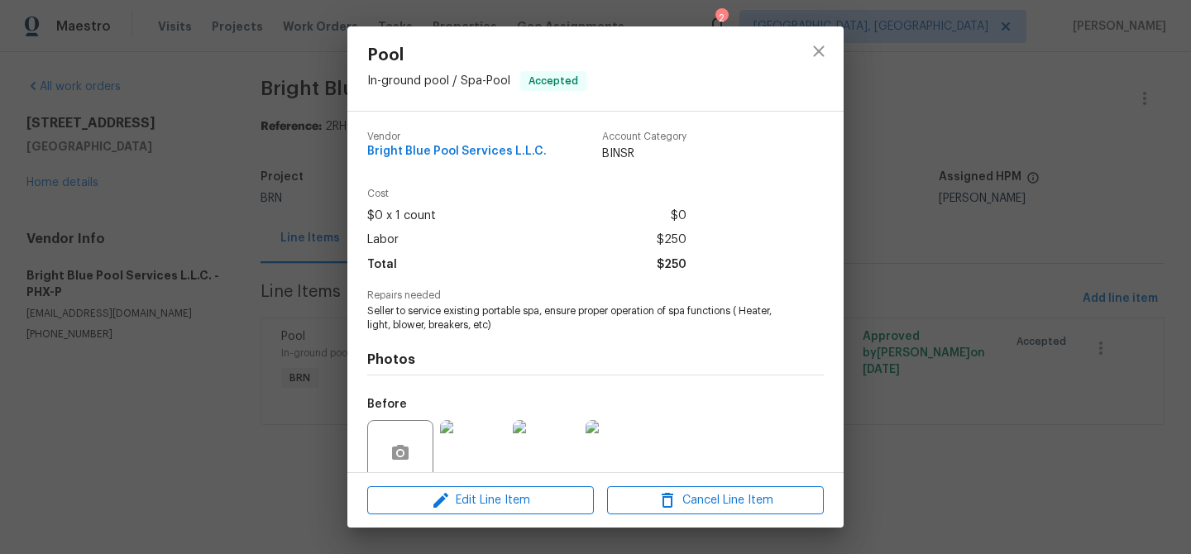
click at [255, 123] on div "Pool In-ground pool / Spa - Pool Accepted Vendor Bright Blue Pool Services L.L.…" at bounding box center [595, 277] width 1191 height 554
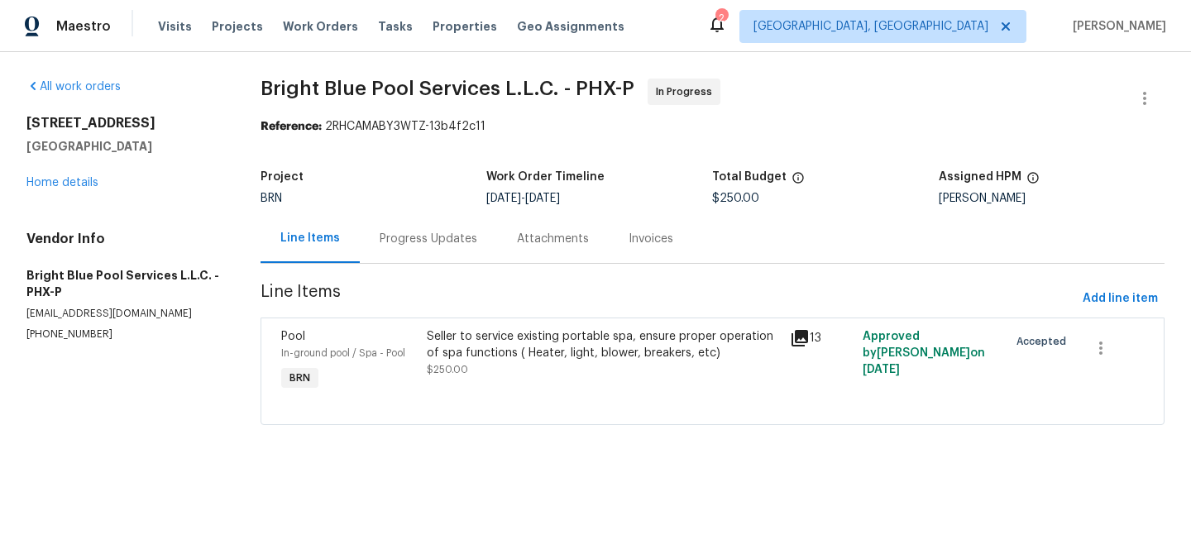
click at [418, 216] on div "Progress Updates" at bounding box center [428, 238] width 137 height 49
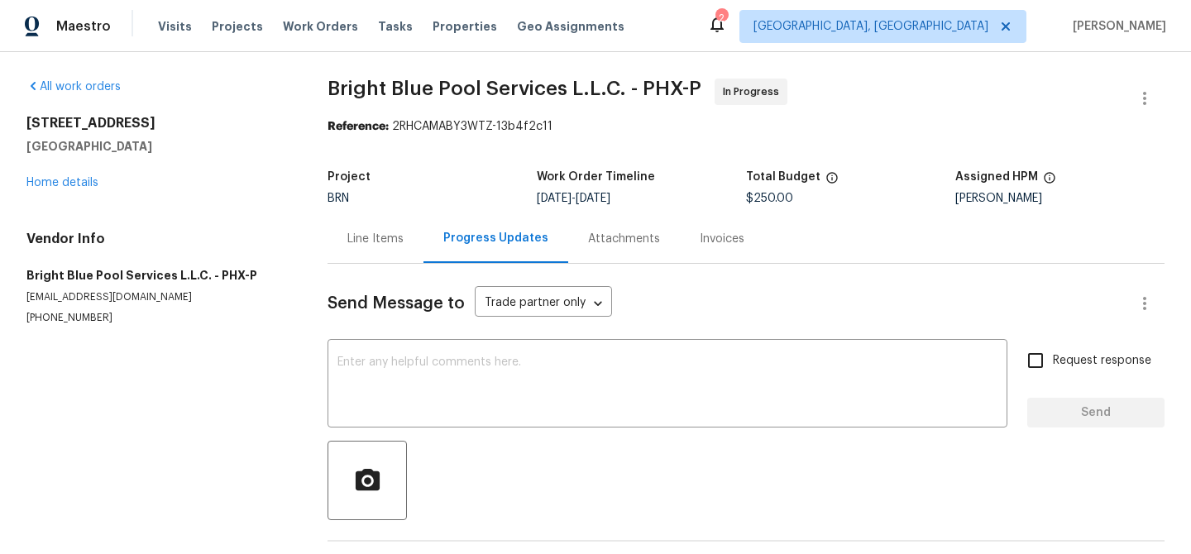
scroll to position [79, 0]
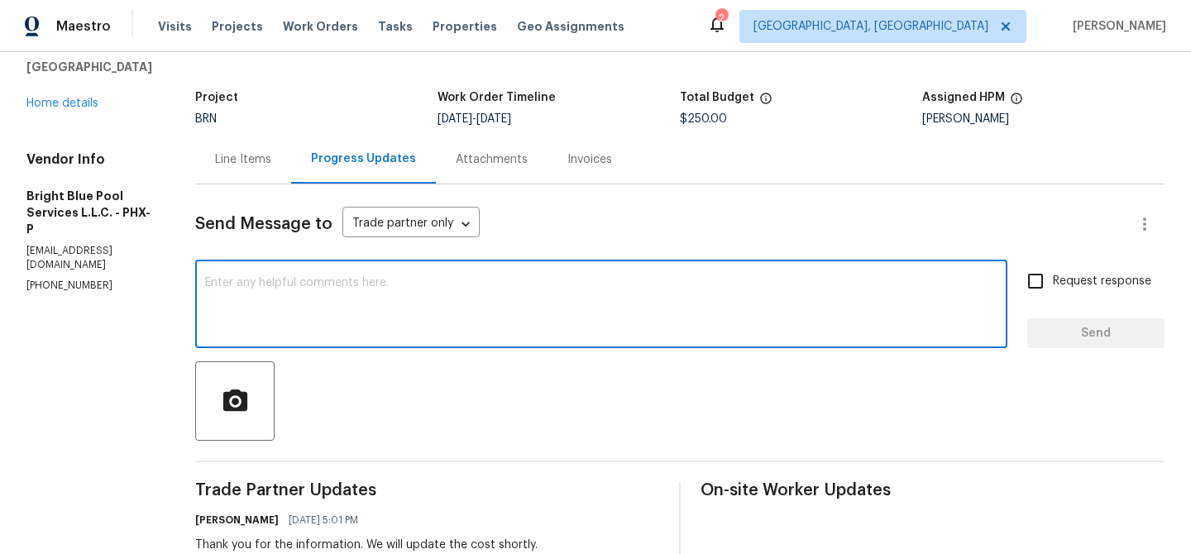
click at [347, 303] on textarea at bounding box center [601, 306] width 792 height 58
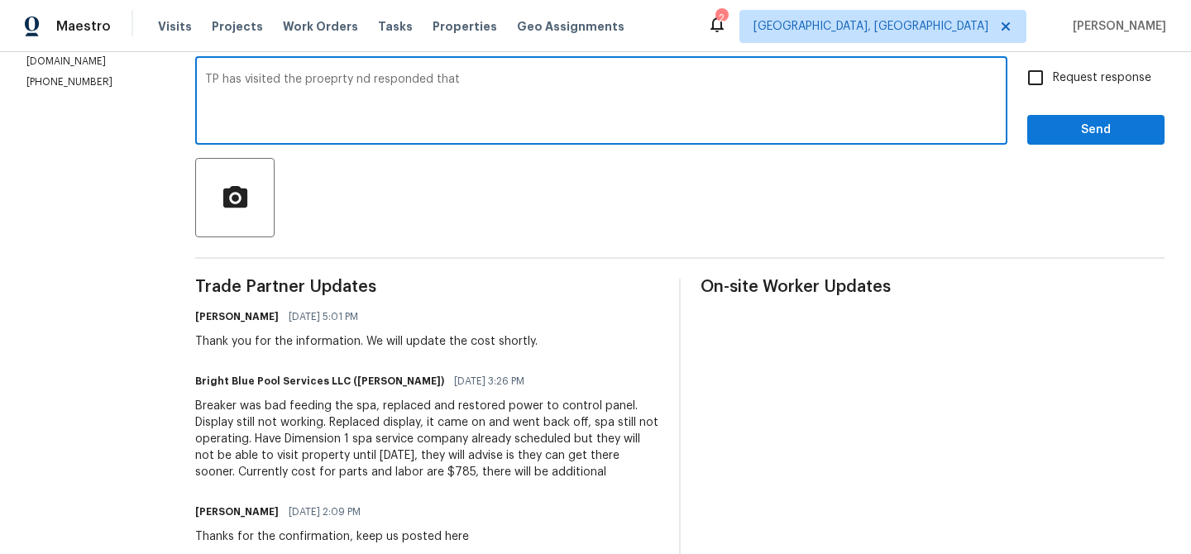
scroll to position [301, 0]
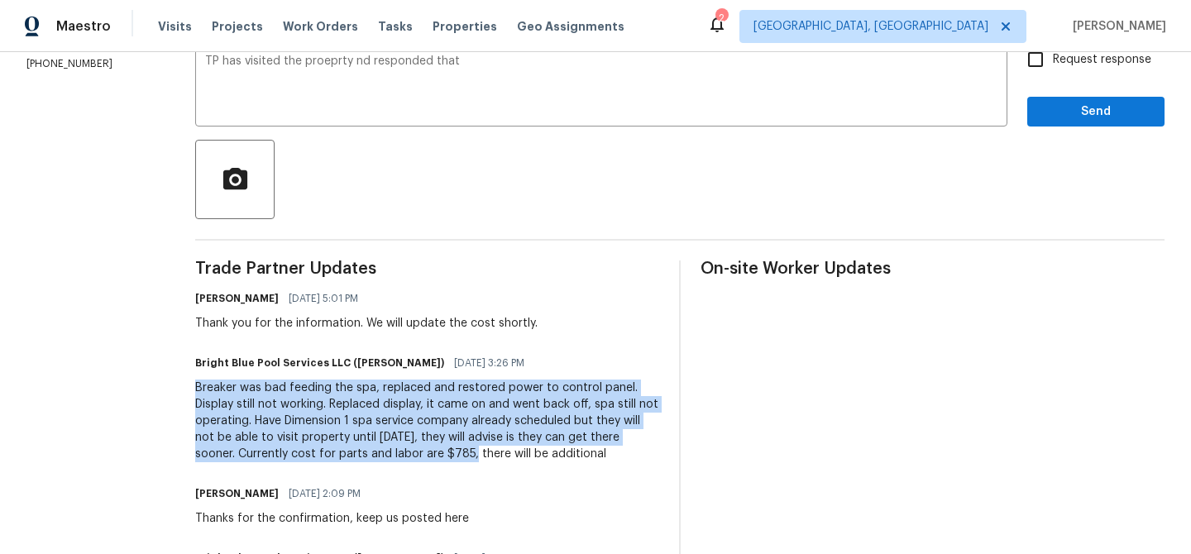
drag, startPoint x: 178, startPoint y: 390, endPoint x: 417, endPoint y: 452, distance: 246.8
click at [417, 452] on div "All work orders 20075 E Kestrel St Queen Creek, AZ 85142 Home details Vendor In…" at bounding box center [595, 405] width 1191 height 1308
copy div "Breaker was bad feeding the spa, replaced and restored power to control panel. …"
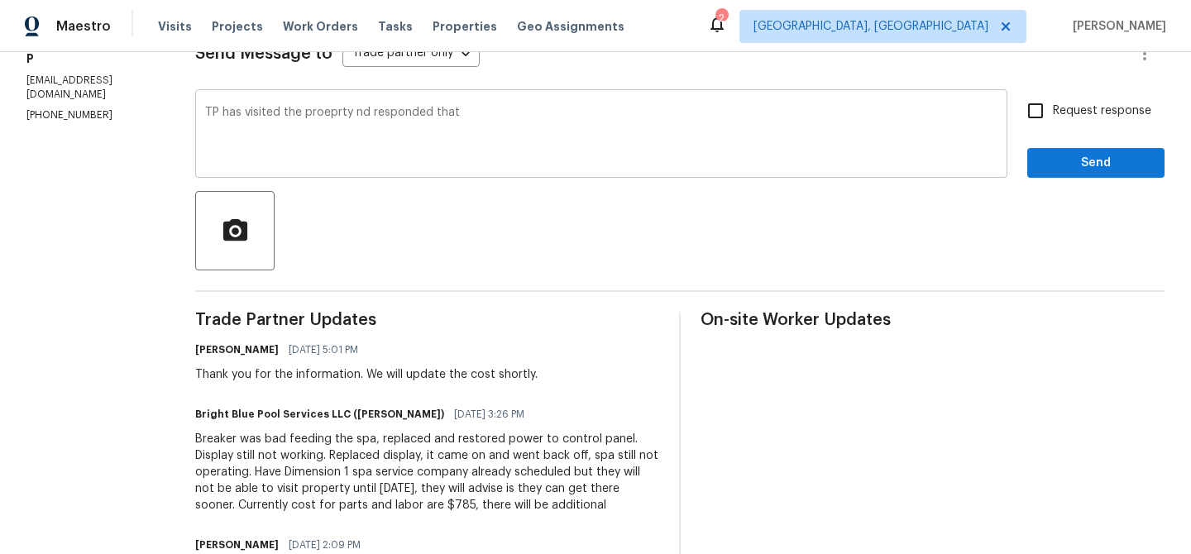
click at [489, 126] on textarea "TP has visited the proeprty nd responded that" at bounding box center [601, 136] width 792 height 58
paste textarea "Breaker was bad feeding the spa, replaced and restored power to control panel. …"
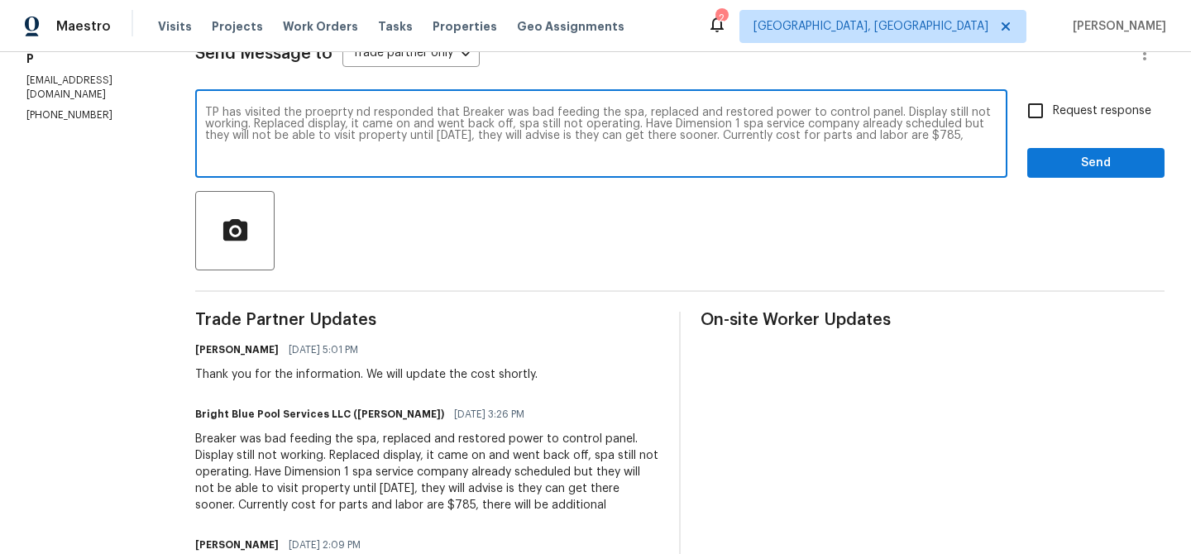
click at [442, 116] on textarea "TP has visited the proeprty nd responded that Breaker was bad feeding the spa, …" at bounding box center [601, 136] width 792 height 58
click at [649, 111] on textarea "TP has visited the proeprty nd responded that the Breaker was bad feeding the s…" at bounding box center [601, 136] width 792 height 58
click at [947, 113] on textarea "TP has visited the proeprty nd responded that the Breaker was bad feeding the s…" at bounding box center [601, 136] width 792 height 58
click at [331, 124] on textarea "TP has visited the proeprty nd responded that the Breaker was bad feeding the s…" at bounding box center [601, 136] width 792 height 58
type textarea "TP has visited the proeprty nd responded that the Breaker was bad feeding the s…"
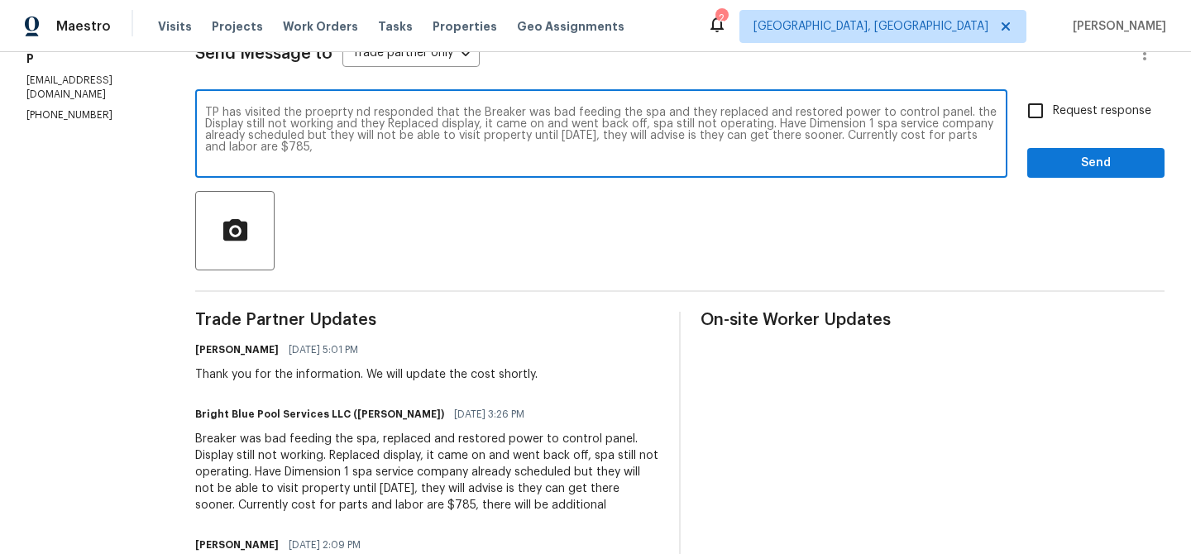
click at [771, 133] on textarea "TP has visited the proeprty nd responded that the Breaker was bad feeding the s…" at bounding box center [601, 136] width 792 height 58
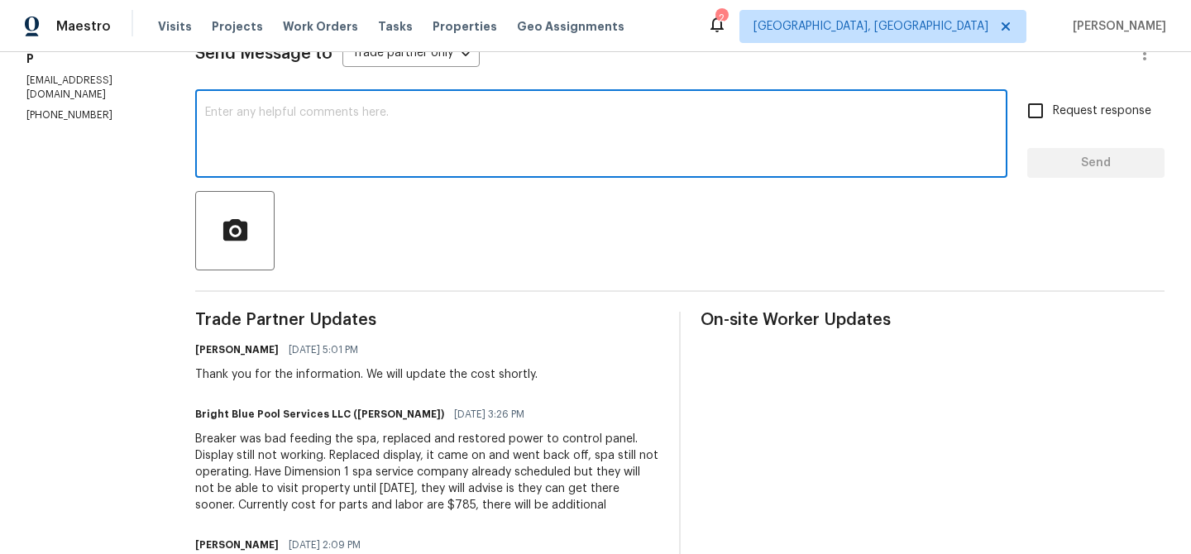
scroll to position [0, 0]
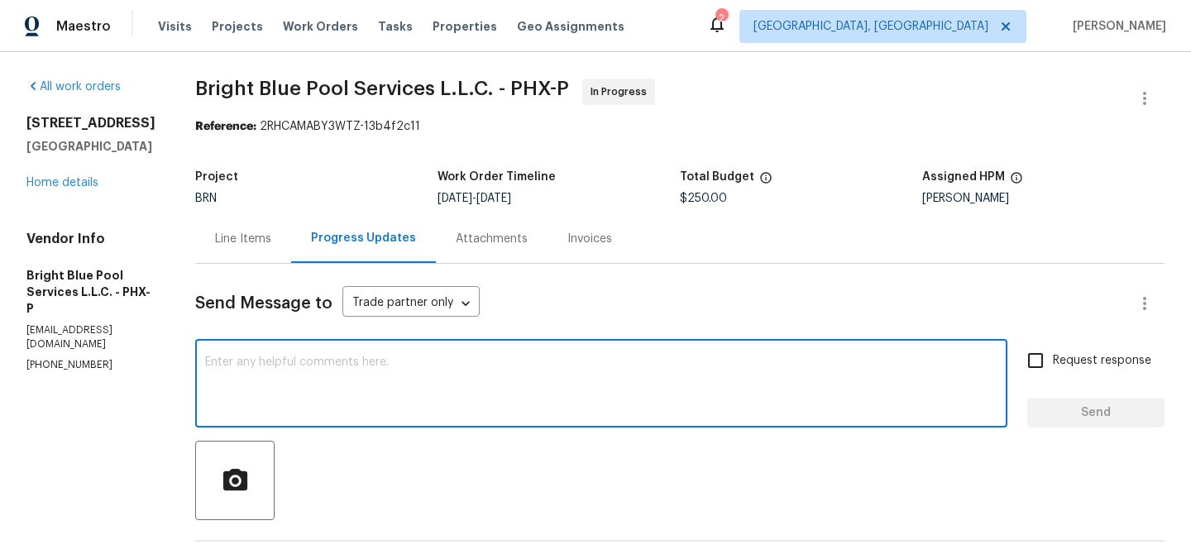
click at [693, 197] on span "$250.00" at bounding box center [703, 199] width 47 height 12
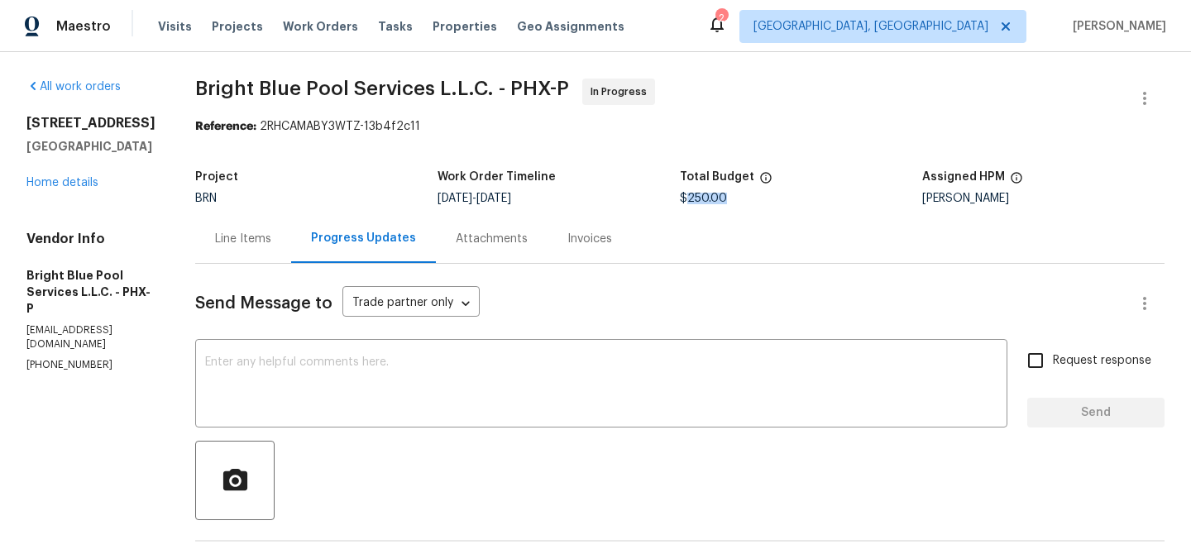
click at [693, 197] on span "$250.00" at bounding box center [703, 199] width 47 height 12
copy span "$250.00"
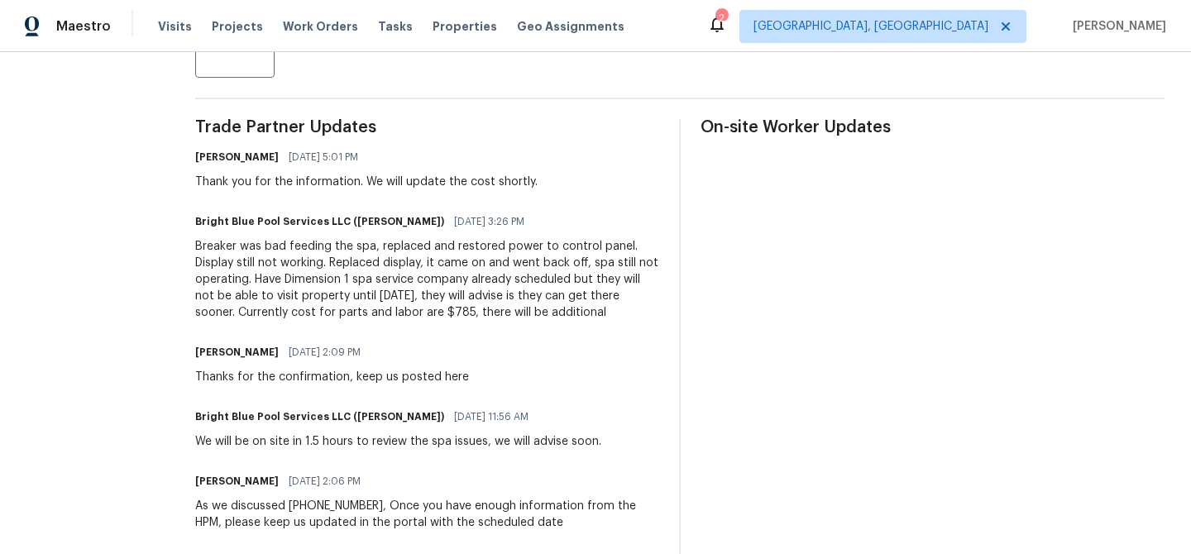
scroll to position [451, 0]
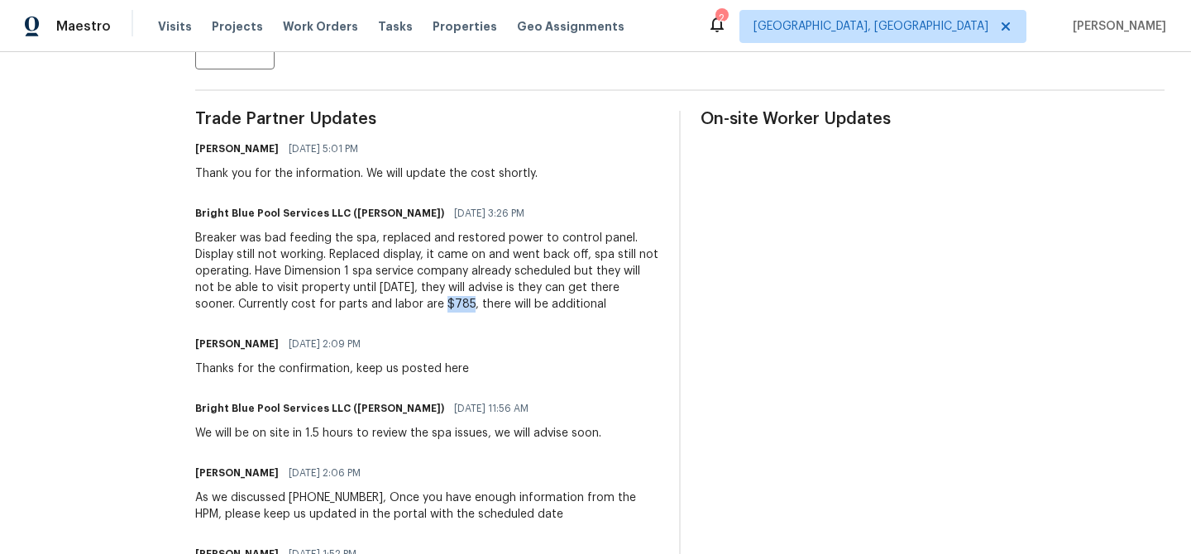
drag, startPoint x: 414, startPoint y: 308, endPoint x: 389, endPoint y: 307, distance: 25.6
click at [389, 307] on div "Breaker was bad feeding the spa, replaced and restored power to control panel. …" at bounding box center [427, 271] width 464 height 83
copy div "$785"
click at [421, 310] on div "Breaker was bad feeding the spa, replaced and restored power to control panel. …" at bounding box center [427, 271] width 464 height 83
drag, startPoint x: 421, startPoint y: 310, endPoint x: 594, endPoint y: 309, distance: 172.8
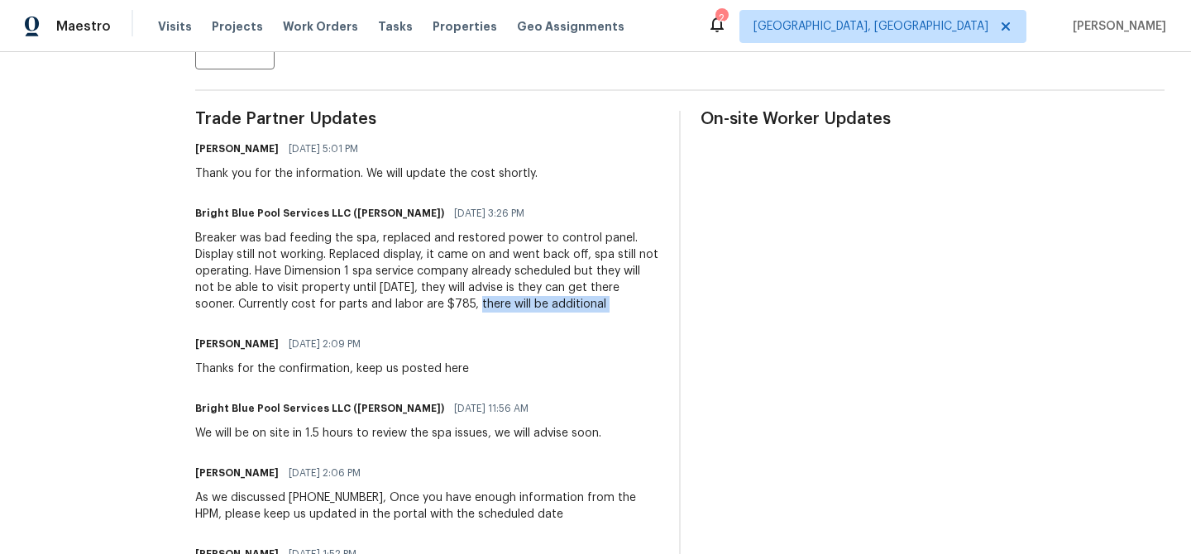
click at [594, 309] on div "Breaker was bad feeding the spa, replaced and restored power to control panel. …" at bounding box center [427, 271] width 464 height 83
copy div "there will be additional"
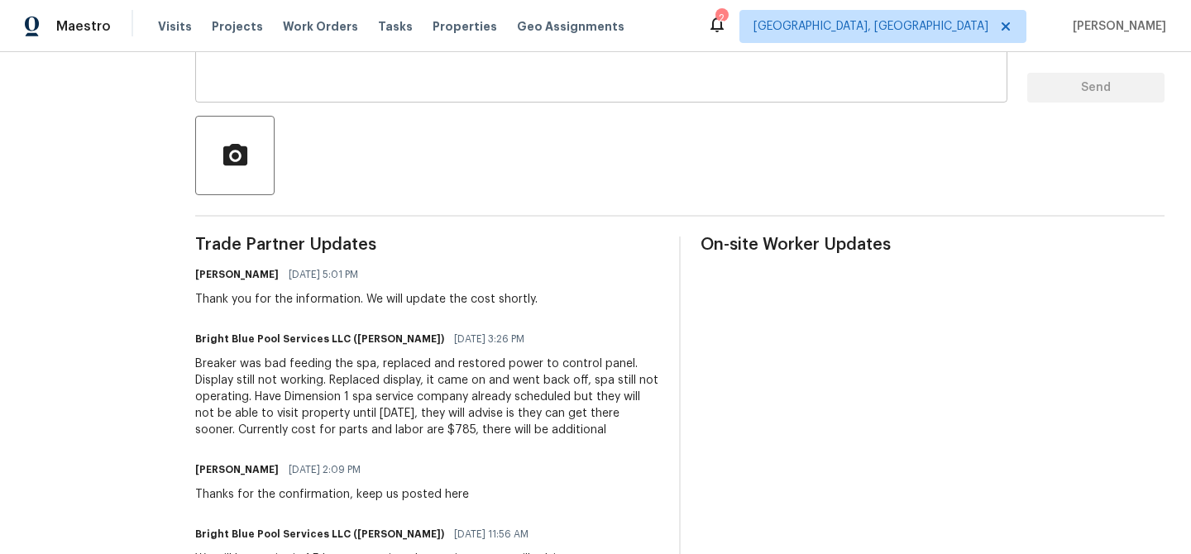
click at [299, 86] on textarea at bounding box center [601, 60] width 792 height 58
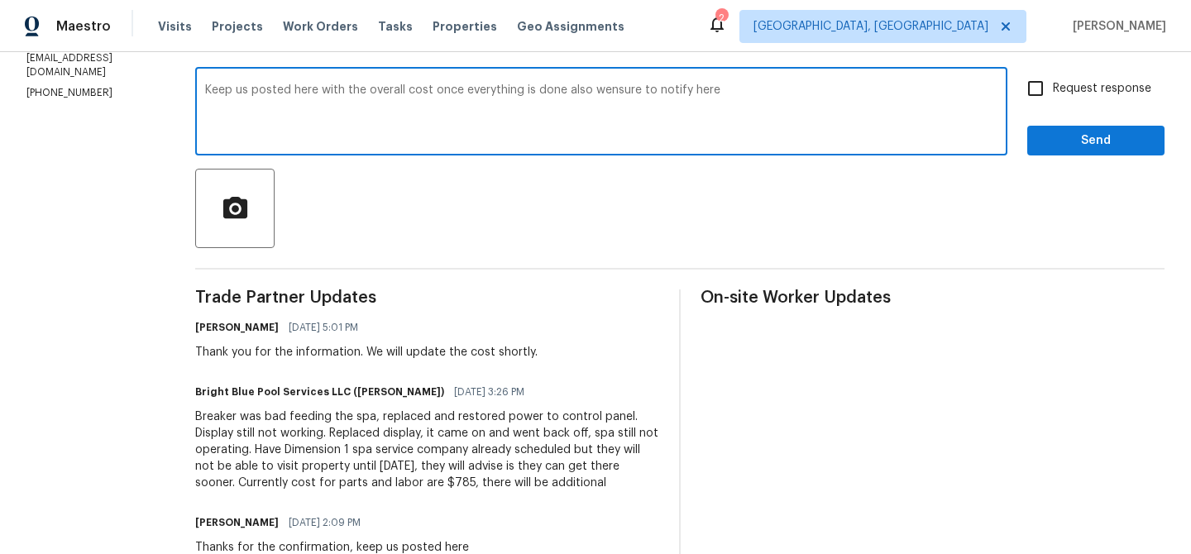
scroll to position [276, 0]
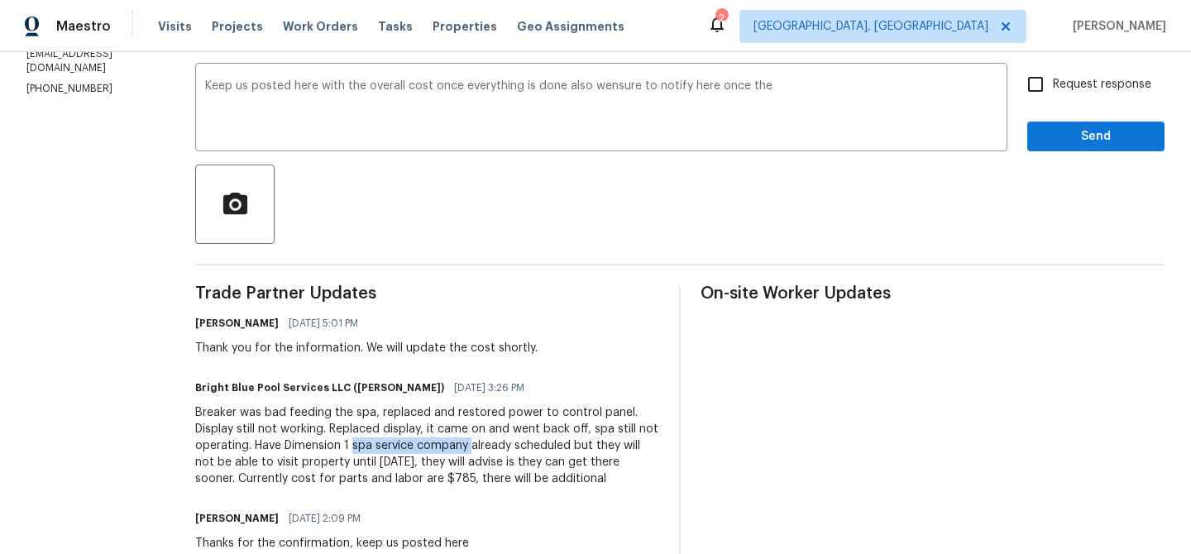
drag, startPoint x: 341, startPoint y: 448, endPoint x: 459, endPoint y: 447, distance: 117.4
click at [459, 447] on div "Breaker was bad feeding the spa, replaced and restored power to control panel. …" at bounding box center [427, 445] width 464 height 83
copy div "spa service company"
click at [771, 102] on textarea "Keep us posted here with the overall cost once everything is done also wensure …" at bounding box center [601, 109] width 792 height 58
paste textarea "spa service company"
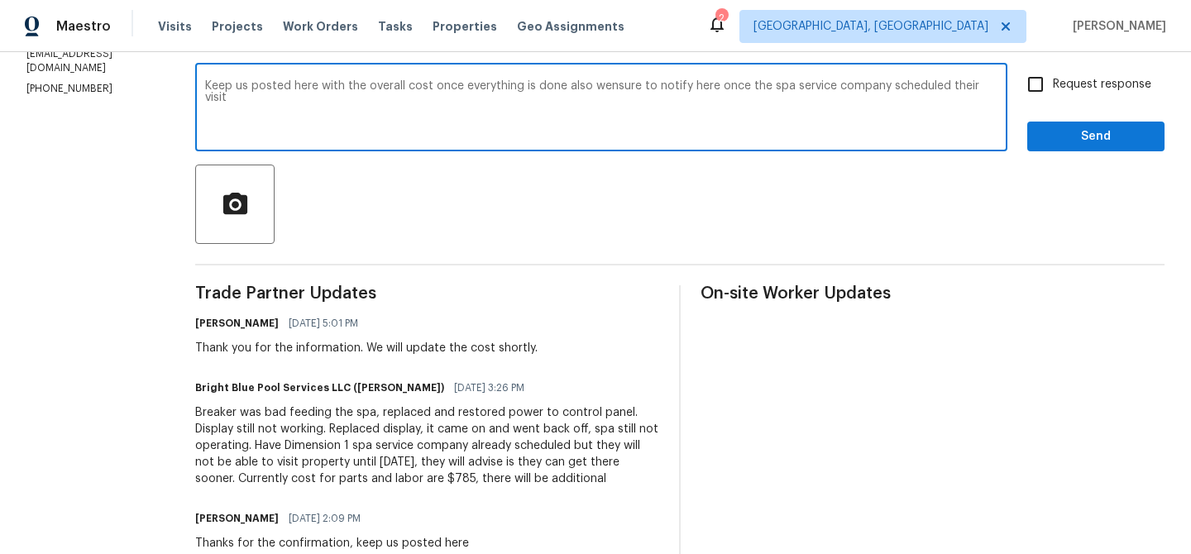
type textarea "Keep us posted here with the overall cost once everything is done also wensure …"
click at [631, 85] on textarea "Keep us posted here with the overall cost once everything is done also wensure …" at bounding box center [601, 109] width 792 height 58
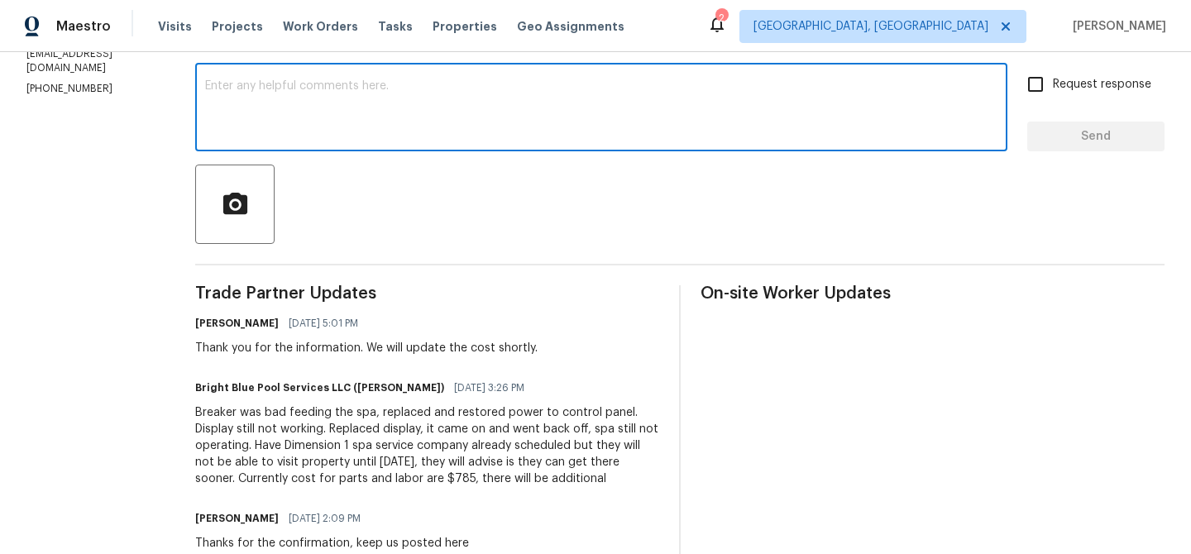
paste textarea "Please keep us updated here with the total cost once everything is finalized, a…"
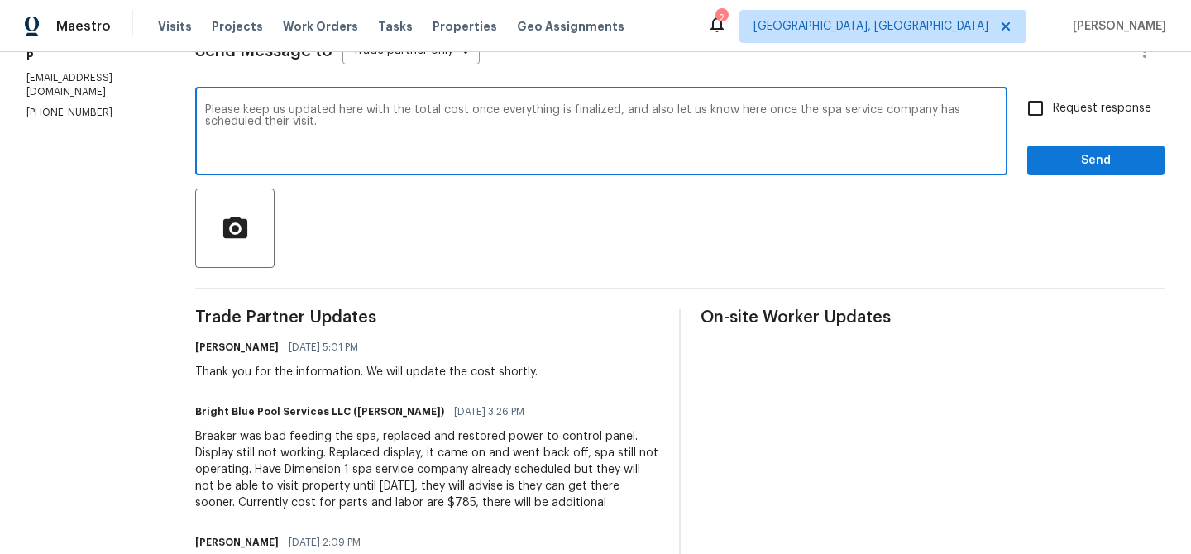
scroll to position [248, 0]
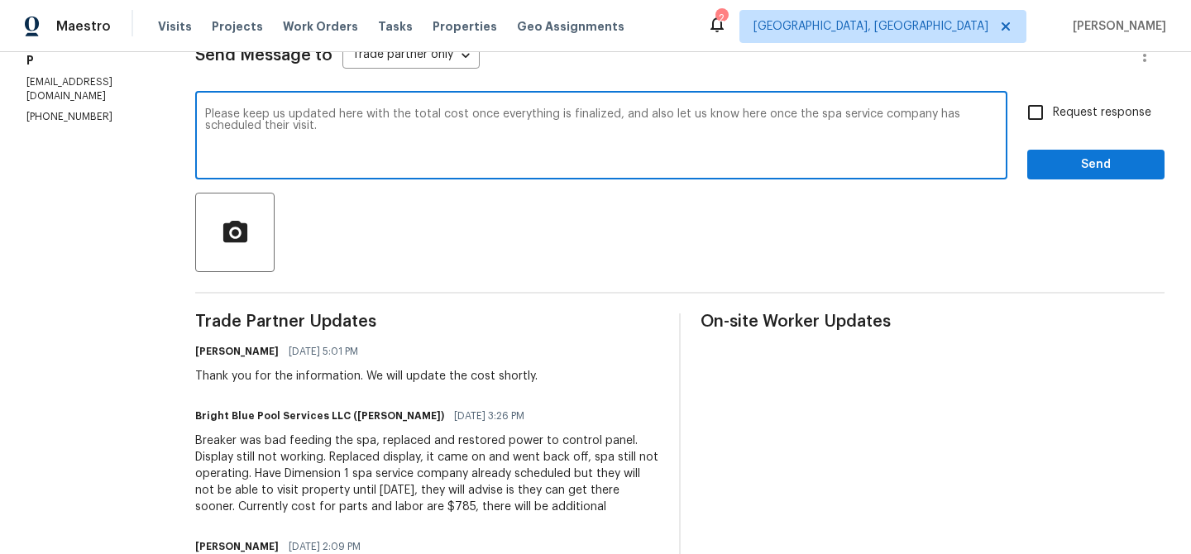
click at [571, 107] on div "Please keep us updated here with the total cost once everything is finalized, a…" at bounding box center [601, 137] width 812 height 84
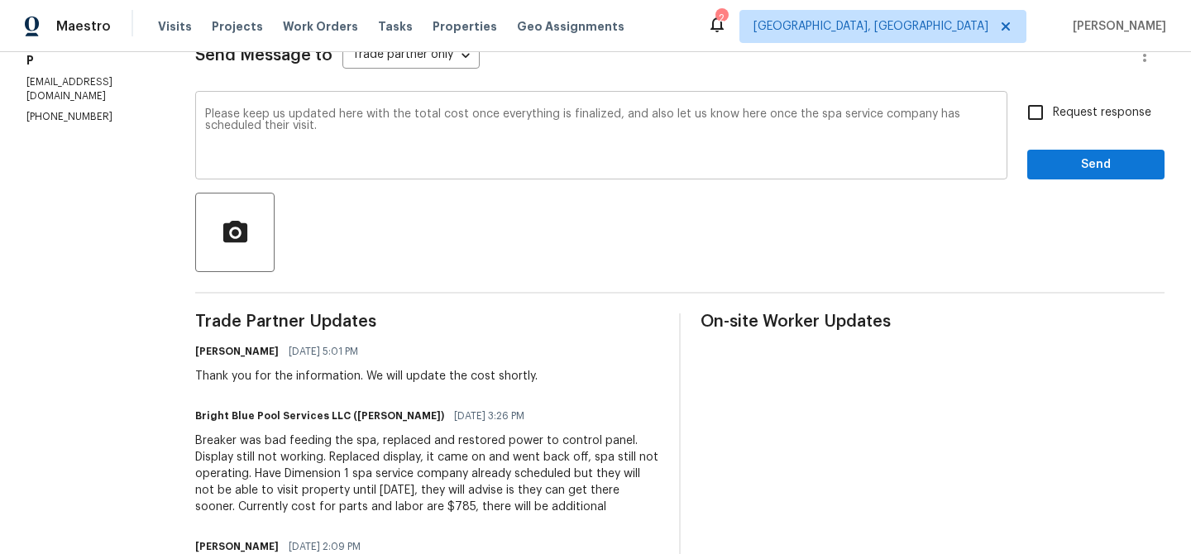
click at [571, 107] on div "Please keep us updated here with the total cost once everything is finalized, a…" at bounding box center [601, 137] width 812 height 84
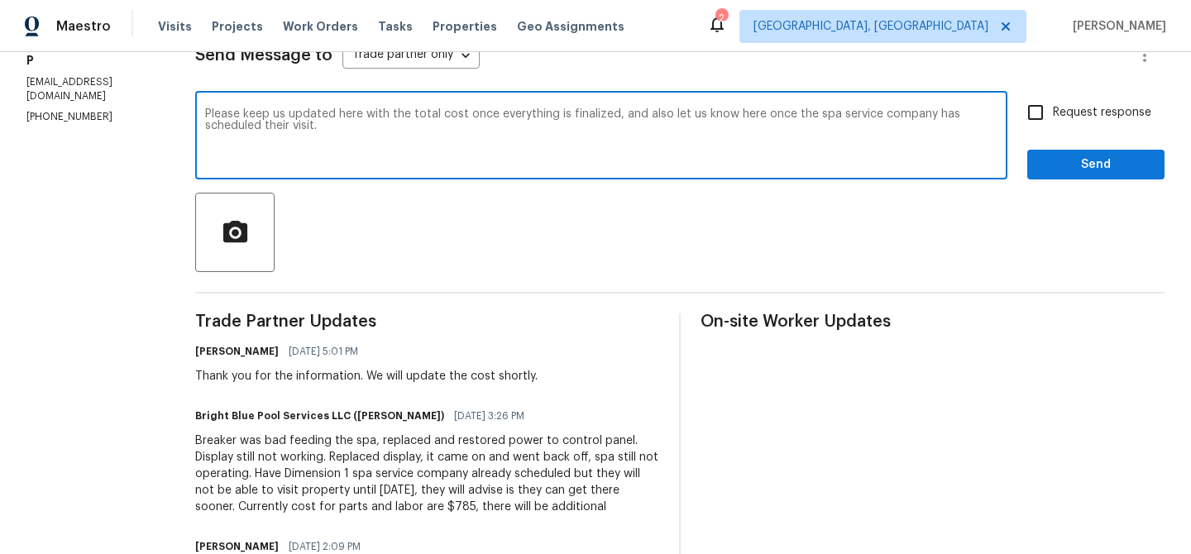
click at [558, 116] on textarea "Please keep us updated here with the total cost once everything is finalized, a…" at bounding box center [601, 137] width 792 height 58
type textarea "Please keep us updated here with the total cost once everything is completed, a…"
click at [1084, 131] on div "Request response Send" at bounding box center [1095, 137] width 137 height 84
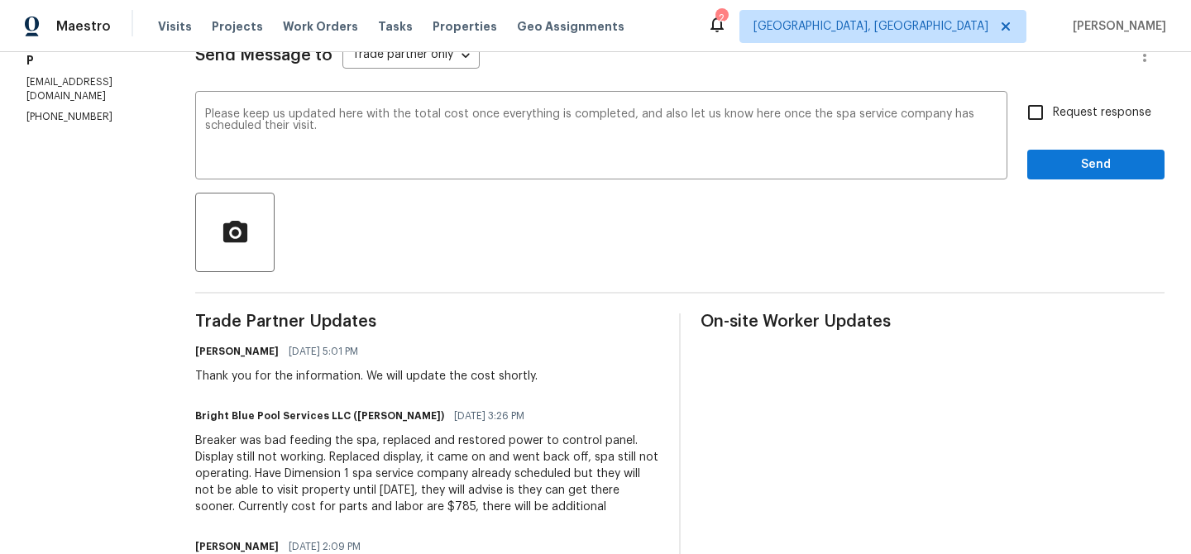
click at [1053, 126] on label "Request response" at bounding box center [1084, 112] width 133 height 35
click at [1052, 126] on input "Request response" at bounding box center [1035, 112] width 35 height 35
checkbox input "true"
click at [1048, 156] on span "Send" at bounding box center [1095, 165] width 111 height 21
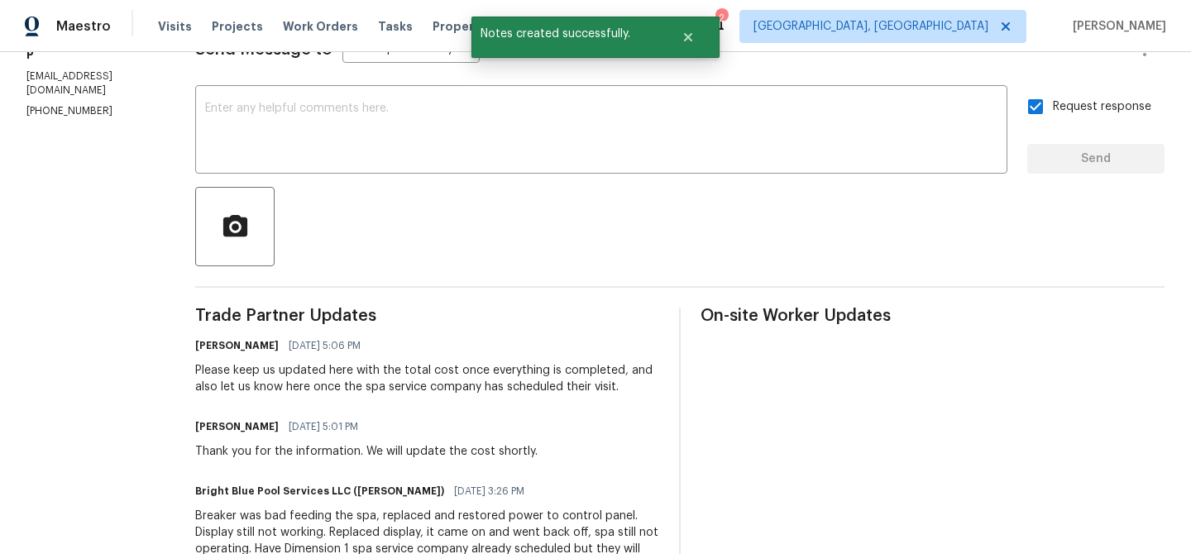
scroll to position [9, 0]
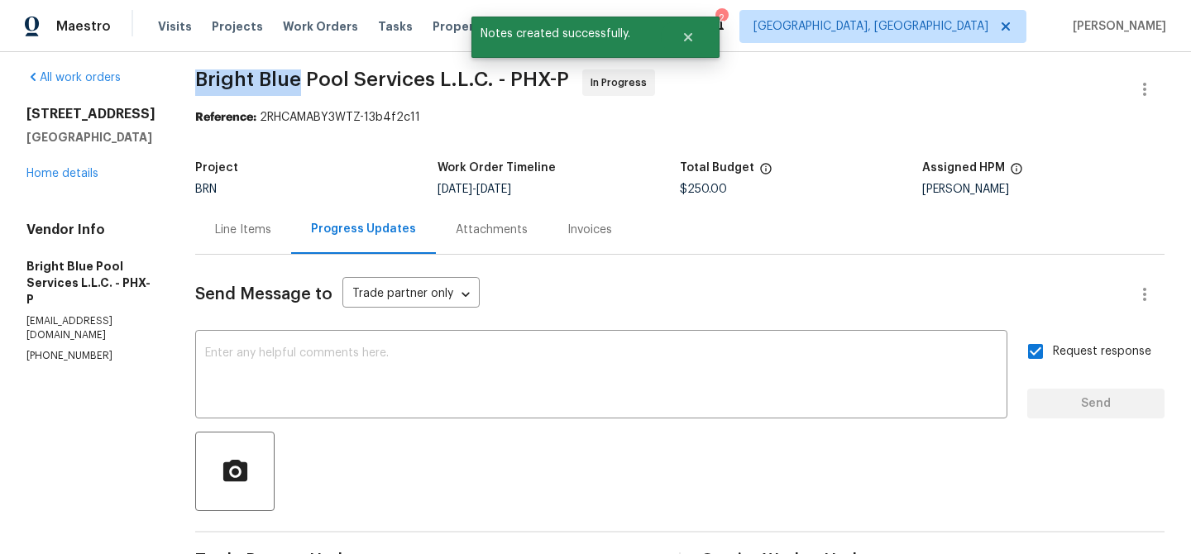
drag, startPoint x: 183, startPoint y: 89, endPoint x: 287, endPoint y: 88, distance: 104.2
copy span "Bright Blue"
click at [289, 396] on textarea at bounding box center [601, 376] width 792 height 58
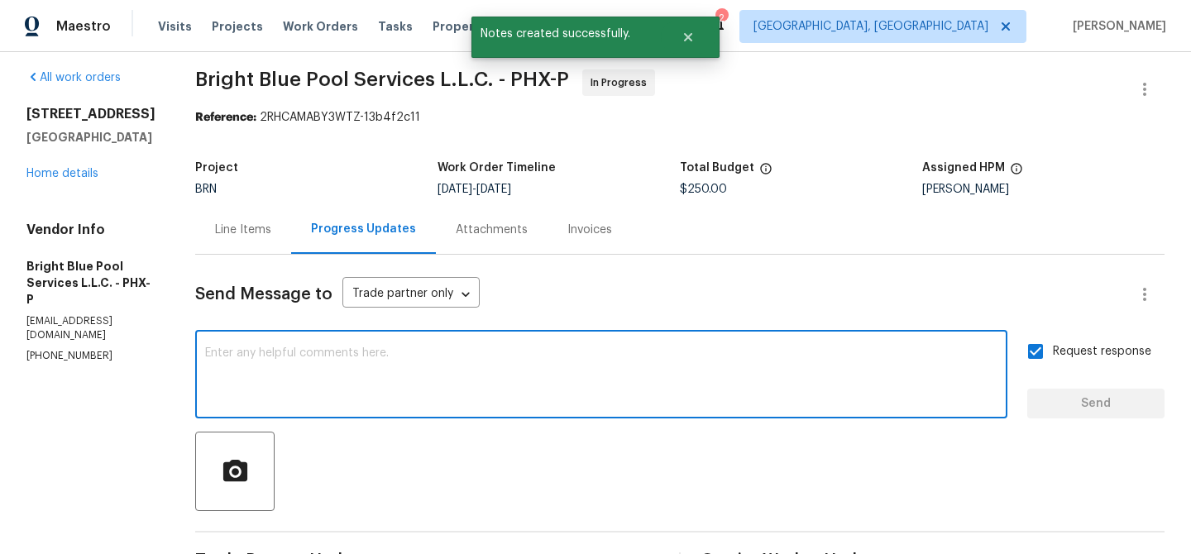
paste textarea "Bright Blue"
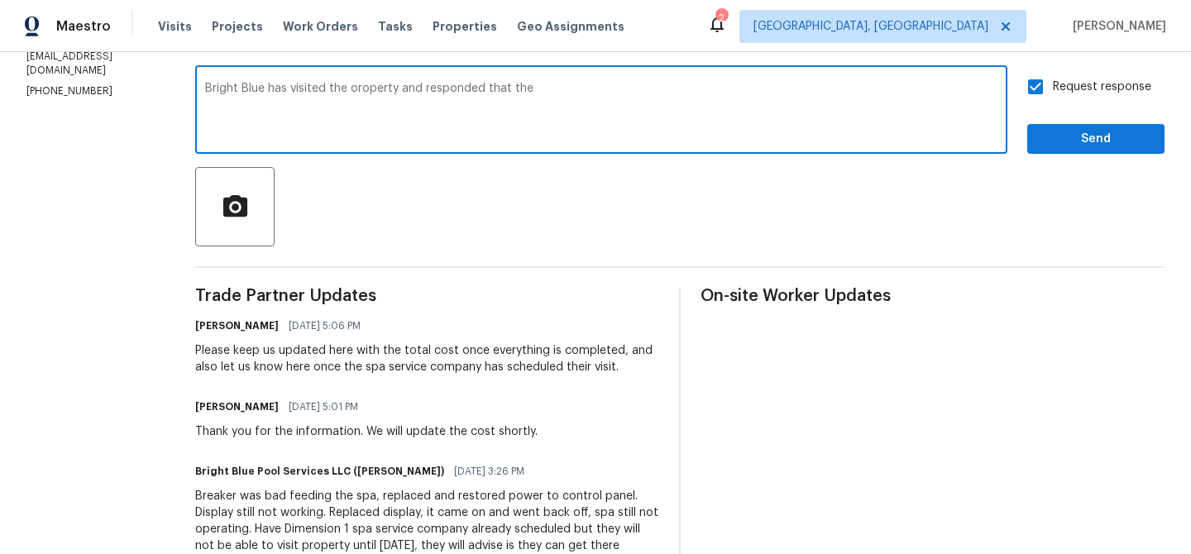
scroll to position [410, 0]
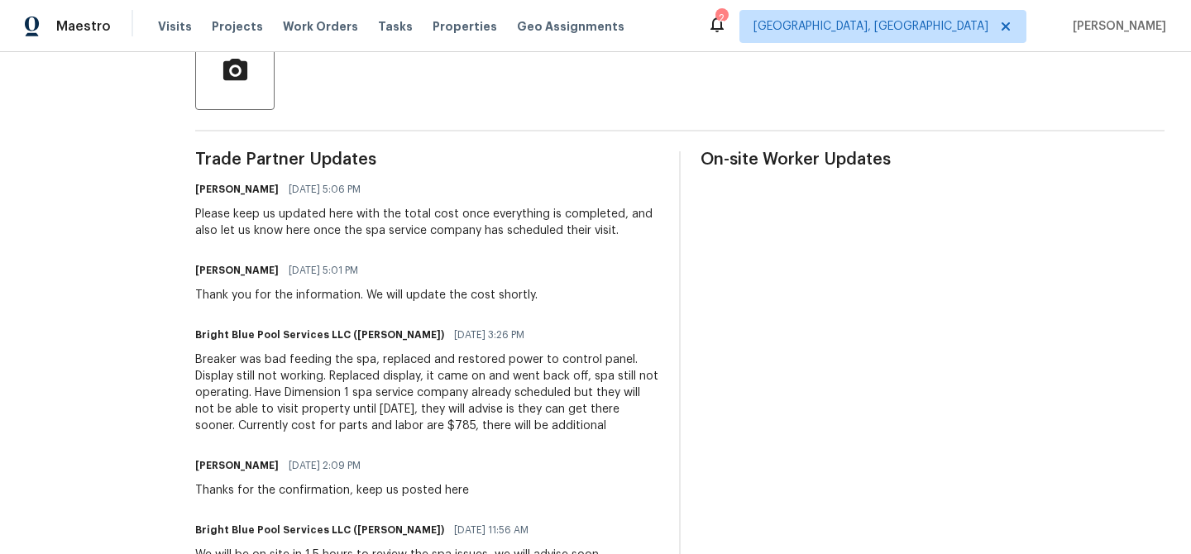
click at [179, 365] on div "All work orders 20075 E Kestrel St Queen Creek, AZ 85142 Home details Vendor In…" at bounding box center [595, 336] width 1191 height 1389
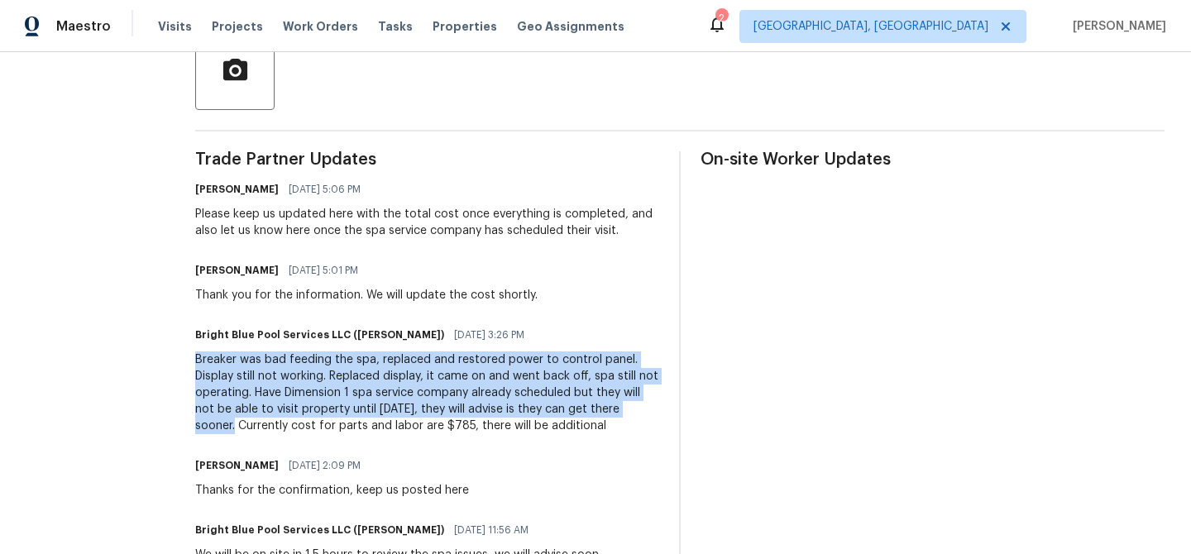
drag, startPoint x: 179, startPoint y: 363, endPoint x: 639, endPoint y: 408, distance: 462.7
click at [640, 408] on div "All work orders 20075 E Kestrel St Queen Creek, AZ 85142 Home details Vendor In…" at bounding box center [595, 336] width 1191 height 1389
copy div "Breaker was bad feeding the spa, replaced and restored power to control panel. …"
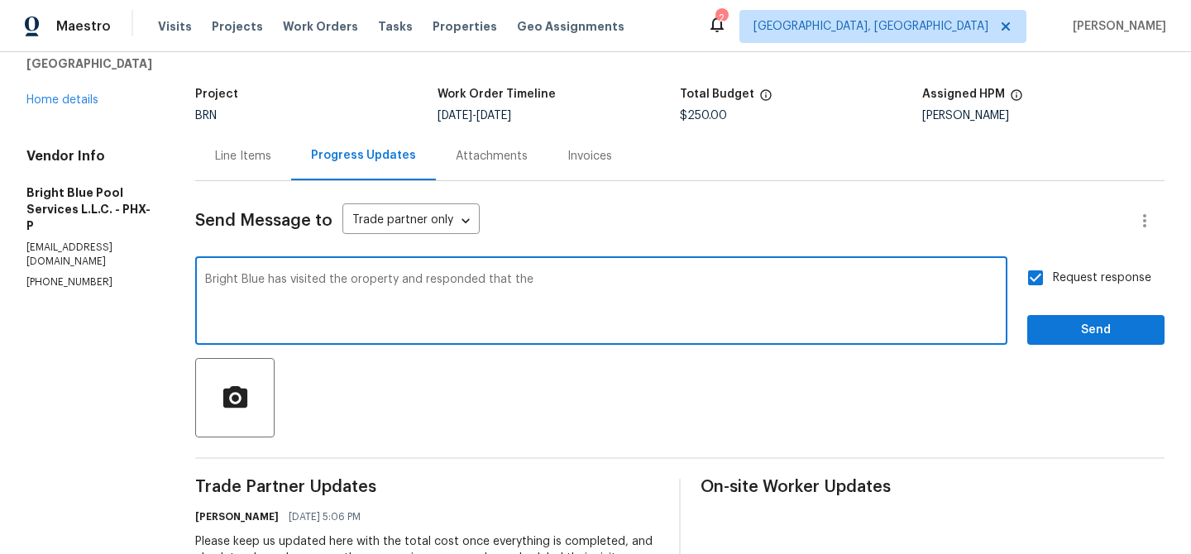
click at [564, 281] on textarea "Bright Blue has visited the oroperty and responded that the" at bounding box center [601, 303] width 792 height 58
paste textarea "Breaker was bad feeding the spa, replaced and restored power to control panel. …"
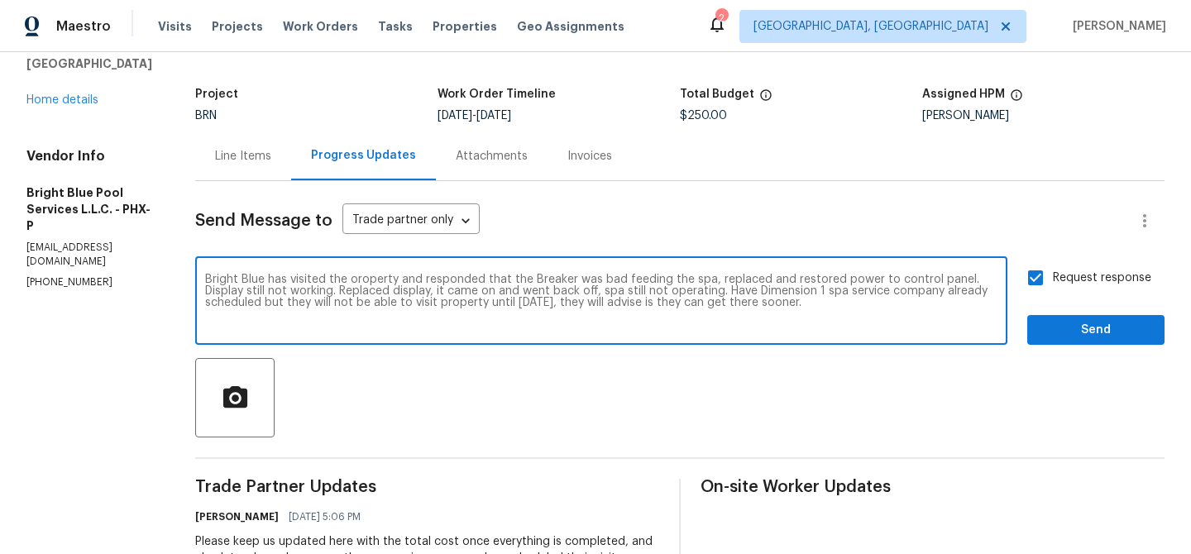
click at [515, 279] on textarea "Bright Blue has visited the oroperty and responded that the Breaker was bad fee…" at bounding box center [601, 303] width 792 height 58
click at [697, 278] on textarea "Bright Blue has visited the oroperty and responded that the Breaker was bad fee…" at bounding box center [601, 303] width 792 height 58
click at [321, 289] on textarea "Bright Blue has visited the oroperty and responded that the Breaker was bad fee…" at bounding box center [601, 303] width 792 height 58
type textarea "Bright Blue has visited the oroperty and responded that the Breaker was bad fee…"
click at [502, 291] on textarea "Bright Blue has visited the oroperty and responded that the Breaker was bad fee…" at bounding box center [601, 303] width 792 height 58
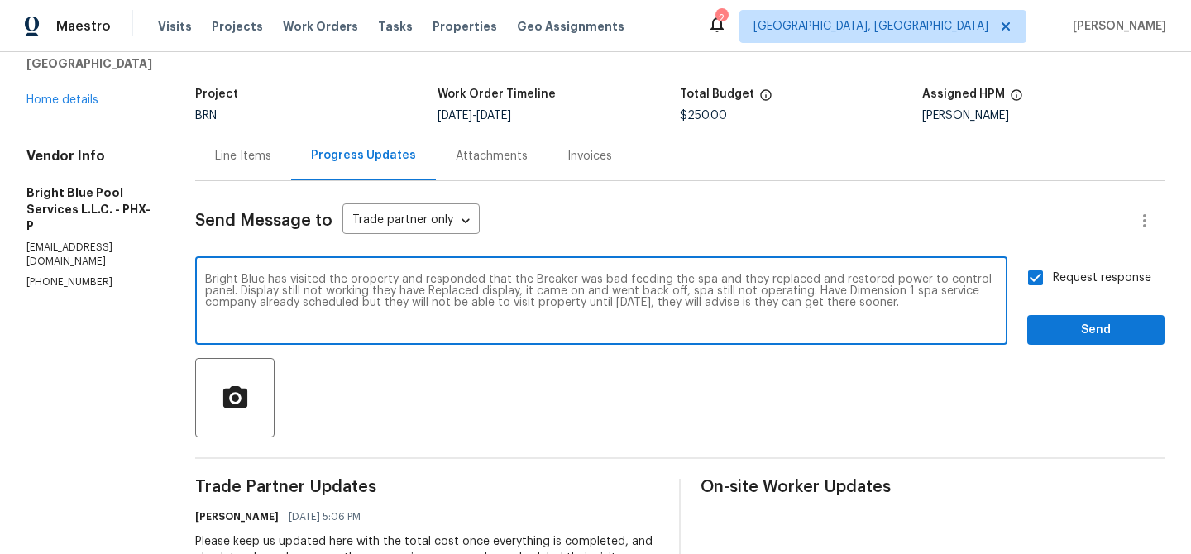
click at [502, 291] on textarea "Bright Blue has visited the oroperty and responded that the Breaker was bad fee…" at bounding box center [601, 303] width 792 height 58
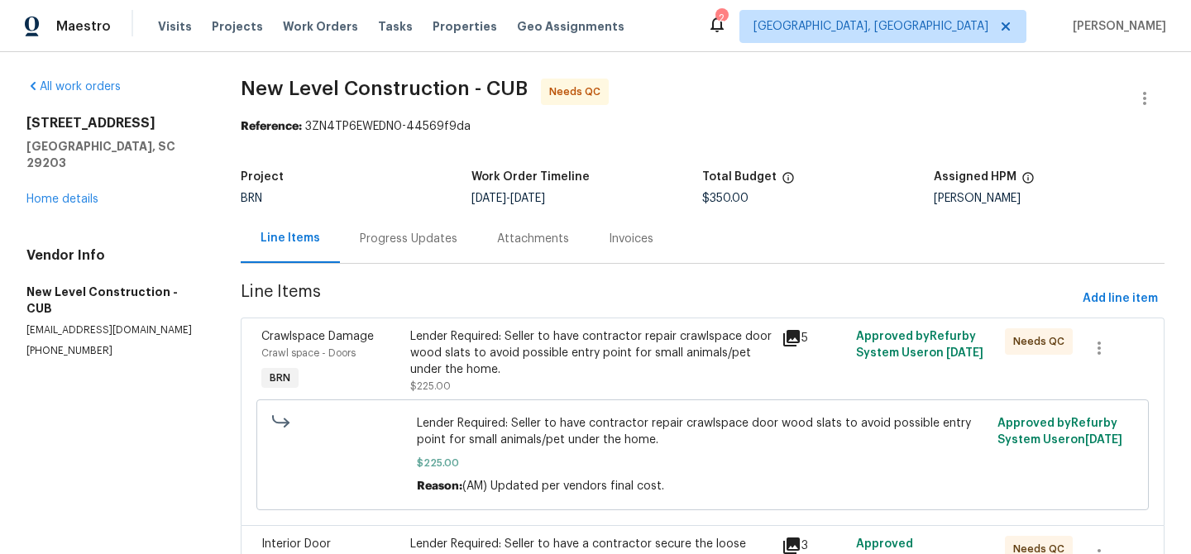
click at [403, 239] on div "Progress Updates" at bounding box center [409, 239] width 98 height 17
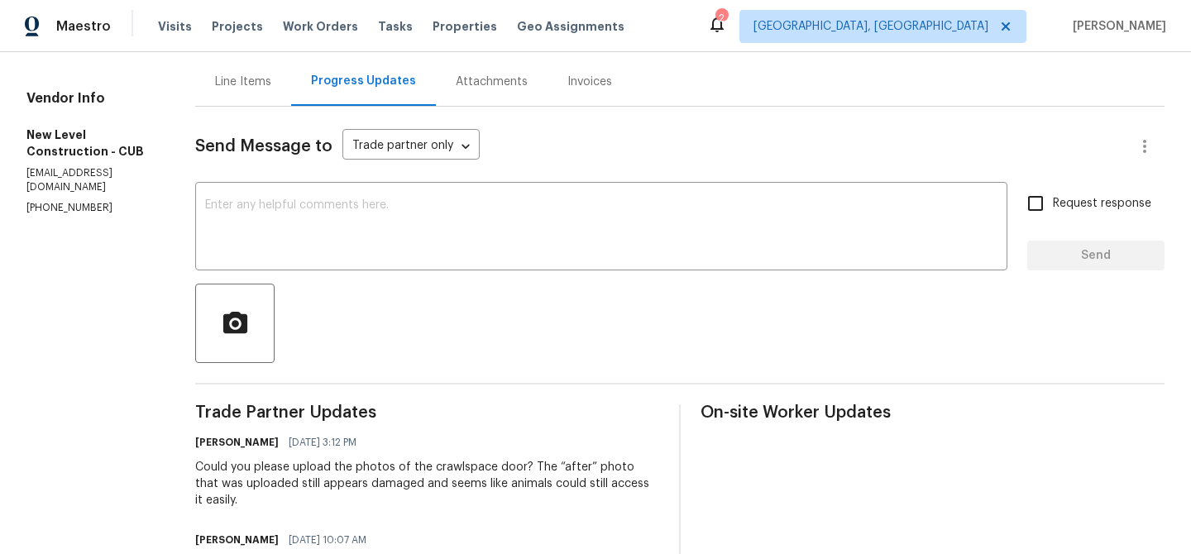
scroll to position [185, 0]
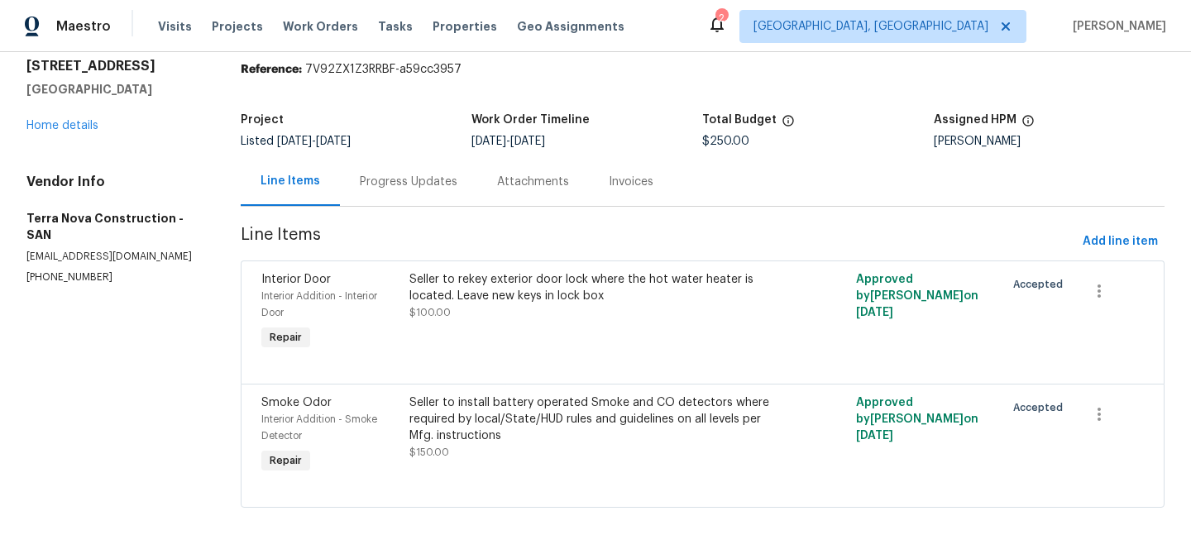
click at [400, 175] on div "Progress Updates" at bounding box center [409, 182] width 98 height 17
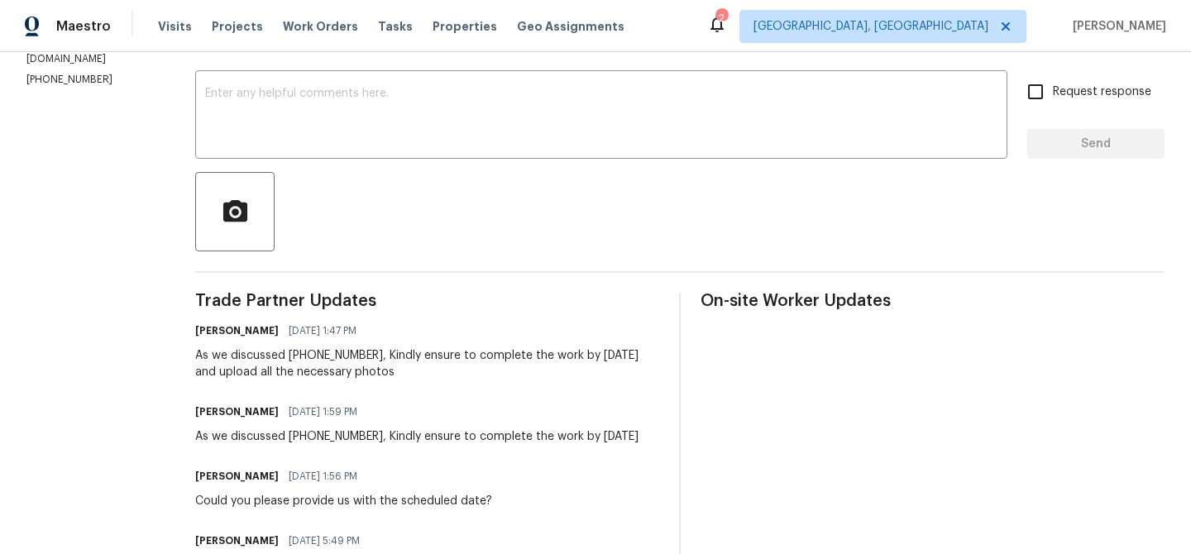
scroll to position [298, 0]
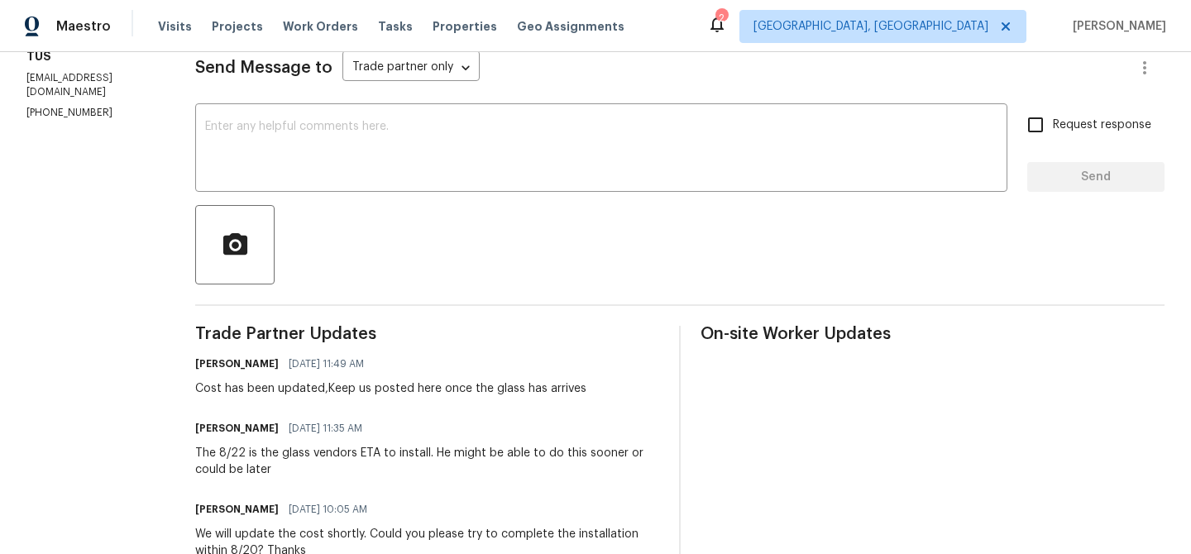
scroll to position [246, 0]
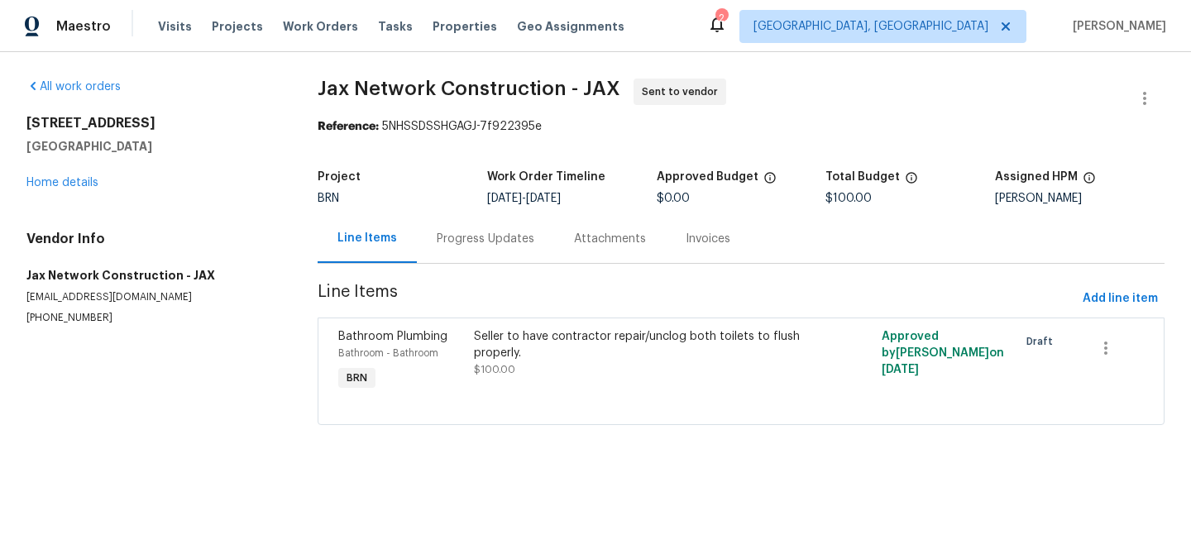
click at [423, 236] on div "Progress Updates" at bounding box center [485, 238] width 137 height 49
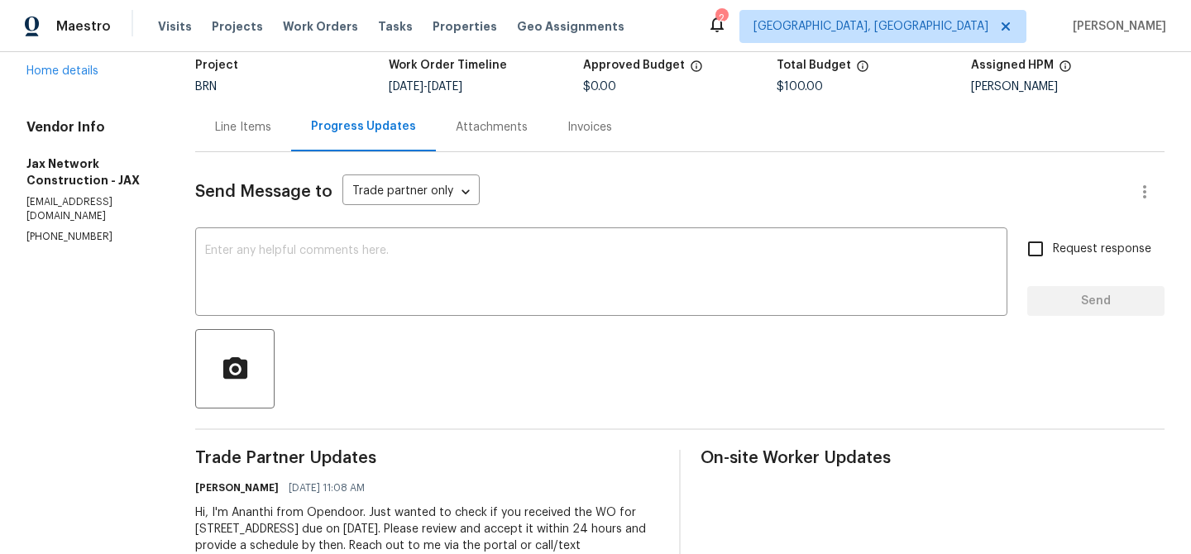
scroll to position [125, 0]
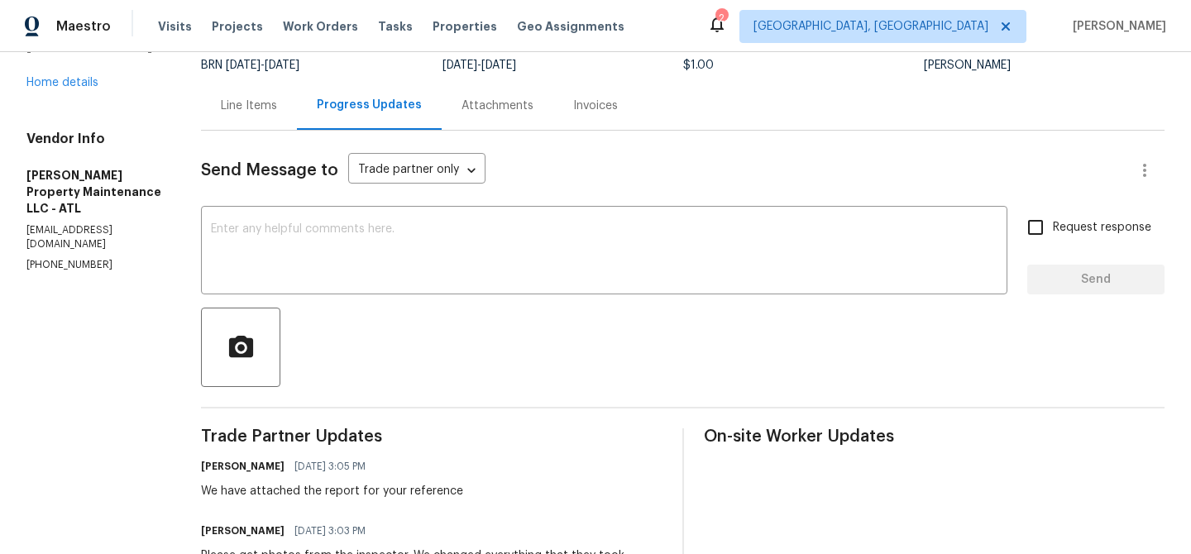
scroll to position [197, 0]
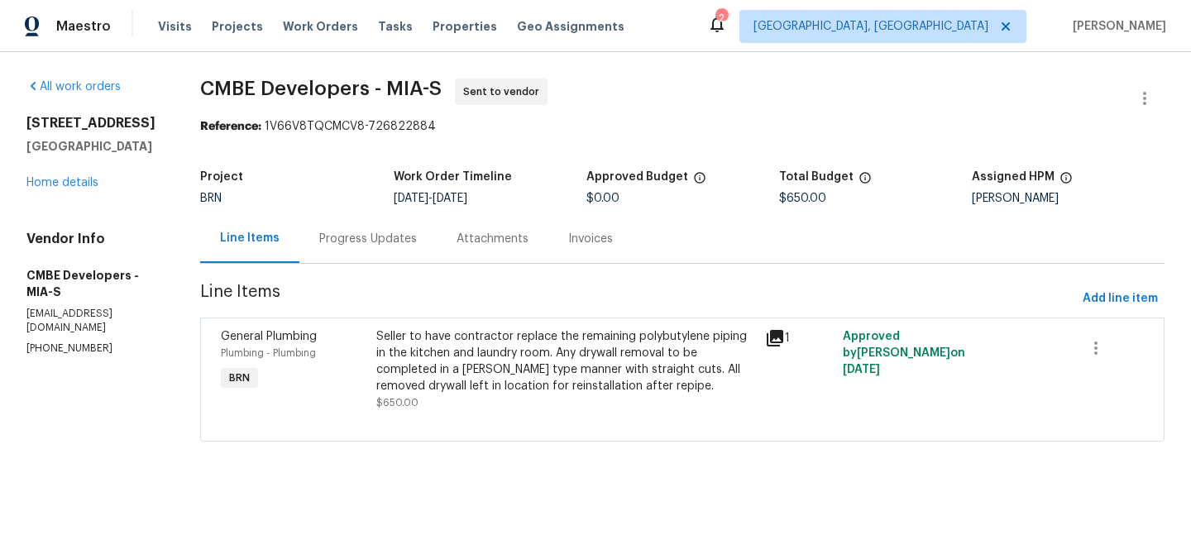
click at [378, 209] on div "Project BRN Work Order Timeline [DATE] - [DATE] Approved Budget $0.00 Total Bud…" at bounding box center [682, 187] width 964 height 53
click at [364, 255] on div "Progress Updates" at bounding box center [367, 238] width 137 height 49
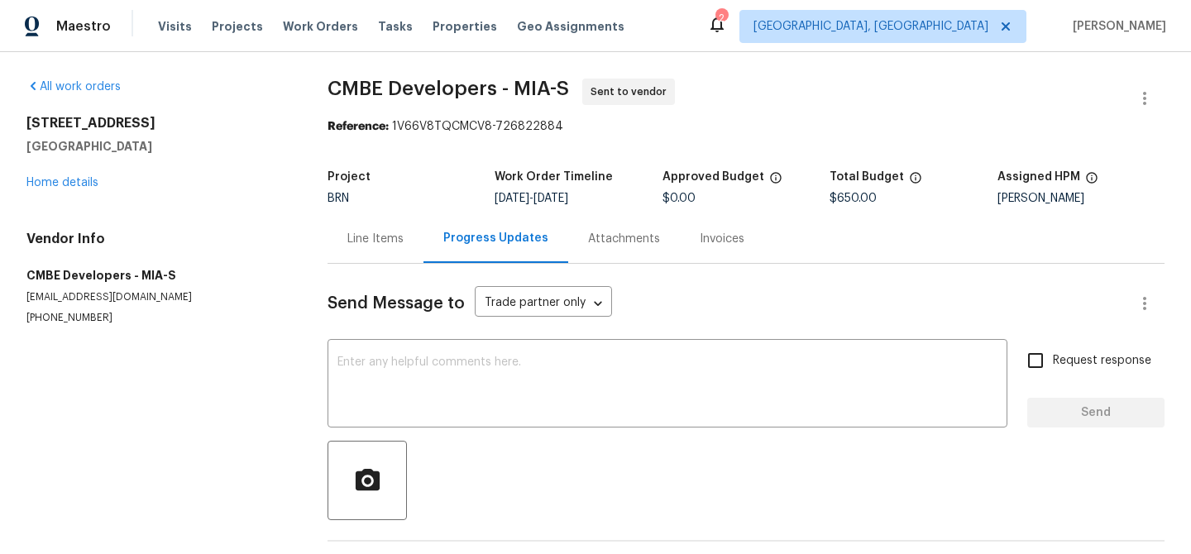
scroll to position [64, 0]
